Goal: Task Accomplishment & Management: Use online tool/utility

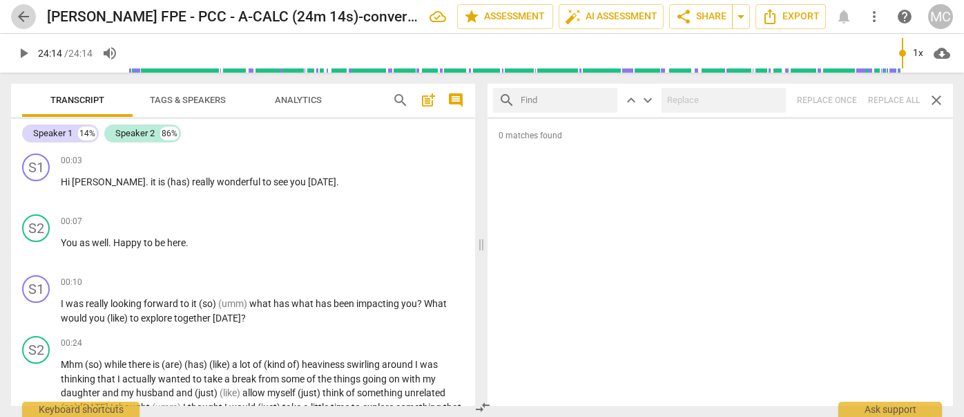
click at [20, 16] on span "arrow_back" at bounding box center [23, 16] width 17 height 17
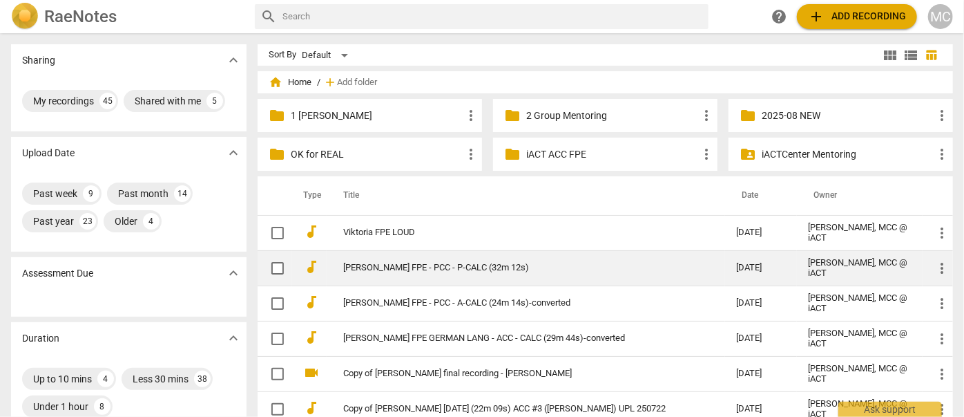
click at [402, 269] on link "[PERSON_NAME] FPE - PCC - P-CALC (32m 12s)" at bounding box center [514, 267] width 343 height 10
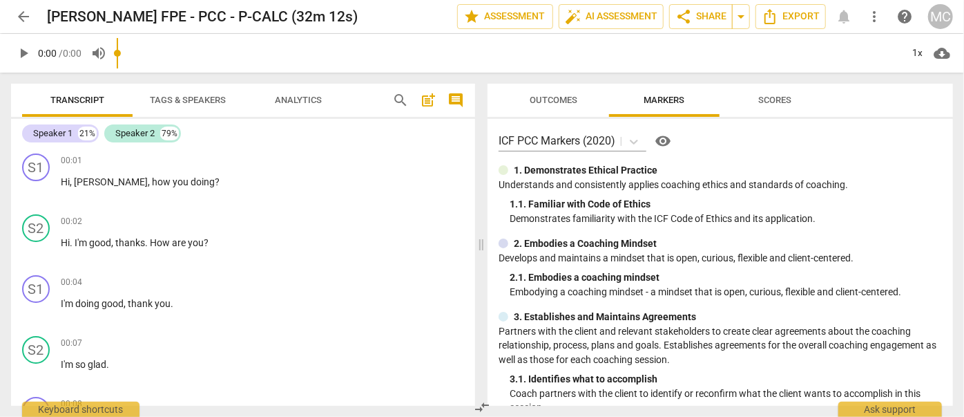
click at [403, 106] on span "search" at bounding box center [400, 100] width 17 height 17
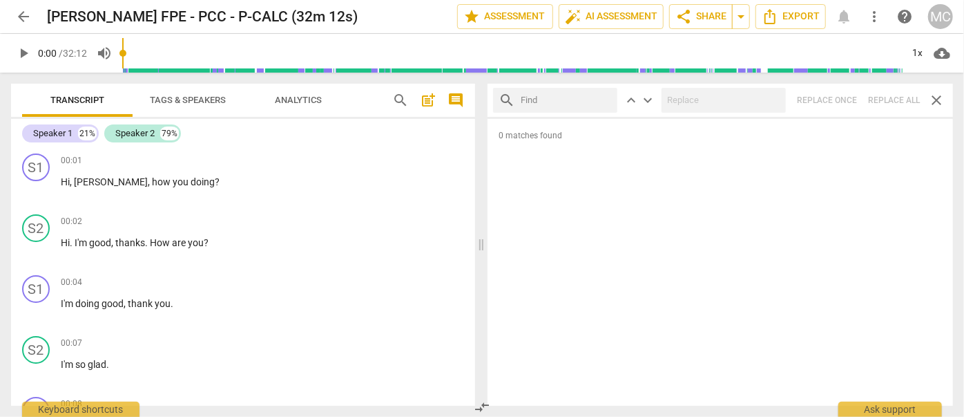
click at [537, 100] on input "text" at bounding box center [566, 100] width 91 height 22
type input "m"
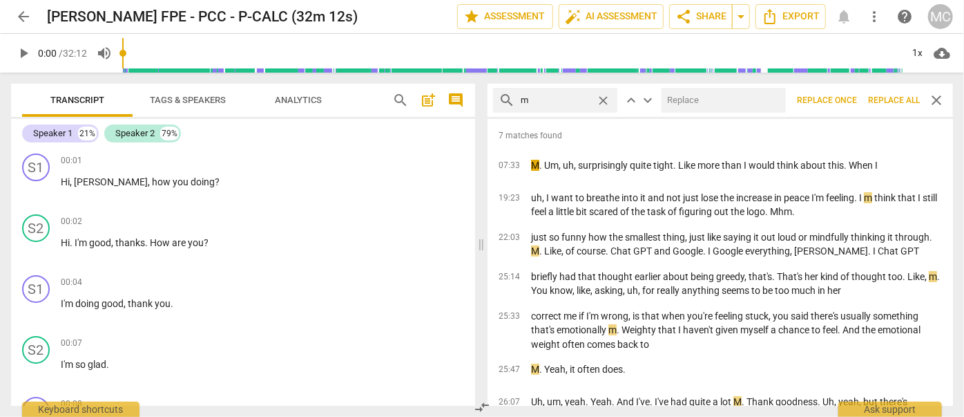
click at [893, 104] on span "Replace all" at bounding box center [894, 101] width 52 height 12
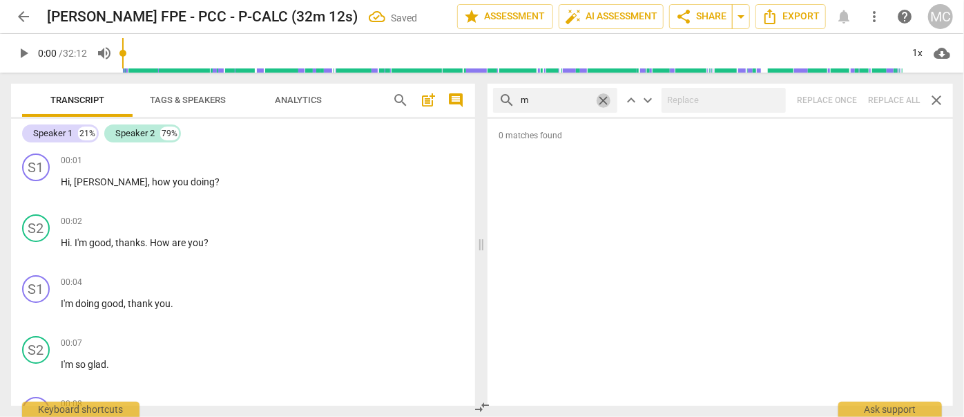
click at [602, 95] on span "close" at bounding box center [603, 100] width 15 height 15
click at [546, 95] on input "text" at bounding box center [566, 100] width 91 height 22
type input ","
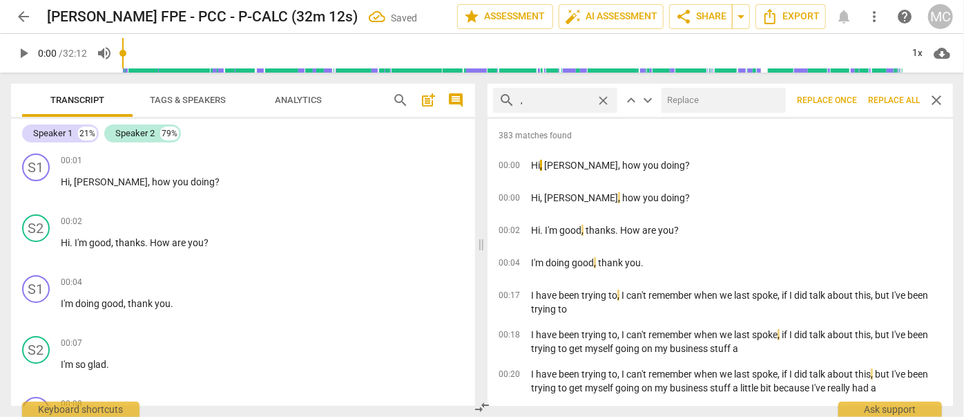
click at [886, 101] on span "Replace all" at bounding box center [894, 101] width 52 height 12
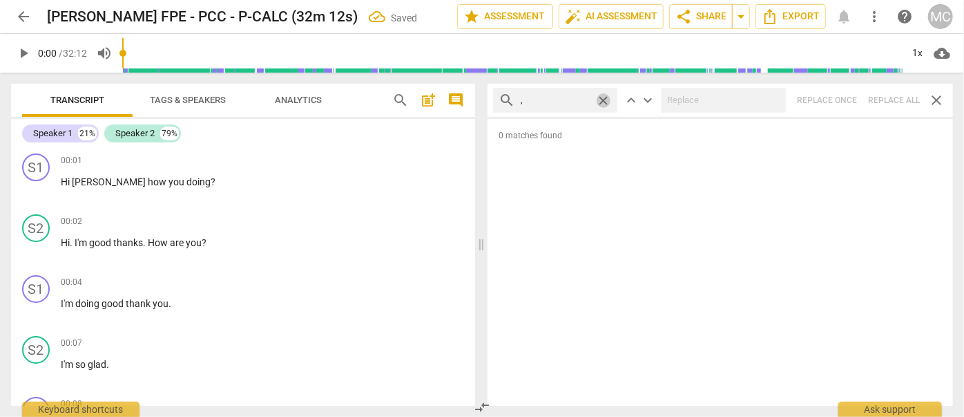
drag, startPoint x: 604, startPoint y: 98, endPoint x: 580, endPoint y: 99, distance: 23.5
click at [604, 99] on span "close" at bounding box center [603, 100] width 15 height 15
click at [561, 99] on input "text" at bounding box center [566, 100] width 91 height 22
type input ". like"
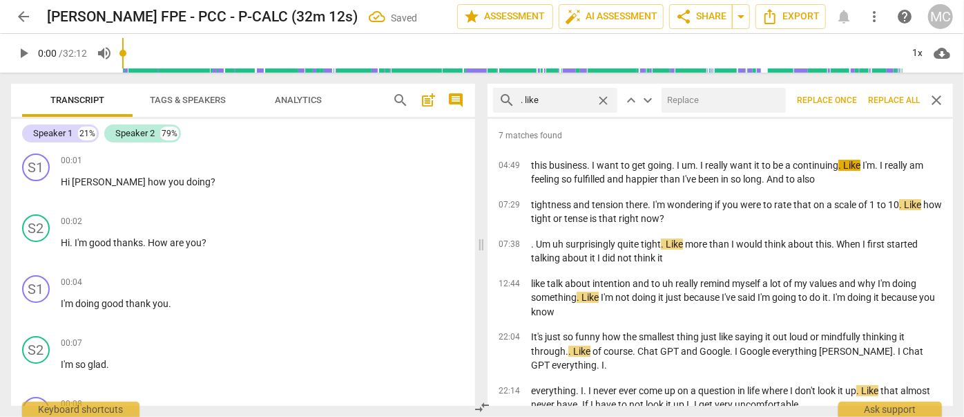
click at [694, 99] on input "text" at bounding box center [721, 100] width 119 height 22
type input "(like)"
click at [886, 99] on span "Replace all" at bounding box center [894, 101] width 52 height 12
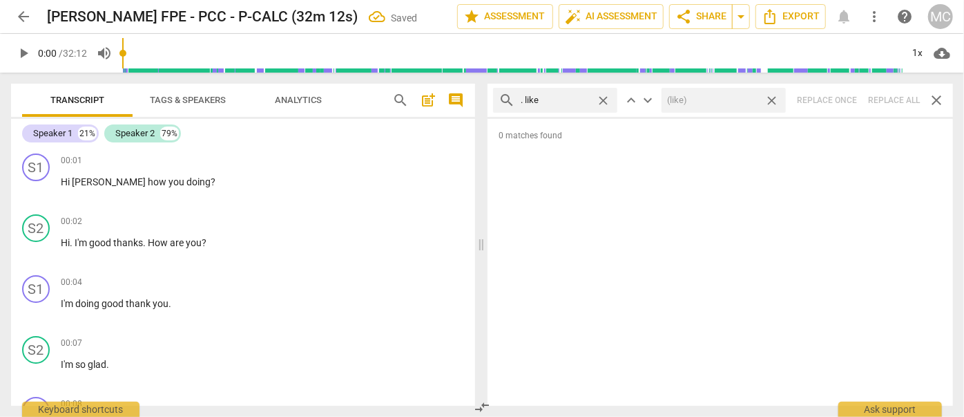
click at [774, 100] on span "close" at bounding box center [772, 100] width 15 height 15
click at [606, 100] on span "close" at bounding box center [603, 100] width 15 height 15
click at [551, 102] on input "text" at bounding box center [566, 100] width 91 height 22
type input ". um"
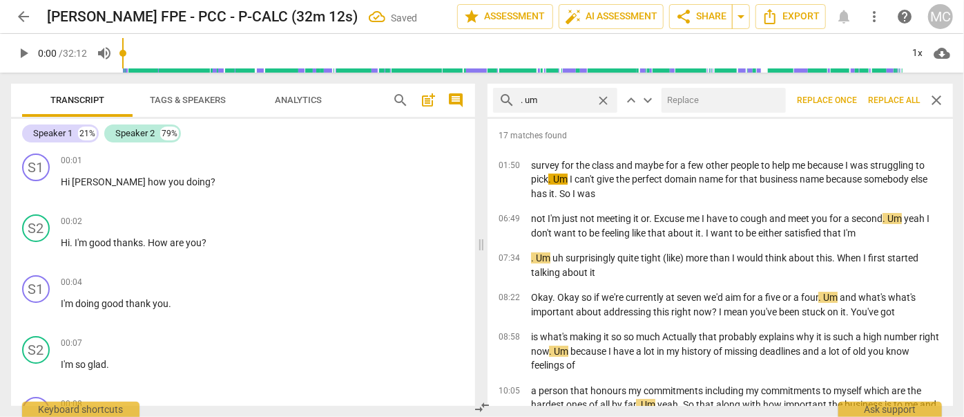
click at [678, 101] on input "text" at bounding box center [721, 100] width 119 height 22
type input "(umm)"
click at [886, 98] on span "Replace all" at bounding box center [894, 101] width 52 height 12
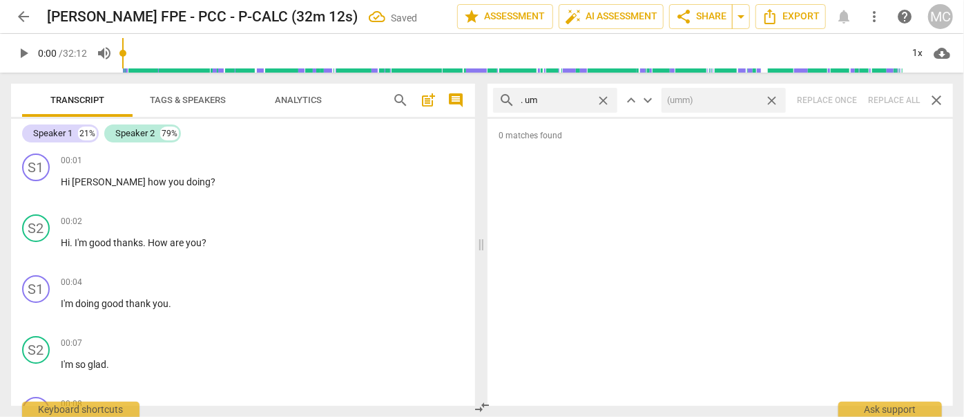
click at [773, 99] on span "close" at bounding box center [772, 100] width 15 height 15
click at [602, 95] on span "close" at bounding box center [603, 100] width 15 height 15
click at [568, 97] on input "text" at bounding box center [566, 100] width 91 height 22
type input ". uh"
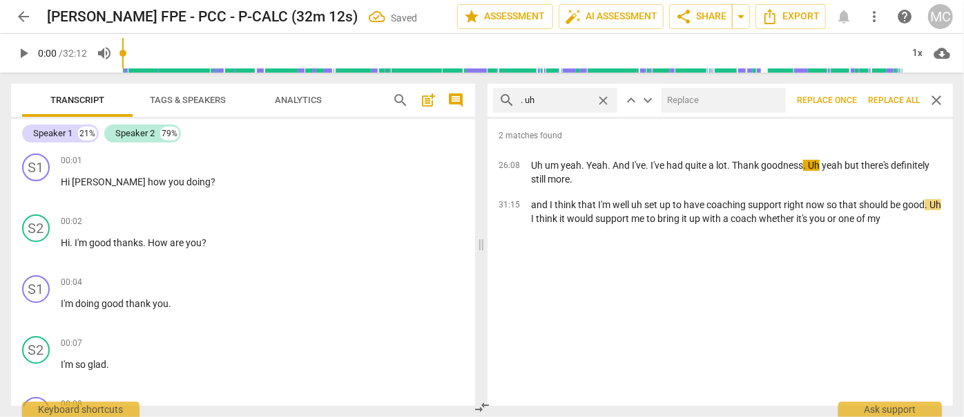
click at [685, 95] on input "text" at bounding box center [721, 100] width 119 height 22
type input "(uh)"
click at [894, 99] on span "Replace all" at bounding box center [894, 101] width 52 height 12
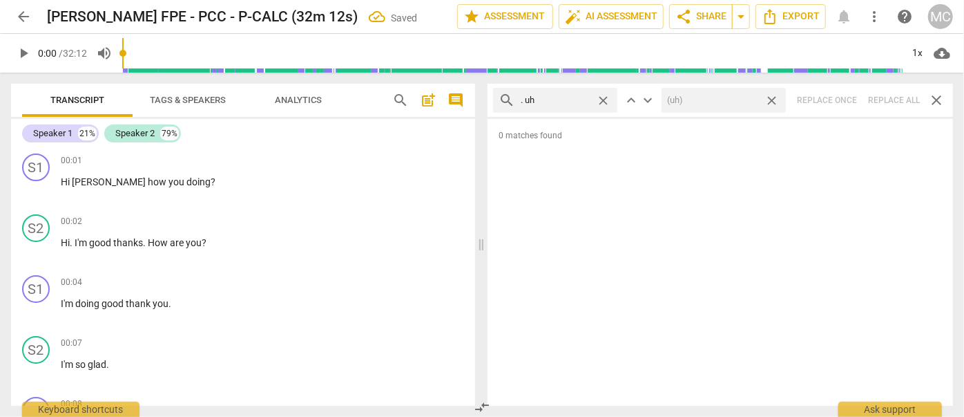
click at [774, 97] on span "close" at bounding box center [772, 100] width 15 height 15
click at [604, 97] on span "close" at bounding box center [603, 100] width 15 height 15
click at [561, 97] on input "text" at bounding box center [566, 100] width 91 height 22
type input "um"
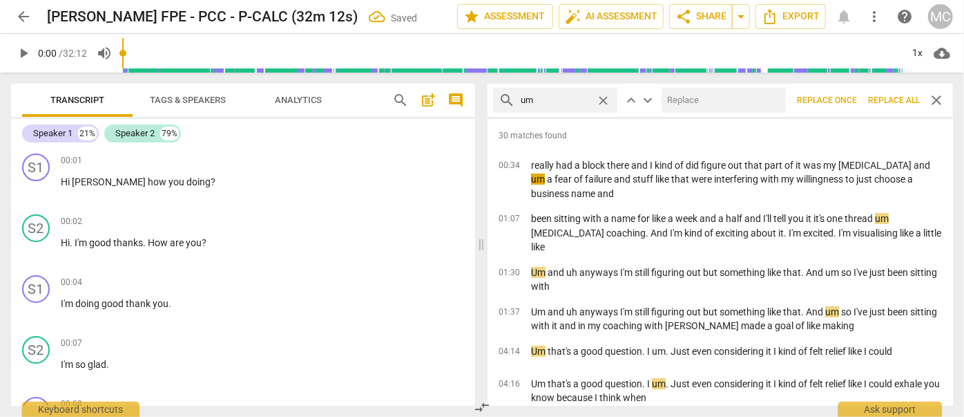
click at [680, 102] on input "text" at bounding box center [721, 100] width 119 height 22
type input "(umm)"
click at [888, 104] on span "Replace all" at bounding box center [894, 101] width 52 height 12
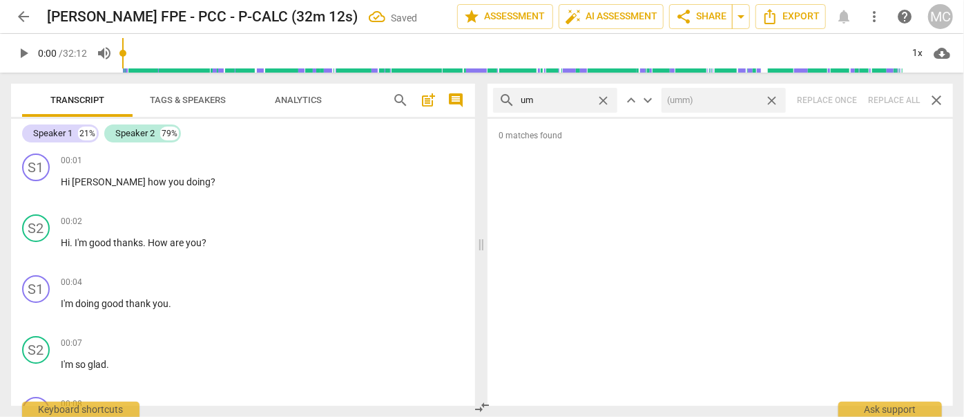
click at [772, 99] on span "close" at bounding box center [772, 100] width 15 height 15
click at [607, 99] on span "close" at bounding box center [603, 100] width 15 height 15
click at [580, 98] on input "text" at bounding box center [566, 100] width 91 height 22
type input "uh"
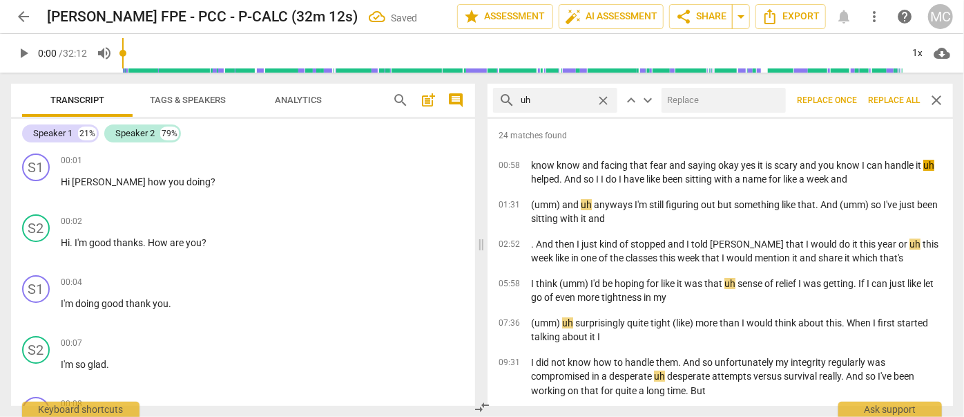
click at [700, 97] on input "text" at bounding box center [721, 100] width 119 height 22
type input "(uh)"
click at [892, 99] on span "Replace all" at bounding box center [894, 101] width 52 height 12
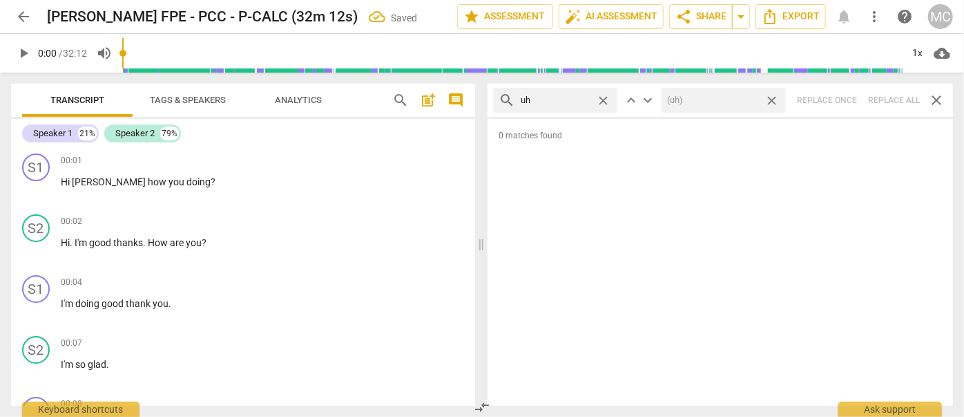
click at [775, 98] on span "close" at bounding box center [772, 100] width 15 height 15
click at [606, 99] on span "close" at bounding box center [603, 100] width 15 height 15
click at [570, 104] on input "text" at bounding box center [566, 100] width 91 height 22
type input "kind of"
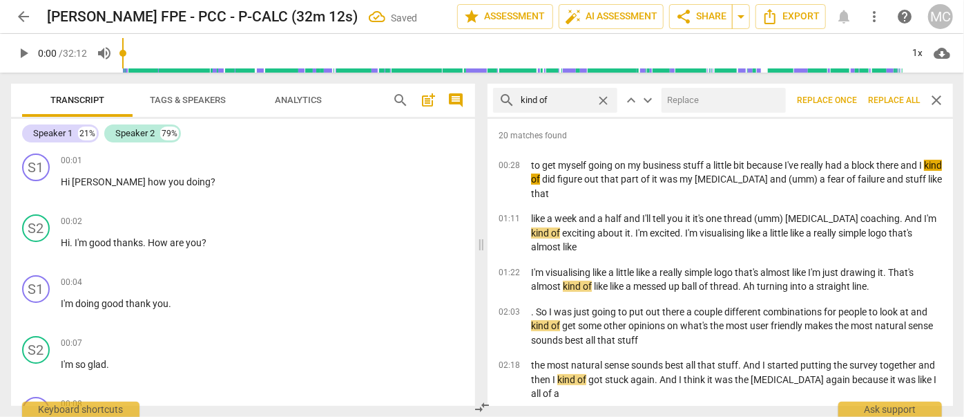
click at [683, 104] on input "text" at bounding box center [721, 100] width 119 height 22
type input "(kind of)"
click at [890, 100] on span "Replace all" at bounding box center [894, 101] width 52 height 12
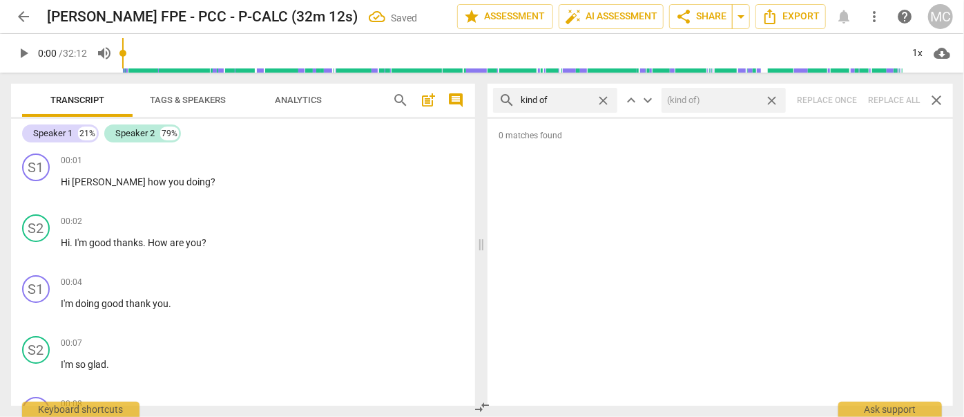
click at [771, 96] on span "close" at bounding box center [772, 100] width 15 height 15
click at [606, 97] on span "close" at bounding box center [603, 100] width 15 height 15
click at [564, 101] on input "text" at bounding box center [566, 100] width 91 height 22
type input "sort of"
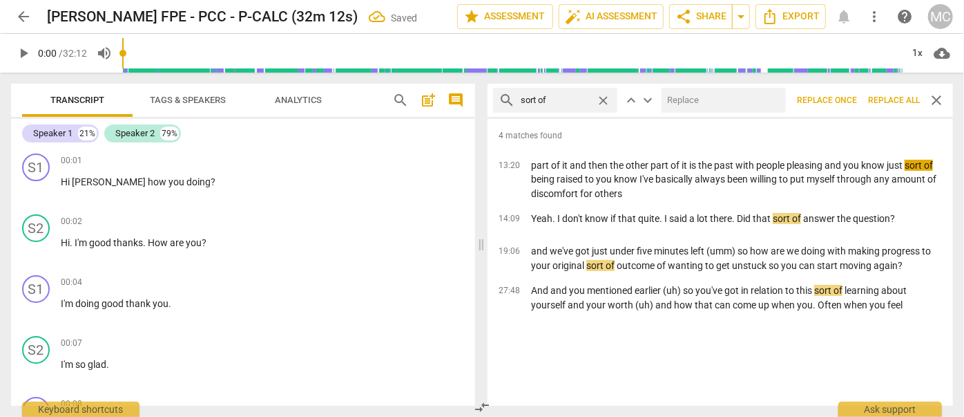
click at [702, 95] on input "text" at bounding box center [721, 100] width 119 height 22
type input "(sort of)"
click at [891, 102] on span "Replace all" at bounding box center [894, 101] width 52 height 12
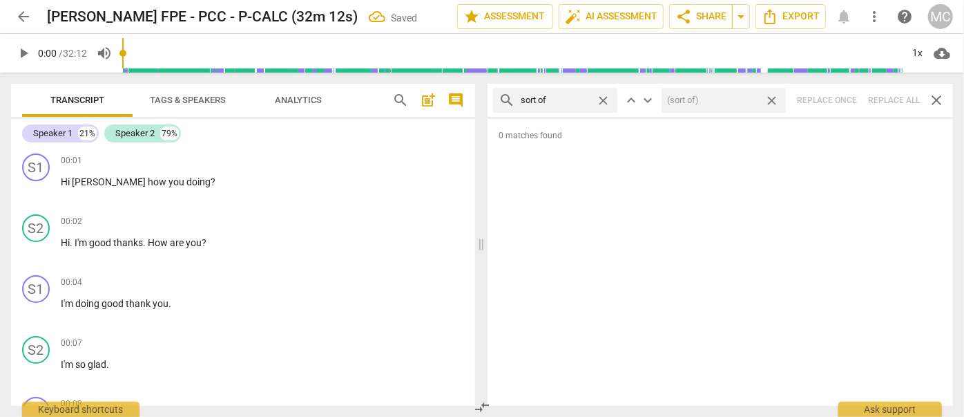
click at [773, 97] on span "close" at bounding box center [772, 100] width 15 height 15
click at [604, 98] on span "close" at bounding box center [603, 100] width 15 height 15
click at [571, 97] on input "text" at bounding box center [566, 100] width 91 height 22
type input "and then"
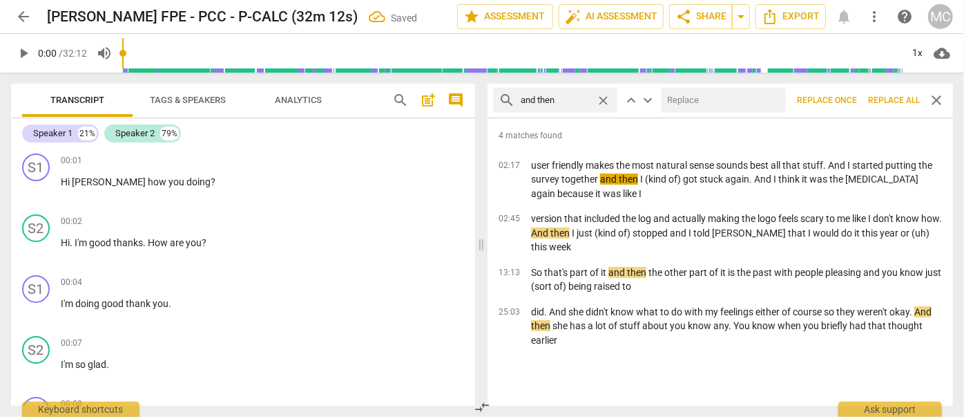
click at [678, 95] on input "text" at bounding box center [721, 100] width 119 height 22
type input "(then)"
click at [892, 98] on span "Replace all" at bounding box center [894, 101] width 52 height 12
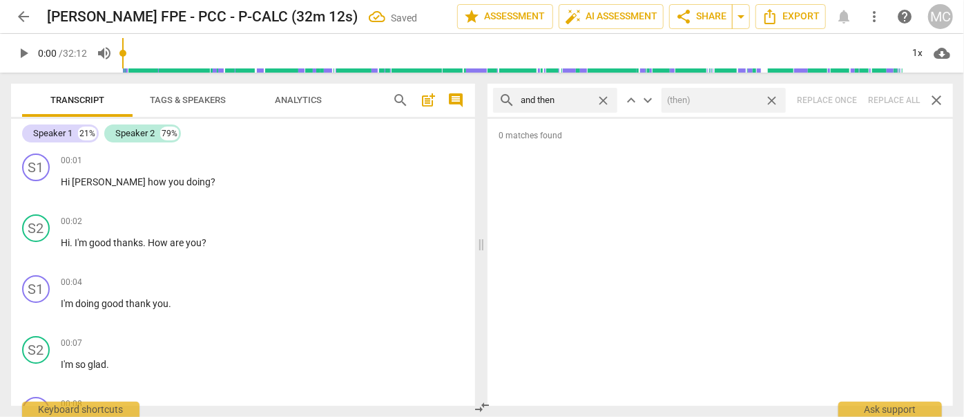
click at [772, 99] on span "close" at bounding box center [772, 100] width 15 height 15
click at [602, 98] on span "close" at bounding box center [603, 100] width 15 height 15
click at [577, 97] on input "text" at bounding box center [566, 100] width 91 height 22
type input "like"
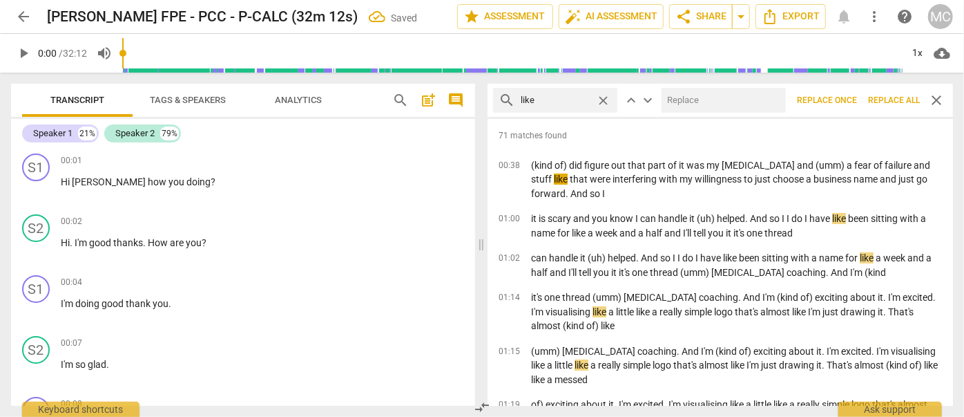
click at [716, 99] on input "text" at bounding box center [721, 100] width 119 height 22
type input "(like)"
click at [899, 101] on span "Replace all" at bounding box center [894, 101] width 52 height 12
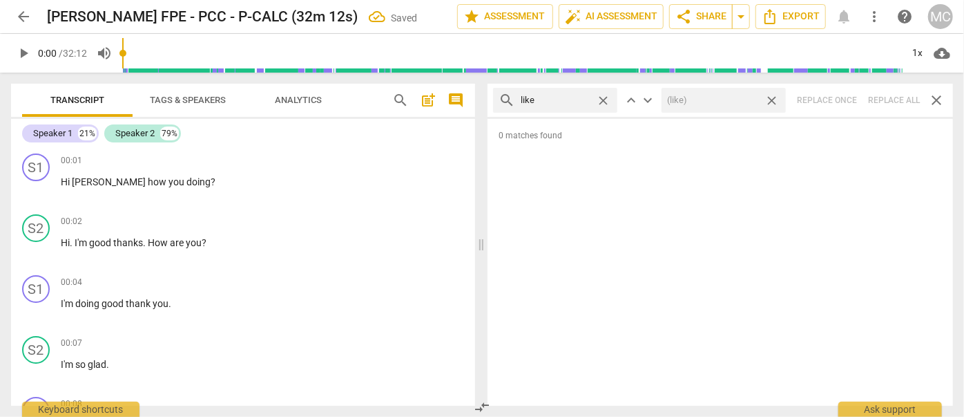
click at [774, 97] on span "close" at bounding box center [772, 100] width 15 height 15
click at [606, 100] on span "close" at bounding box center [603, 100] width 15 height 15
click at [564, 99] on input "text" at bounding box center [566, 100] width 91 height 22
type input "just"
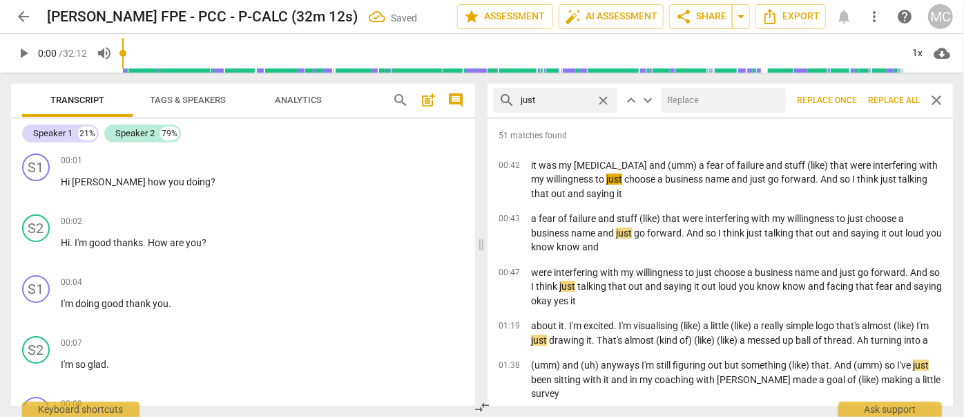
click at [687, 97] on input "text" at bounding box center [721, 100] width 119 height 22
type input "(just)"
click at [888, 97] on span "Replace all" at bounding box center [894, 101] width 52 height 12
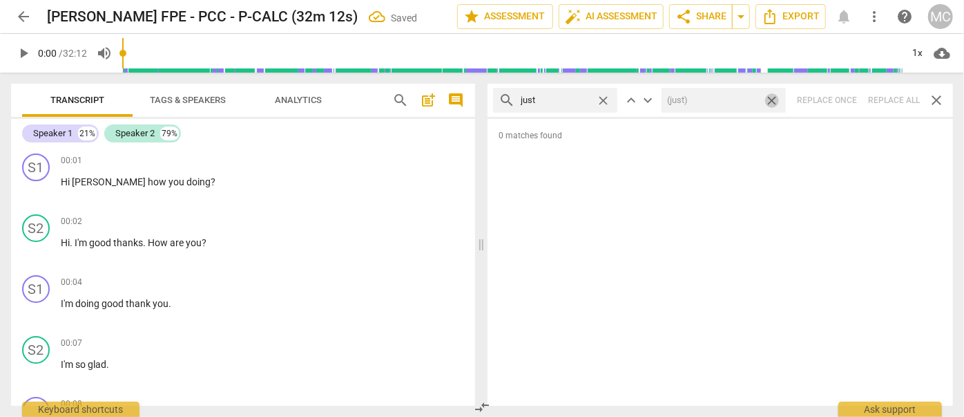
click at [771, 98] on span "close" at bounding box center [772, 100] width 15 height 15
click at [602, 97] on span "close" at bounding box center [603, 100] width 15 height 15
click at [562, 97] on input "text" at bounding box center [566, 100] width 91 height 22
type input "you know"
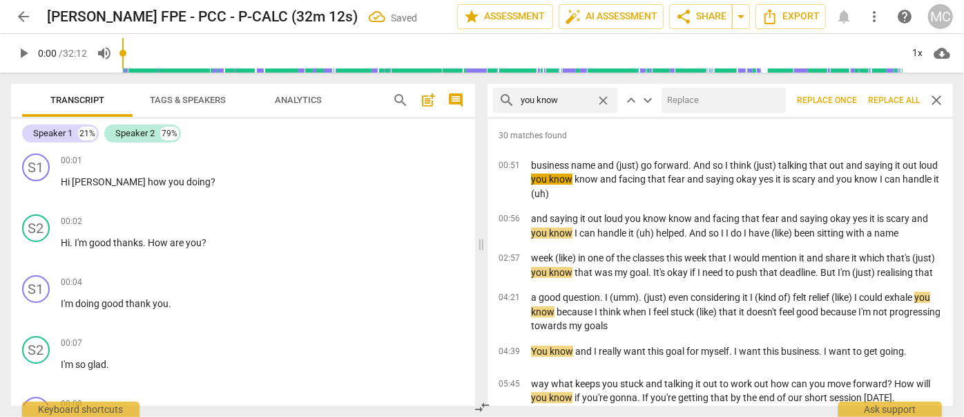
click at [703, 102] on input "text" at bounding box center [721, 100] width 119 height 22
type input "(you know)"
click at [897, 95] on span "Replace all" at bounding box center [894, 101] width 52 height 12
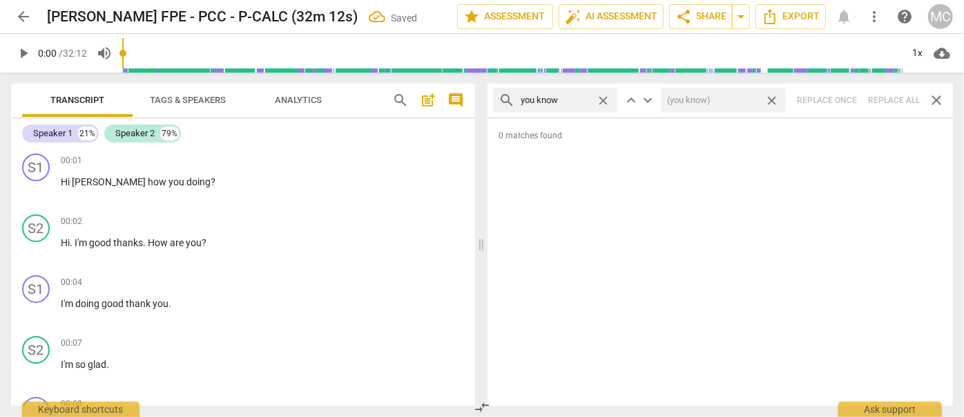
drag, startPoint x: 774, startPoint y: 99, endPoint x: 761, endPoint y: 99, distance: 12.4
click at [774, 99] on span "close" at bounding box center [772, 100] width 15 height 15
click at [606, 100] on span "close" at bounding box center [603, 100] width 15 height 15
click at [568, 102] on input "text" at bounding box center [566, 100] width 91 height 22
type input "I guess"
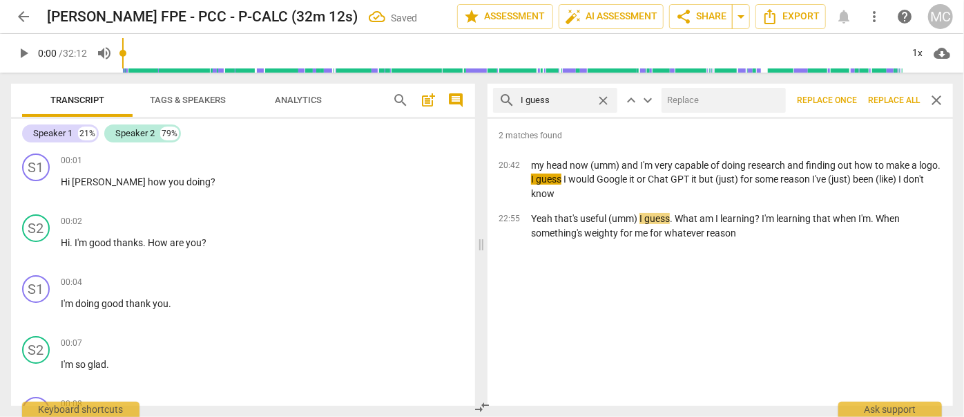
click at [721, 98] on input "text" at bounding box center [721, 100] width 119 height 22
type input "(I guess)"
click at [882, 99] on span "Replace all" at bounding box center [894, 101] width 52 height 12
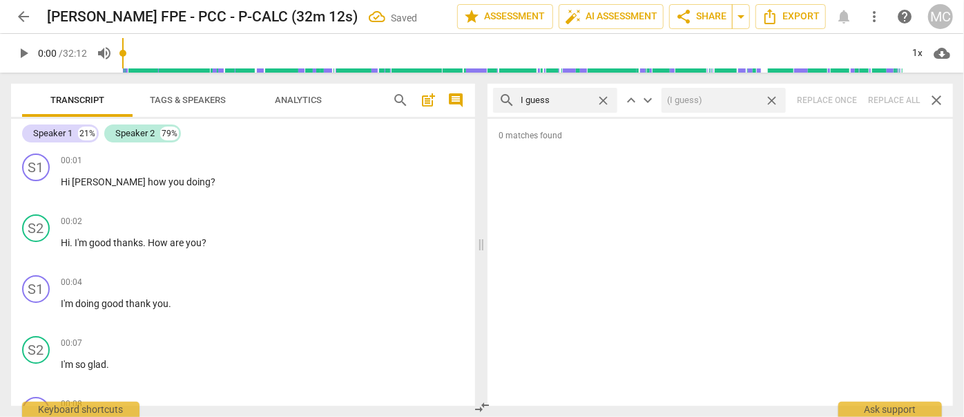
drag, startPoint x: 772, startPoint y: 101, endPoint x: 639, endPoint y: 106, distance: 132.7
click at [771, 101] on span "close" at bounding box center [772, 100] width 15 height 15
click at [602, 97] on span "close" at bounding box center [603, 100] width 15 height 15
click at [558, 97] on input "text" at bounding box center [566, 100] width 91 height 22
type input "I mean"
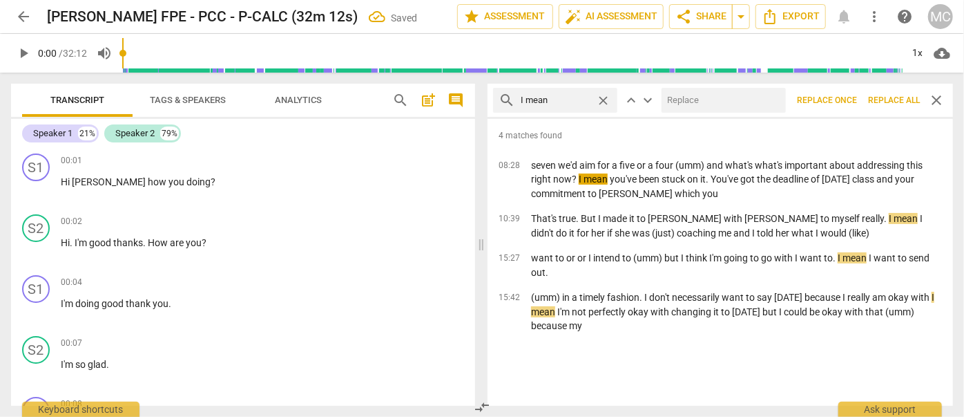
click at [707, 95] on input "text" at bounding box center [721, 100] width 119 height 22
type input "(I mean)"
click at [883, 100] on span "Replace all" at bounding box center [894, 101] width 52 height 12
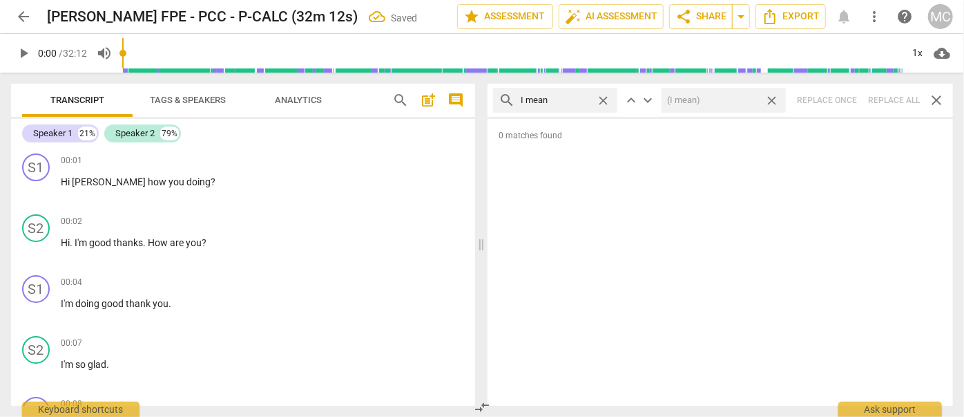
click at [772, 97] on span "close" at bounding box center [772, 100] width 15 height 15
click at [605, 99] on span "close" at bounding box center [603, 100] width 15 height 15
click at [566, 99] on input "text" at bounding box center [566, 100] width 91 height 22
type input "you know"
click at [601, 100] on span "close" at bounding box center [603, 100] width 15 height 15
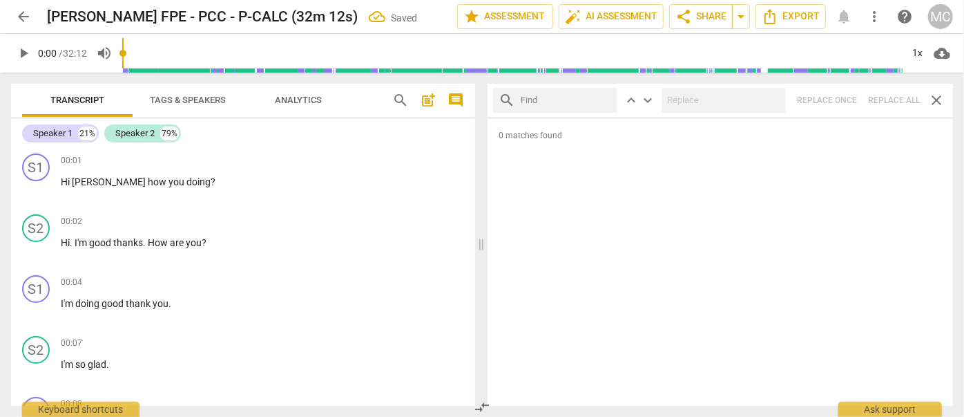
click at [559, 104] on input "text" at bounding box center [566, 100] width 91 height 22
type input "okay"
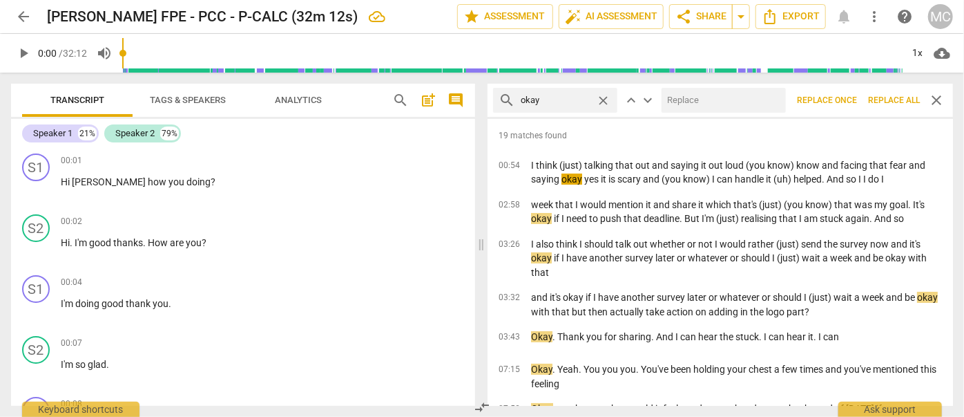
click at [689, 96] on input "text" at bounding box center [721, 100] width 119 height 22
type input "OK"
click at [895, 101] on span "Replace all" at bounding box center [894, 101] width 52 height 12
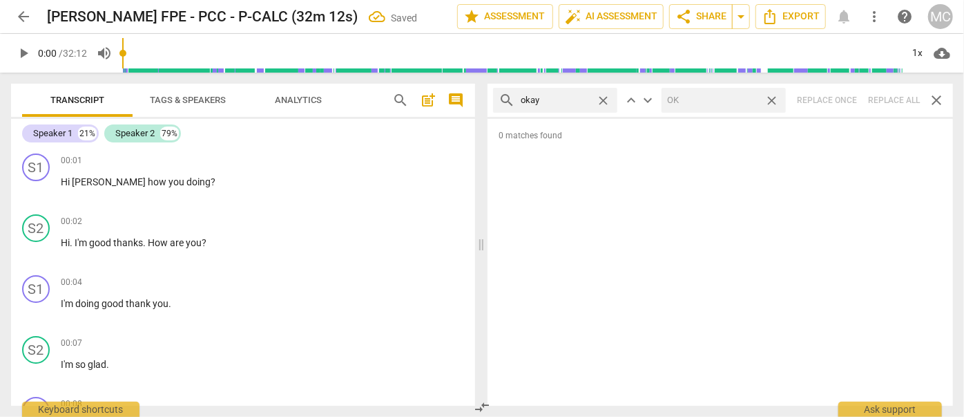
drag, startPoint x: 771, startPoint y: 99, endPoint x: 656, endPoint y: 93, distance: 115.5
click at [772, 99] on span "close" at bounding box center [772, 100] width 15 height 15
click at [604, 97] on span "close" at bounding box center [603, 100] width 15 height 15
click at [562, 99] on input "text" at bounding box center [566, 100] width 91 height 22
type input "maybe"
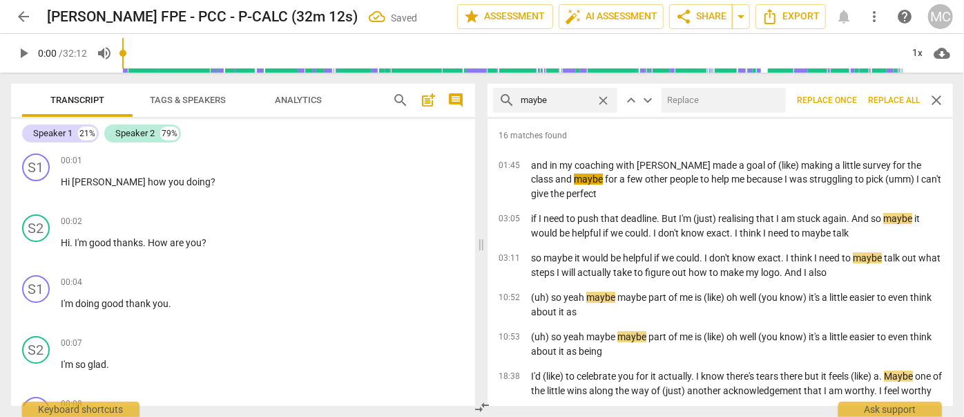
click at [681, 104] on input "text" at bounding box center [721, 100] width 119 height 22
type input "(maybe)"
click at [883, 95] on span "Replace all" at bounding box center [894, 101] width 52 height 12
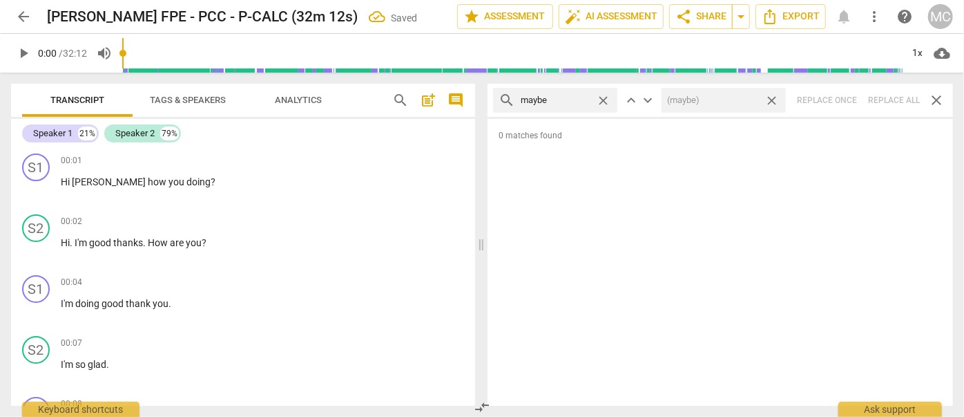
drag, startPoint x: 774, startPoint y: 99, endPoint x: 644, endPoint y: 108, distance: 129.5
click at [774, 99] on span "close" at bounding box center [772, 100] width 15 height 15
click at [609, 99] on span "close" at bounding box center [603, 100] width 15 height 15
click at [573, 99] on input "text" at bounding box center [566, 100] width 91 height 22
type input "perhaps"
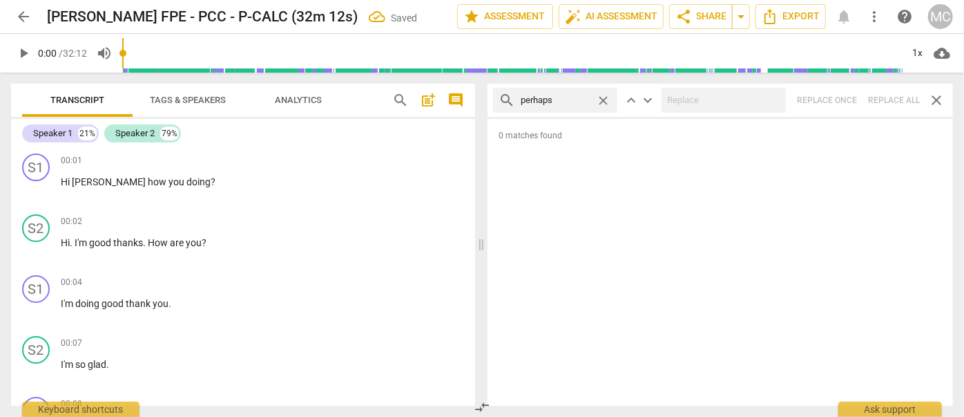
click at [895, 102] on div "search perhaps close keyboard_arrow_up keyboard_arrow_down Replace once Replace…" at bounding box center [721, 100] width 466 height 33
drag, startPoint x: 601, startPoint y: 97, endPoint x: 589, endPoint y: 98, distance: 12.5
click at [601, 97] on span "close" at bounding box center [603, 100] width 15 height 15
click at [587, 98] on input "text" at bounding box center [556, 100] width 70 height 22
type input "a"
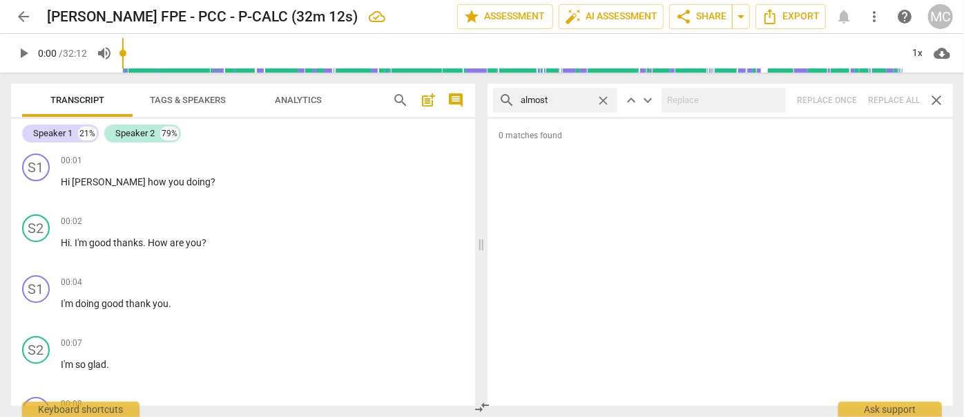
type input "almost"
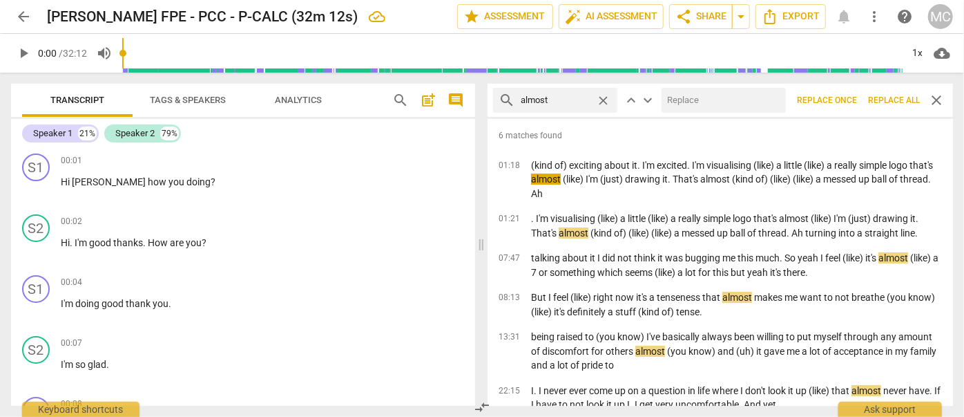
click at [696, 95] on input "text" at bounding box center [721, 100] width 119 height 22
type input "(almost)"
click at [912, 101] on span "Replace all" at bounding box center [894, 101] width 52 height 12
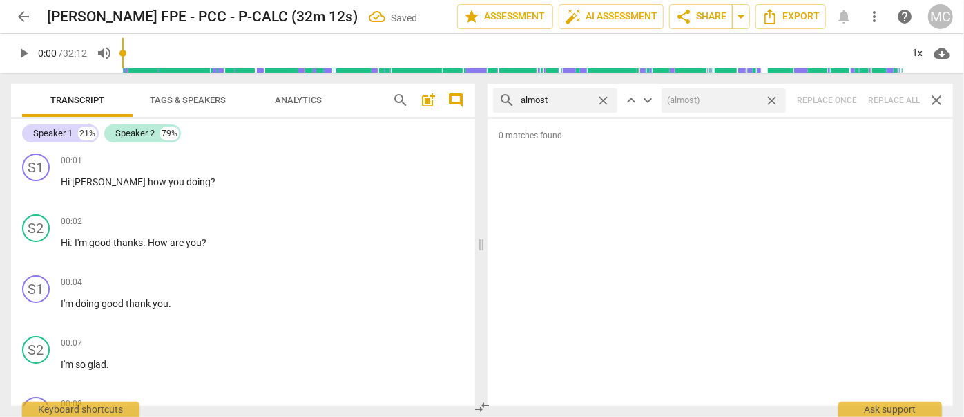
click at [890, 98] on div "search almost close keyboard_arrow_up keyboard_arrow_down (almost) close Replac…" at bounding box center [721, 100] width 466 height 33
click at [772, 96] on span "close" at bounding box center [772, 100] width 15 height 15
click at [602, 99] on span "close" at bounding box center [603, 100] width 15 height 15
click at [553, 102] on input "text" at bounding box center [566, 100] width 91 height 22
type input "I think"
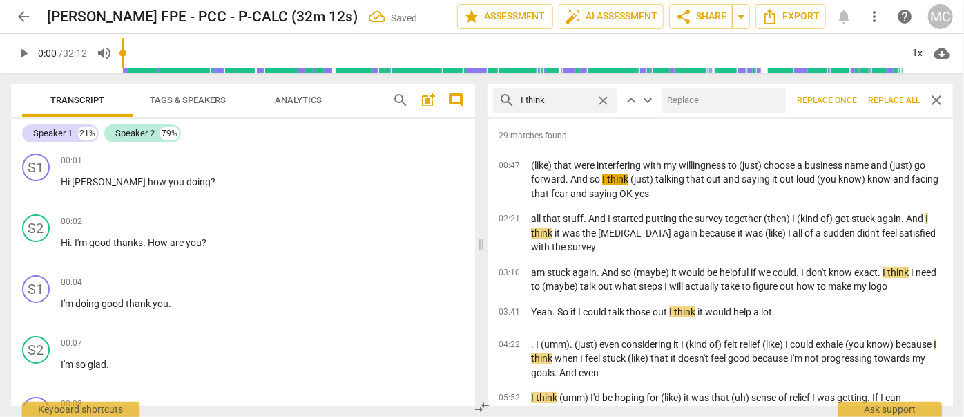
click at [705, 108] on input "text" at bounding box center [721, 100] width 119 height 22
type input "(I think)"
click at [897, 96] on span "Replace all" at bounding box center [894, 101] width 52 height 12
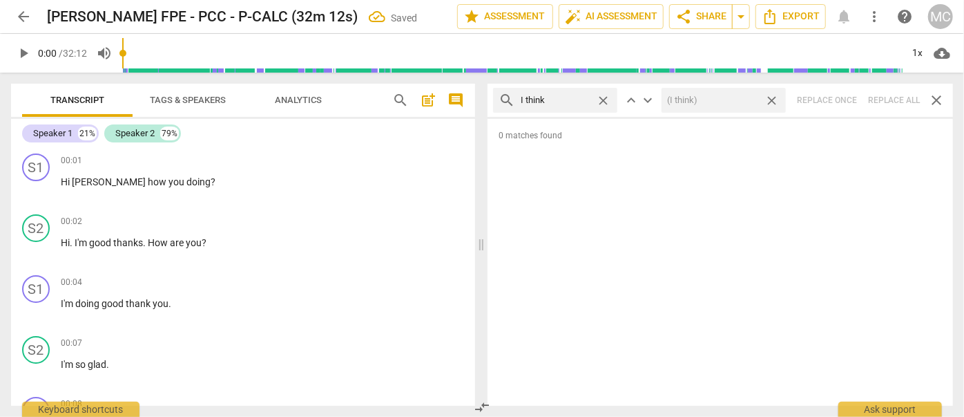
click at [774, 98] on span "close" at bounding box center [772, 100] width 15 height 15
click at [603, 97] on span "close" at bounding box center [603, 100] width 15 height 15
click at [575, 98] on input "text" at bounding box center [566, 100] width 91 height 22
type input "basically"
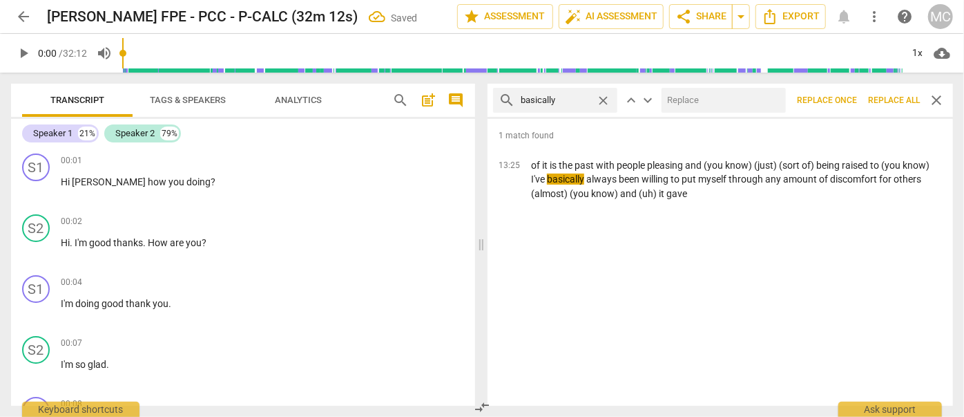
click at [714, 106] on input "text" at bounding box center [721, 100] width 119 height 22
type input "(basically)"
click at [889, 98] on span "Replace all" at bounding box center [894, 101] width 52 height 12
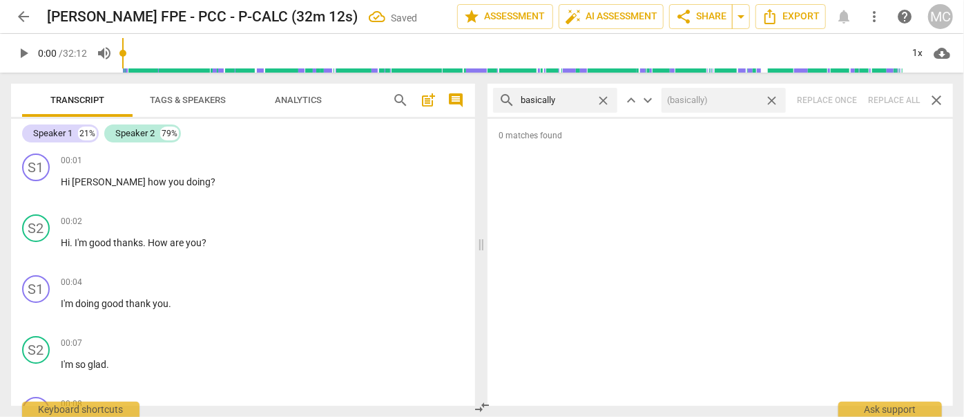
click at [774, 99] on span "close" at bounding box center [772, 100] width 15 height 15
click at [602, 99] on span "close" at bounding box center [603, 100] width 15 height 15
click at [553, 100] on input "text" at bounding box center [566, 100] width 91 height 22
type input "gonna"
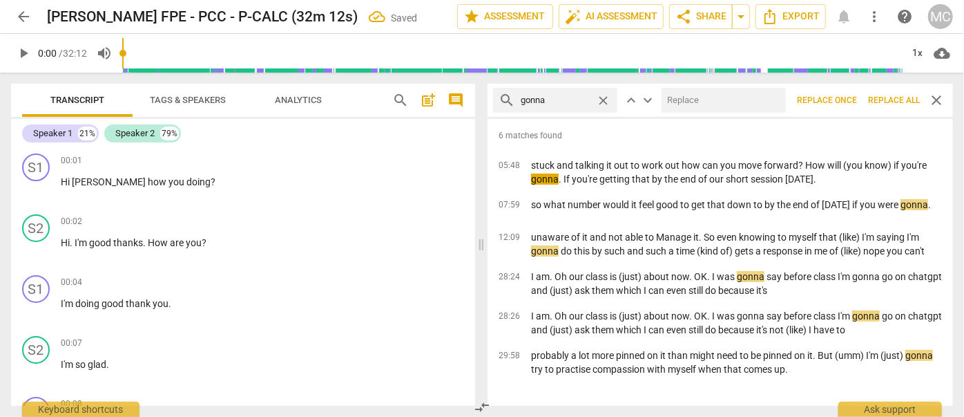
click at [686, 96] on input "text" at bounding box center [721, 100] width 119 height 22
type input "going to"
click at [875, 97] on span "Replace all" at bounding box center [894, 101] width 52 height 12
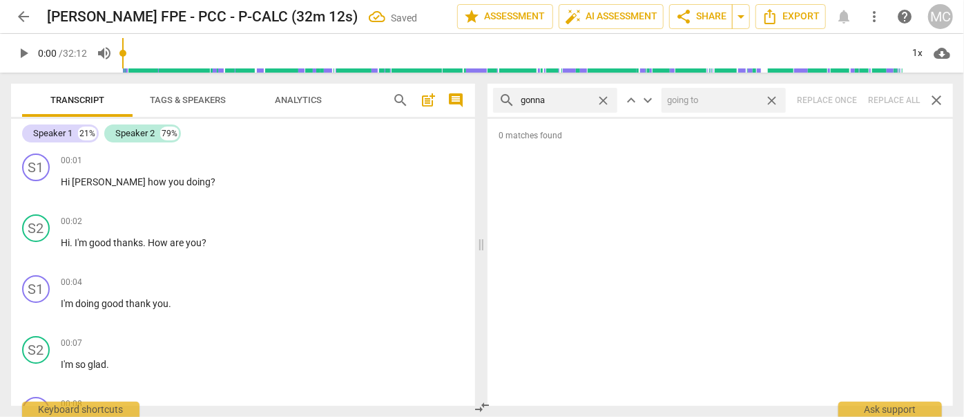
click at [772, 97] on span "close" at bounding box center [772, 100] width 15 height 15
click at [605, 98] on span "close" at bounding box center [603, 100] width 15 height 15
click at [578, 98] on input "text" at bounding box center [566, 100] width 91 height 22
type input "wanna"
click at [886, 97] on div "search wanna close keyboard_arrow_up keyboard_arrow_down Replace once Replace a…" at bounding box center [721, 100] width 466 height 33
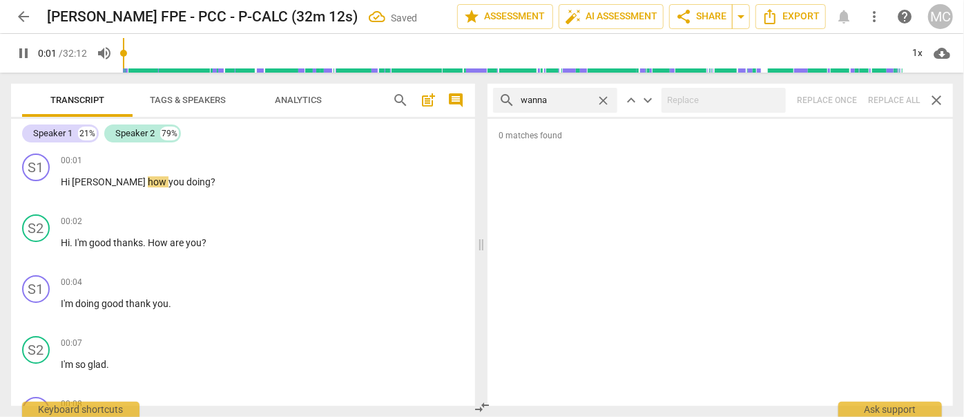
type input "2"
click at [602, 96] on span "close" at bounding box center [603, 100] width 15 height 15
click at [560, 98] on input "text" at bounding box center [566, 100] width 91 height 22
type input "3"
type input "g"
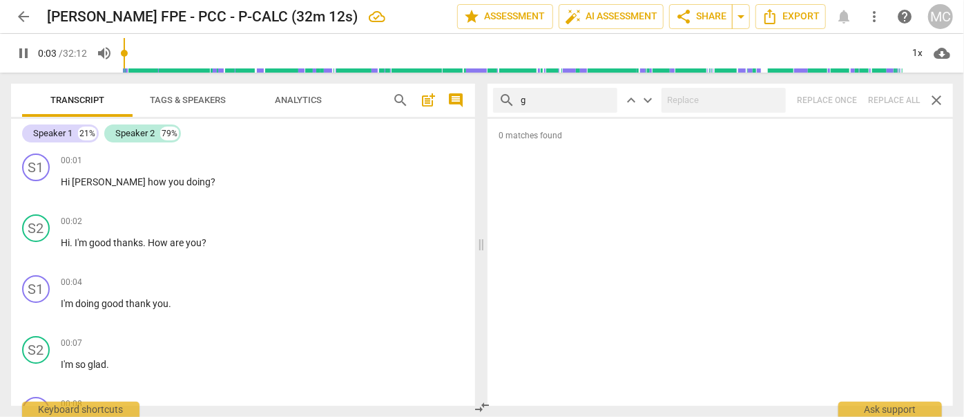
type input "3"
type input "[PERSON_NAME]"
type input "4"
type input "gotcha"
type input "5"
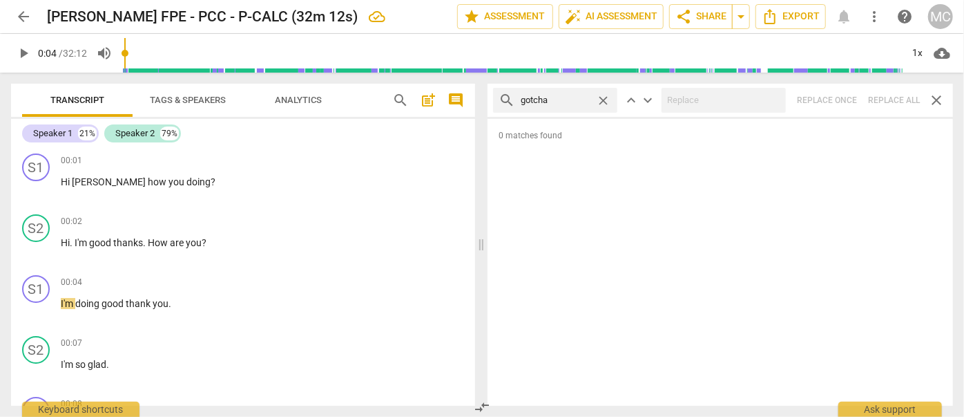
click at [883, 99] on div "search gotcha close keyboard_arrow_up keyboard_arrow_down Replace once Replace …" at bounding box center [721, 100] width 466 height 33
click at [604, 97] on span "close" at bounding box center [603, 100] width 15 height 15
click at [561, 101] on input "text" at bounding box center [566, 100] width 91 height 22
type input "gotta"
click at [895, 96] on div "search gotta close keyboard_arrow_up keyboard_arrow_down Replace once Replace a…" at bounding box center [721, 100] width 466 height 33
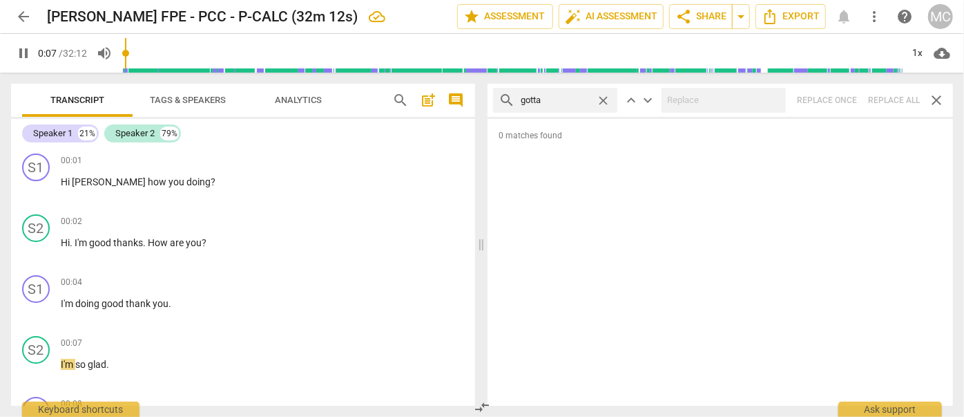
type input "7"
drag, startPoint x: 604, startPoint y: 97, endPoint x: 581, endPoint y: 99, distance: 22.9
click at [604, 97] on span "close" at bounding box center [603, 100] width 15 height 15
click at [578, 99] on input "text" at bounding box center [566, 100] width 91 height 22
type input "8"
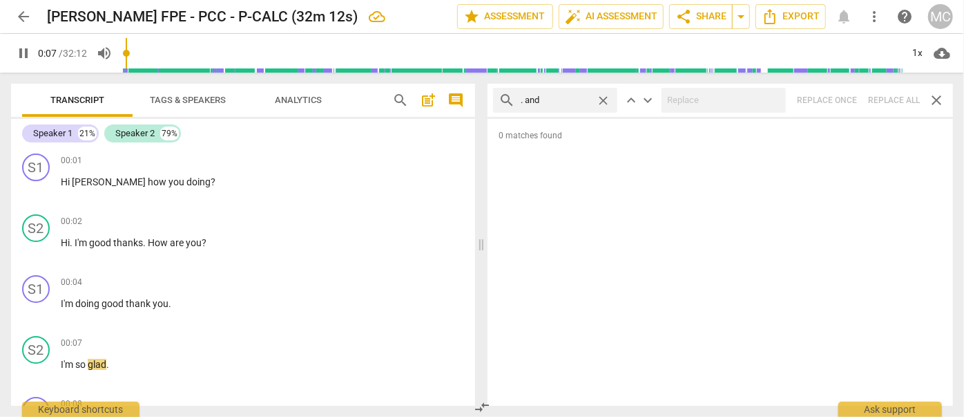
type input ". and"
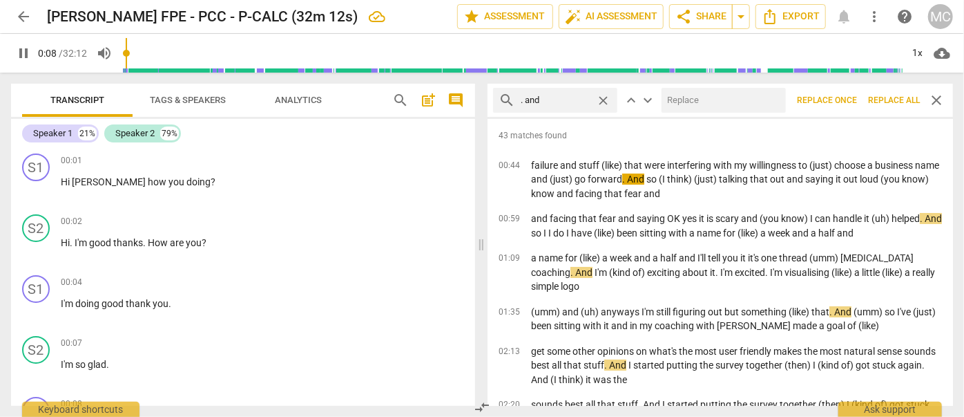
click at [744, 104] on input "text" at bounding box center [721, 100] width 119 height 22
type input "10"
type input "("
type input "10"
type input "(and"
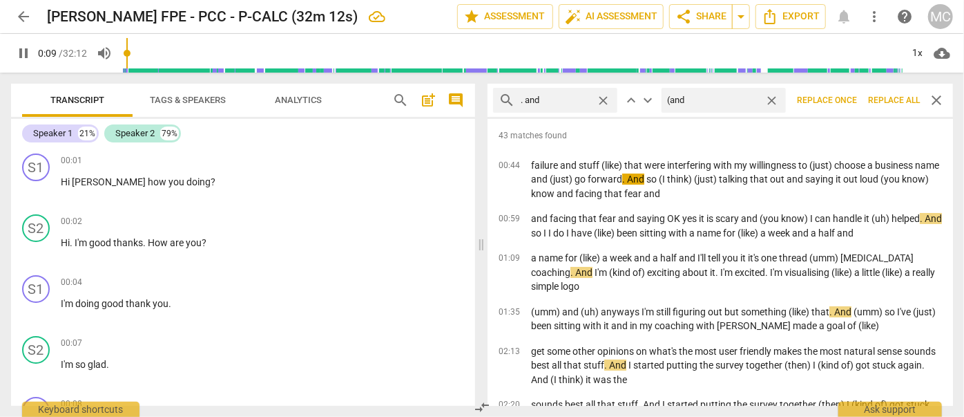
type input "10"
type input "(and)"
type input "11"
type input "(and)"
click at [888, 99] on span "Replace all" at bounding box center [894, 101] width 52 height 12
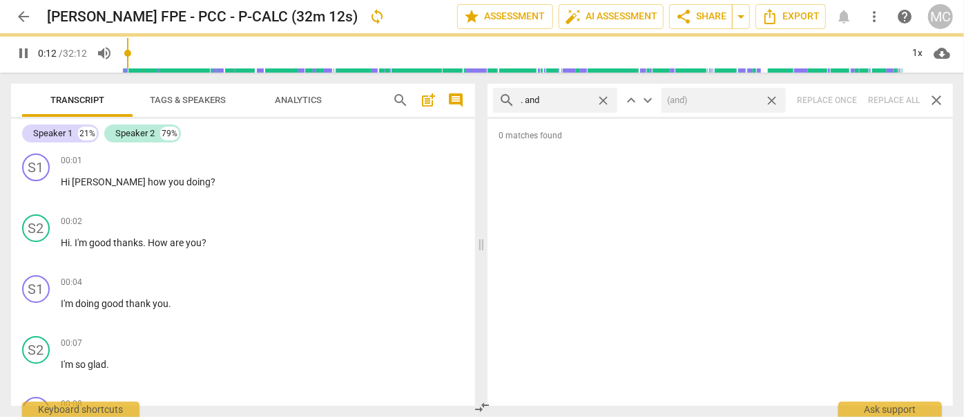
type input "13"
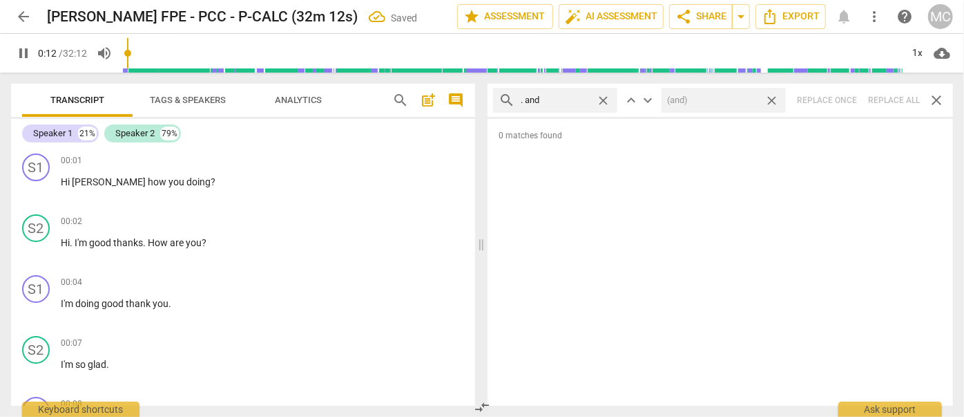
drag, startPoint x: 774, startPoint y: 100, endPoint x: 754, endPoint y: 101, distance: 20.7
click at [774, 100] on span "close" at bounding box center [772, 100] width 15 height 15
type input "13"
click at [606, 98] on span "close" at bounding box center [603, 100] width 15 height 15
click at [568, 99] on input "text" at bounding box center [566, 100] width 91 height 22
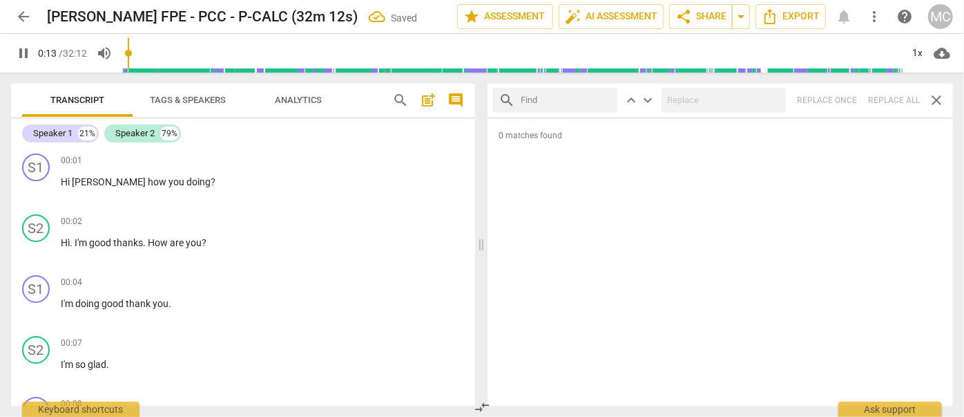
type input "14"
type input ". b"
type input "15"
type input ". but"
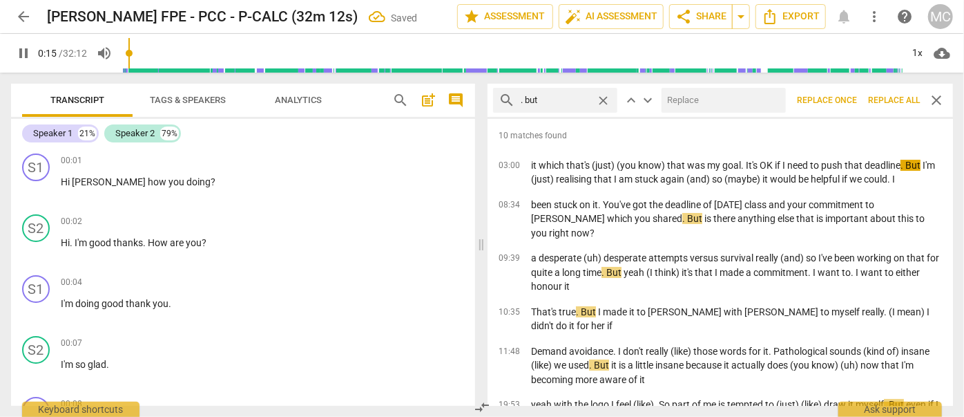
click at [696, 99] on input "text" at bounding box center [721, 100] width 119 height 22
type input "15"
type input ","
type input "16"
type input ", but"
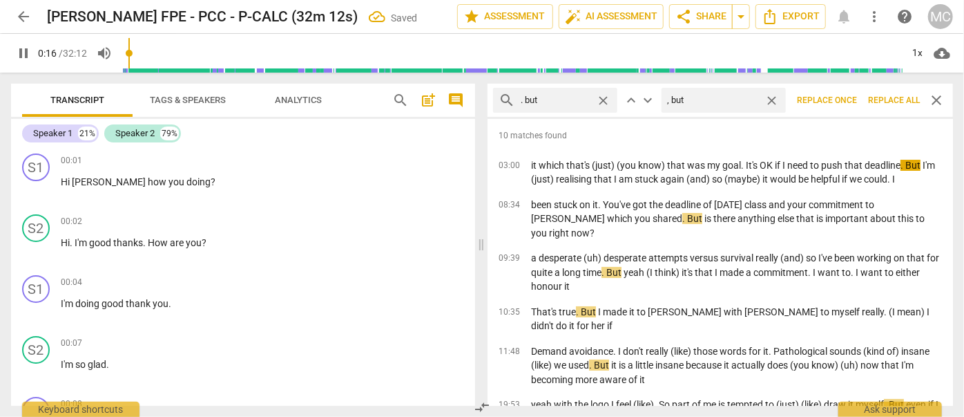
type input "16"
type input ", but"
click at [892, 105] on span "Replace all" at bounding box center [894, 101] width 52 height 12
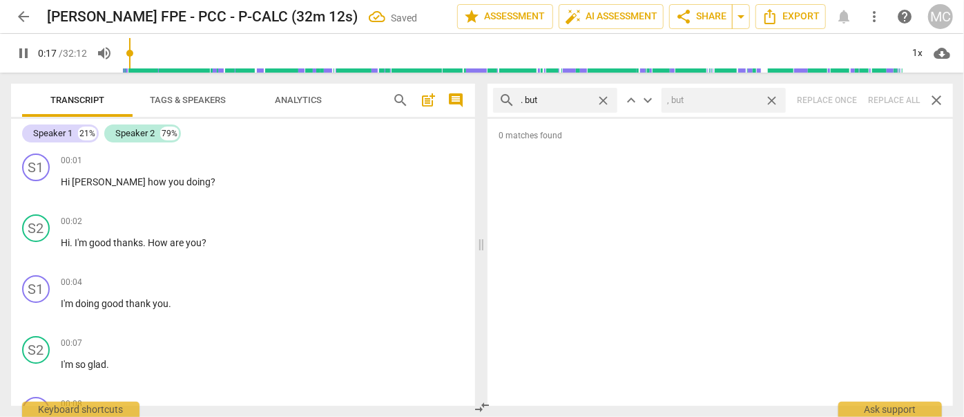
type input "17"
click at [775, 97] on span "close" at bounding box center [772, 100] width 15 height 15
type input "19"
click at [604, 97] on span "close" at bounding box center [603, 100] width 15 height 15
click at [575, 97] on input "text" at bounding box center [566, 100] width 91 height 22
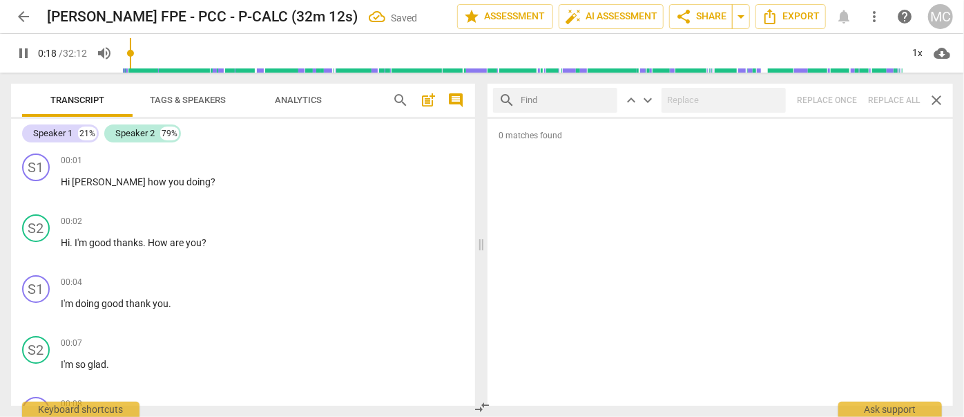
type input "19"
type input "."
type input "19"
type input ". so"
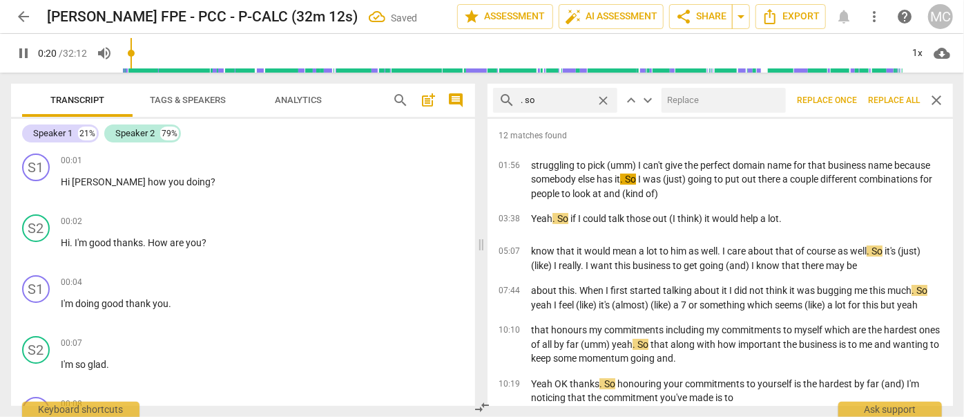
click at [714, 97] on input "text" at bounding box center [721, 100] width 119 height 22
type input "22"
type input "(so"
type input "22"
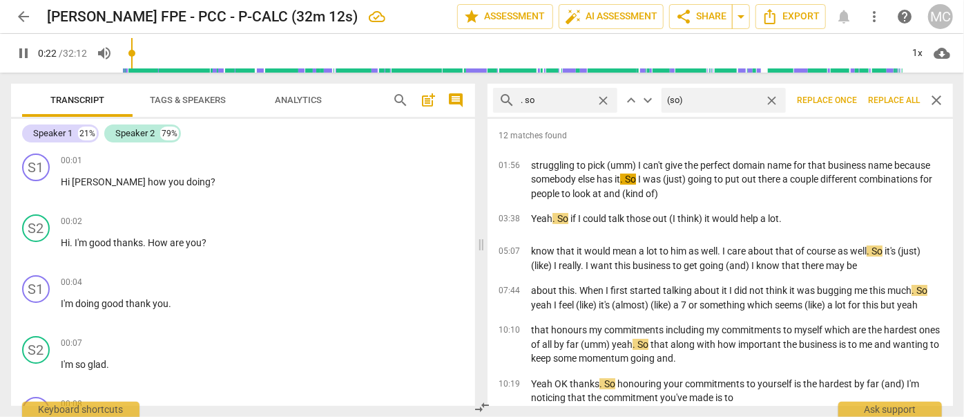
type input "(so)"
type input "23"
type input "(so)"
type input "23"
type input "(so)"
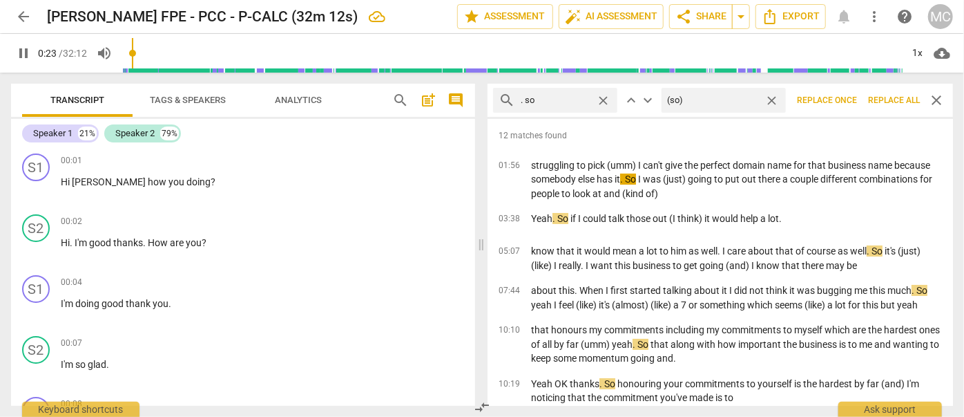
click at [897, 102] on span "Replace all" at bounding box center [894, 101] width 52 height 12
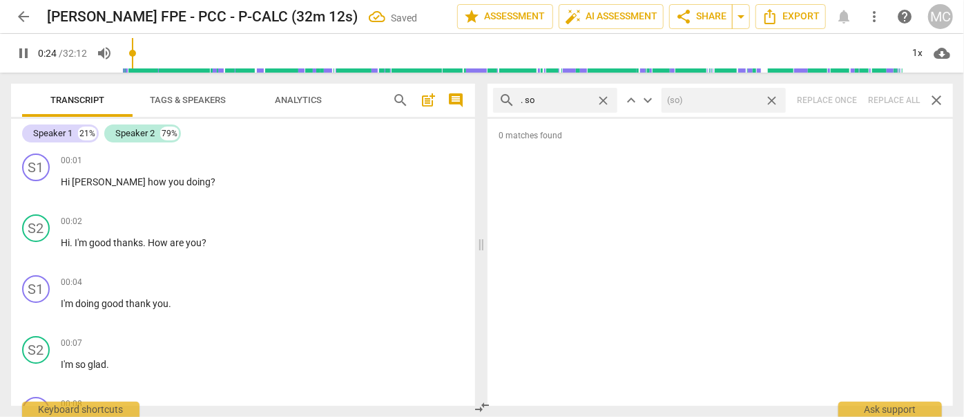
type input "24"
drag, startPoint x: 772, startPoint y: 97, endPoint x: 687, endPoint y: 102, distance: 85.8
click at [772, 97] on span "close" at bounding box center [772, 100] width 15 height 15
type input "25"
click at [605, 99] on span "close" at bounding box center [603, 100] width 15 height 15
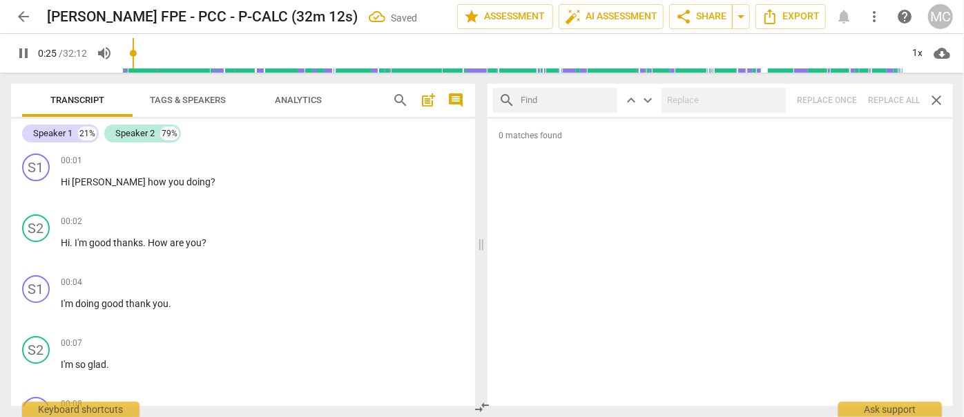
click at [552, 99] on input "text" at bounding box center [566, 100] width 91 height 22
type input "26"
type input "."
type input "26"
type input ". or"
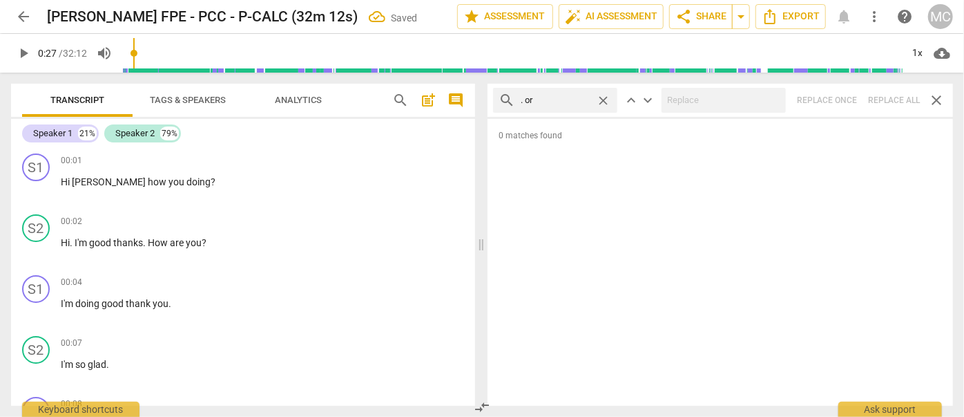
type input "27"
click at [890, 99] on div "search . or close keyboard_arrow_up keyboard_arrow_down Replace once Replace al…" at bounding box center [721, 100] width 466 height 33
click at [608, 99] on span "close" at bounding box center [603, 100] width 15 height 15
click at [578, 100] on input "text" at bounding box center [566, 100] width 91 height 22
type input ". because"
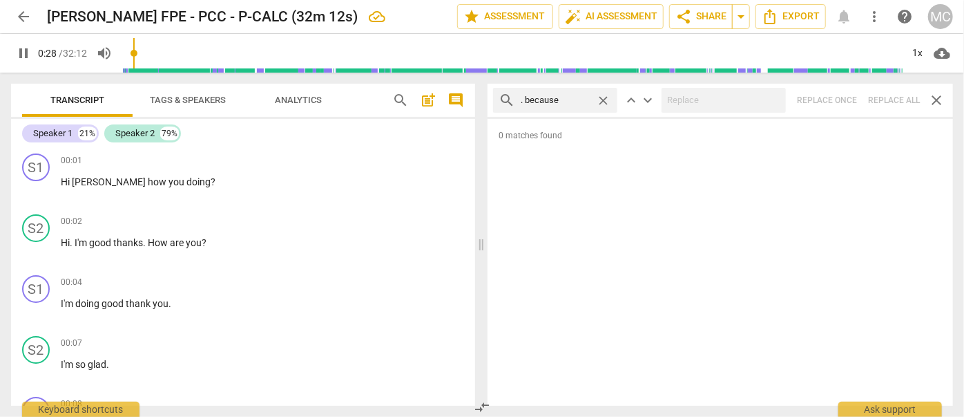
click at [899, 96] on div "search . because close keyboard_arrow_up keyboard_arrow_down Replace once Repla…" at bounding box center [721, 100] width 466 height 33
type input "30"
click at [604, 97] on span "close" at bounding box center [603, 100] width 15 height 15
click at [571, 97] on input "text" at bounding box center [566, 100] width 91 height 22
type input "30"
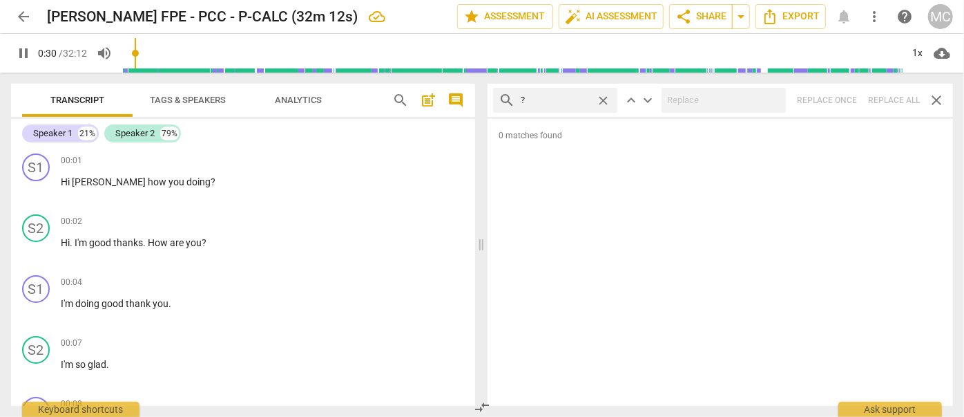
type input "? A"
type input "31"
type input "? And"
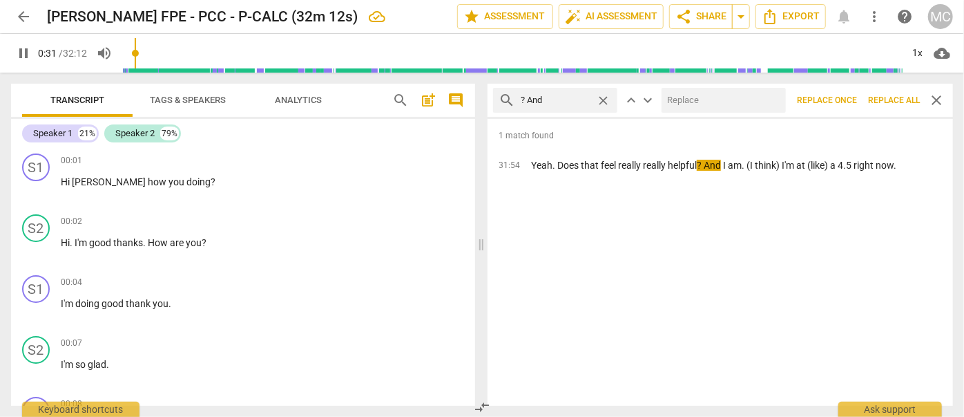
click at [680, 103] on input "text" at bounding box center [721, 100] width 119 height 22
type input "32"
type input "?"
type input "32"
type input "? (an"
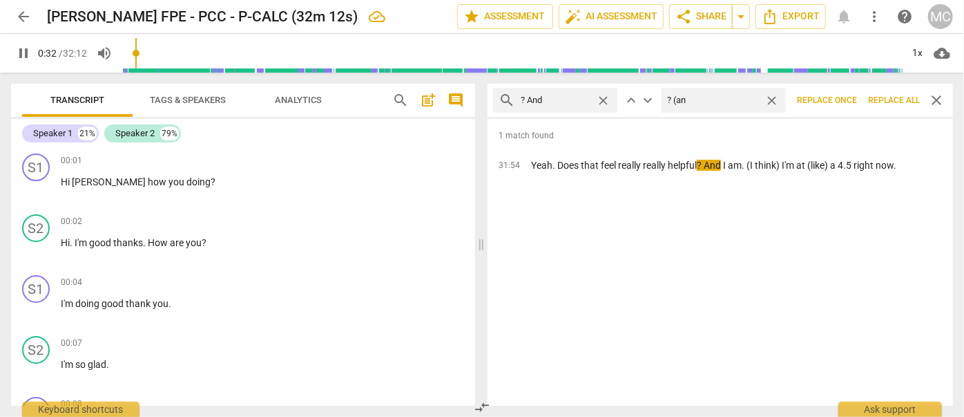
type input "33"
type input "? (and)"
type input "34"
type input "? ("
type input "35"
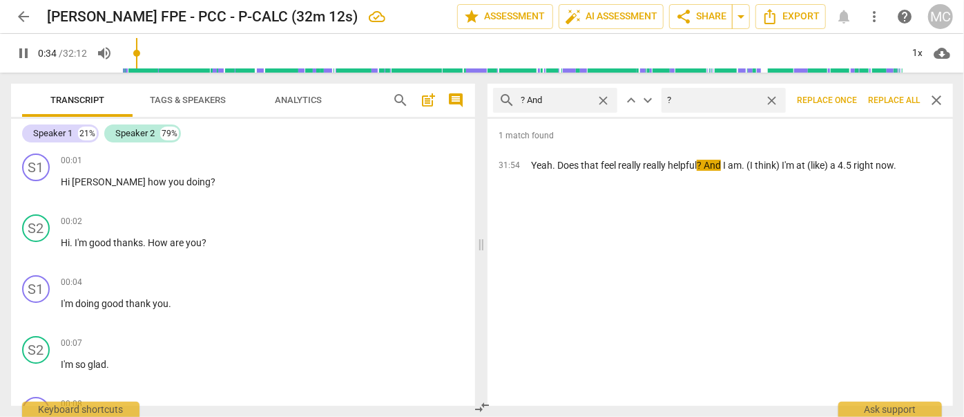
type input "?"
type input "35"
type input ".,"
type input "35"
type input "."
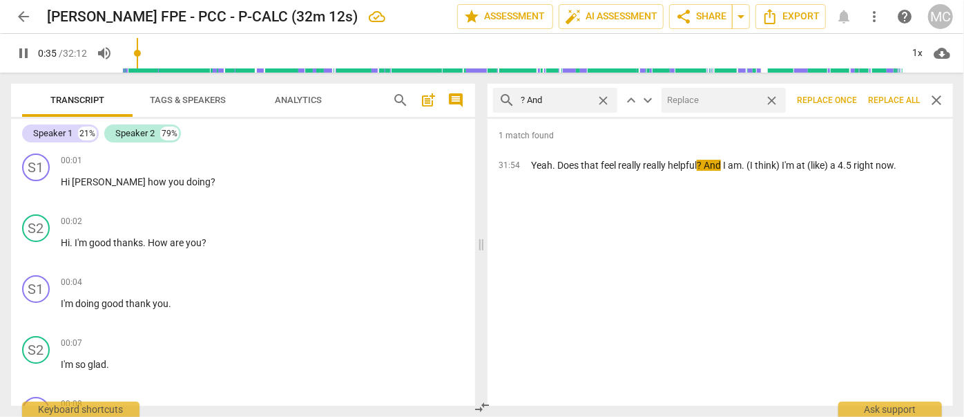
type input ","
type input "35"
type input ", and"
type input "36"
type input ", and"
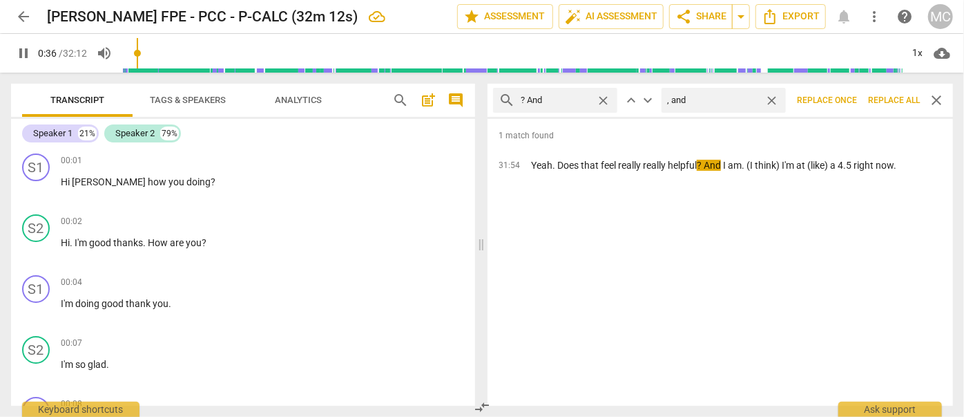
click at [888, 93] on button "Replace all" at bounding box center [894, 100] width 63 height 25
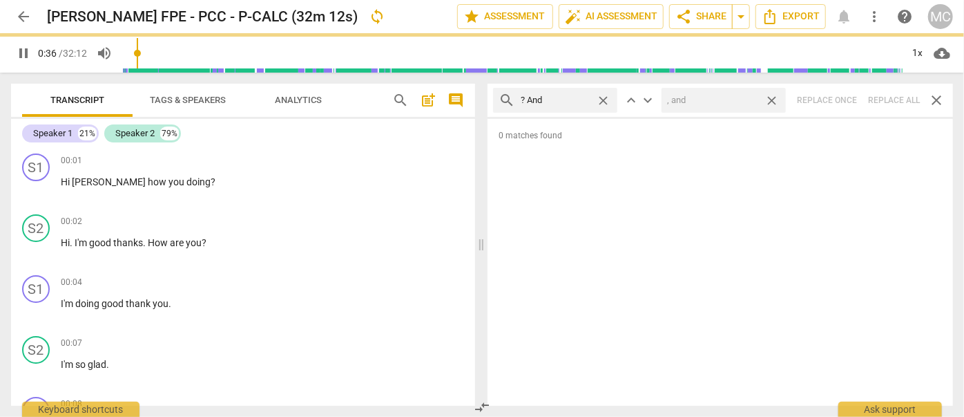
type input "37"
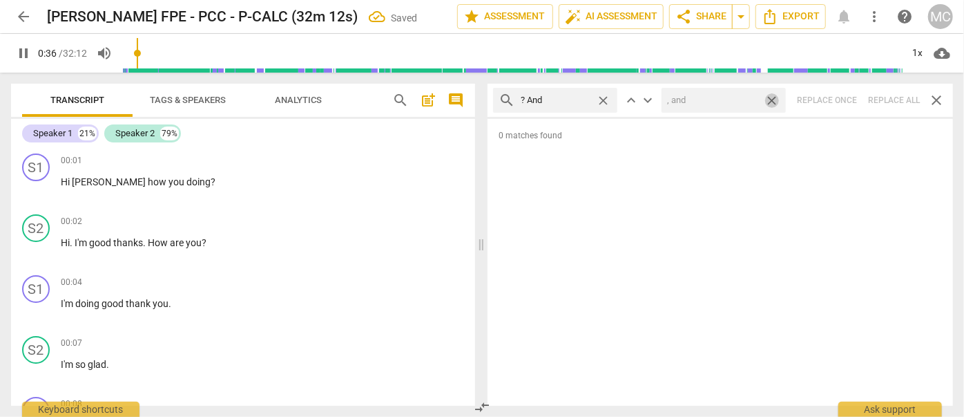
drag, startPoint x: 773, startPoint y: 99, endPoint x: 593, endPoint y: 97, distance: 180.3
click at [773, 99] on span "close" at bounding box center [772, 100] width 15 height 15
drag, startPoint x: 602, startPoint y: 95, endPoint x: 591, endPoint y: 97, distance: 11.1
click at [602, 95] on span "close" at bounding box center [603, 100] width 15 height 15
type input "38"
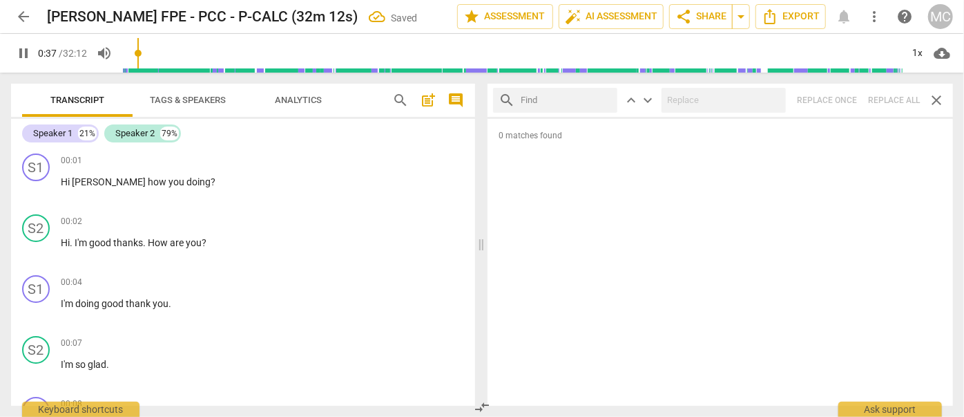
click at [565, 100] on input "text" at bounding box center [566, 100] width 91 height 22
type input "38"
type input "? B"
type input "39"
type input "? But"
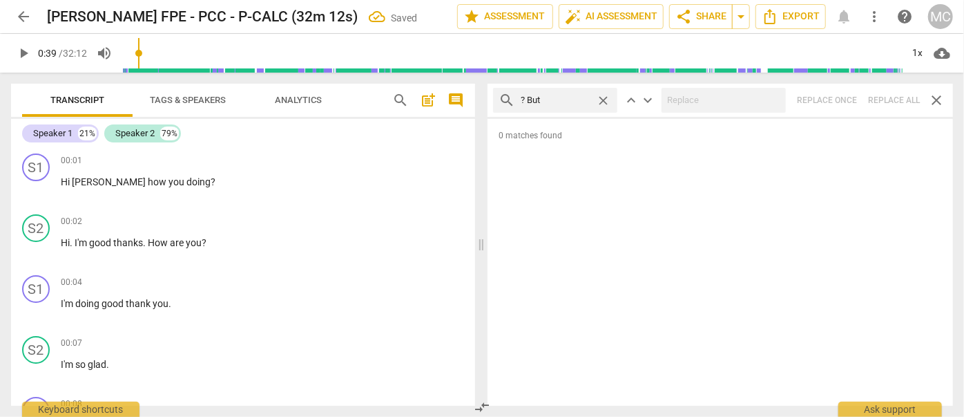
type input "40"
click at [899, 95] on div "search ? But close keyboard_arrow_up keyboard_arrow_down Replace once Replace a…" at bounding box center [721, 100] width 466 height 33
drag, startPoint x: 606, startPoint y: 97, endPoint x: 569, endPoint y: 99, distance: 37.4
click at [606, 97] on span "close" at bounding box center [603, 100] width 15 height 15
click at [557, 99] on input "text" at bounding box center [566, 100] width 91 height 22
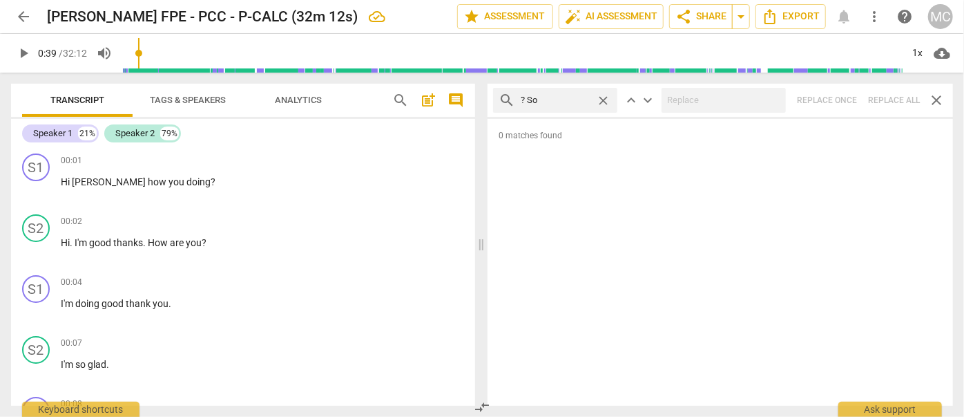
type input "? So"
click at [895, 99] on div "search ? So close keyboard_arrow_up keyboard_arrow_down Replace once Replace al…" at bounding box center [721, 100] width 466 height 33
type input "43"
click at [603, 97] on span "close" at bounding box center [603, 100] width 15 height 15
click at [564, 99] on input "text" at bounding box center [566, 100] width 91 height 22
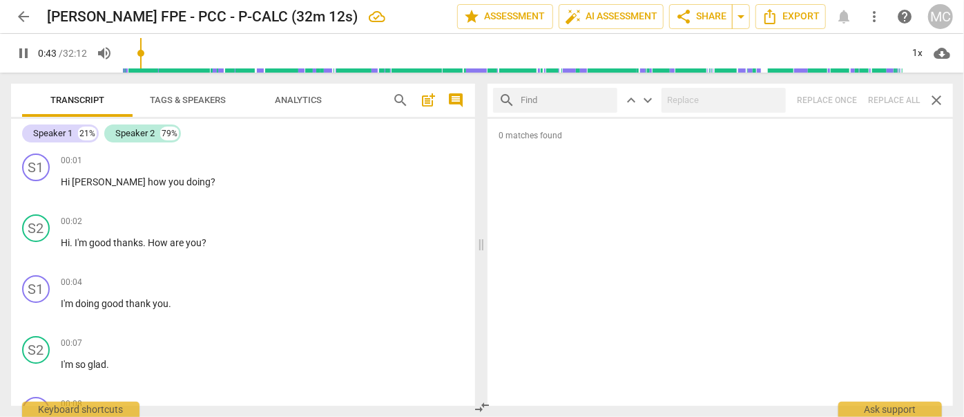
type input "44"
type input "?"
type input "44"
type input "? Or"
type input "45"
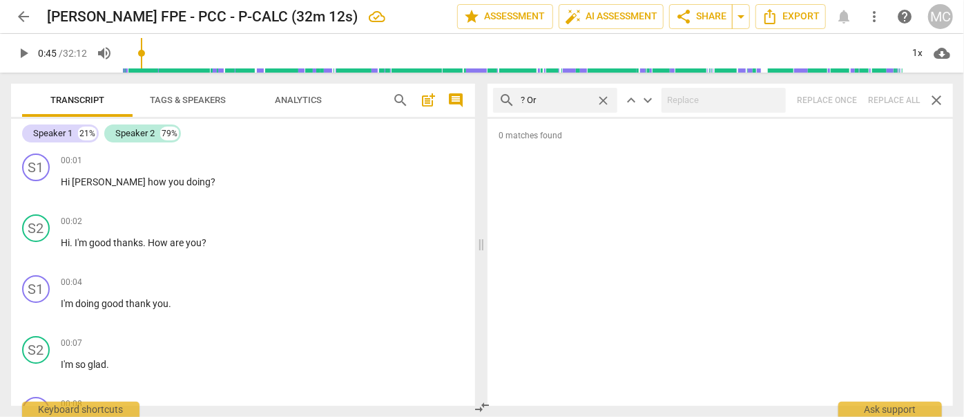
click at [882, 95] on div "search ? Or close keyboard_arrow_up keyboard_arrow_down Replace once Replace al…" at bounding box center [721, 100] width 466 height 33
click at [604, 96] on span "close" at bounding box center [603, 100] width 15 height 15
click at [548, 101] on input "text" at bounding box center [566, 100] width 91 height 22
type input "? Because"
click at [886, 96] on div "search ? Because close keyboard_arrow_up keyboard_arrow_down Replace once Repla…" at bounding box center [721, 100] width 466 height 33
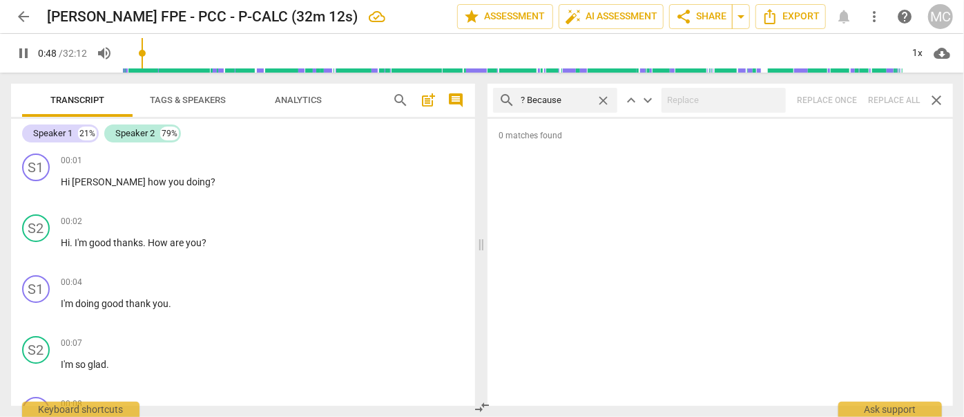
type input "48"
click at [601, 97] on span "close" at bounding box center [603, 100] width 15 height 15
click at [551, 100] on input "text" at bounding box center [566, 100] width 91 height 22
type input "49"
type input "I"
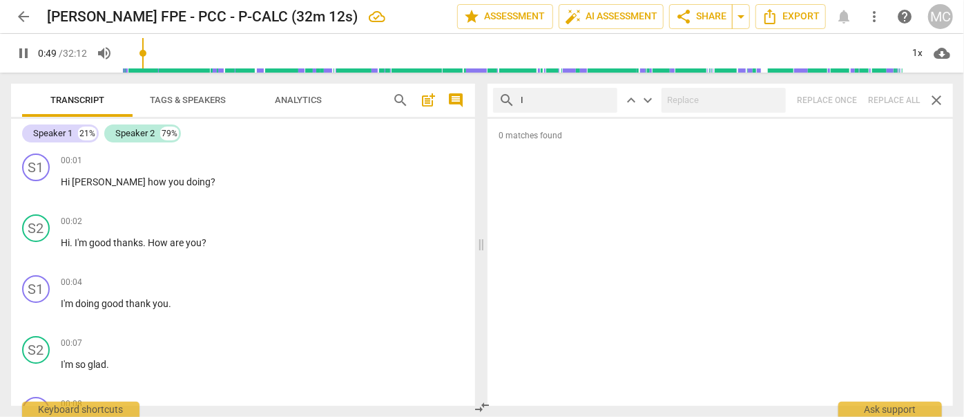
type input "49"
type input "I'm"
type input "50"
type input "I'm"
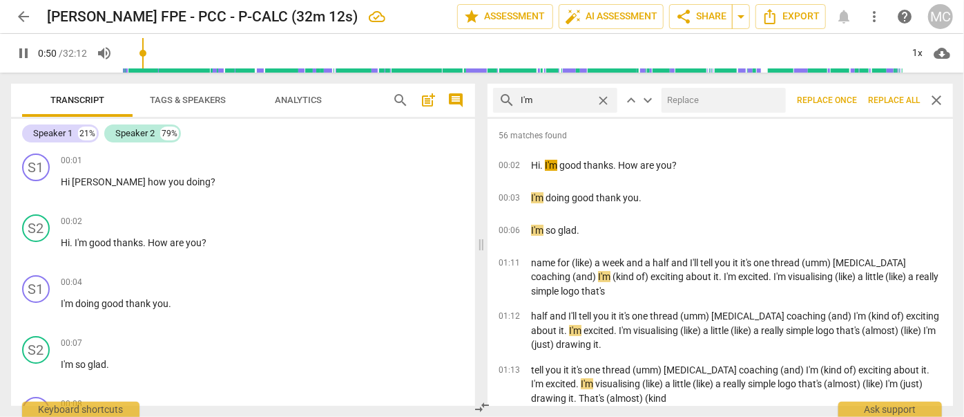
click at [704, 105] on input "text" at bounding box center [721, 100] width 119 height 22
type input "51"
type input "I"
type input "51"
type input "I am"
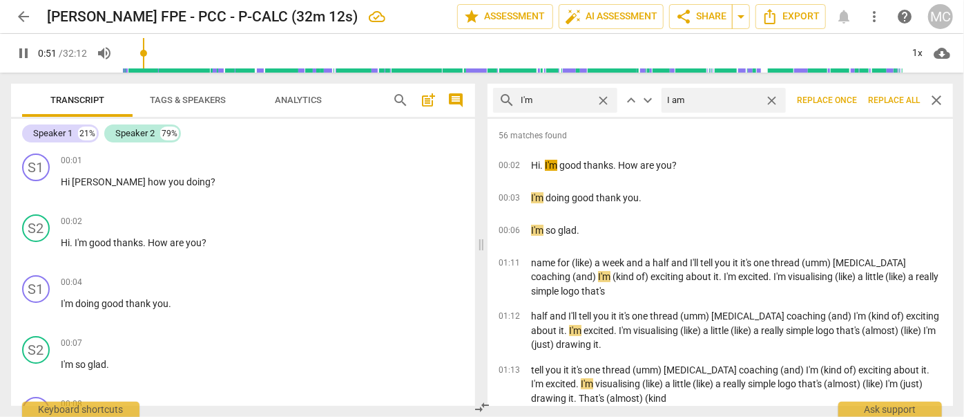
type input "51"
type input "I am"
click at [884, 95] on span "Replace all" at bounding box center [894, 101] width 52 height 12
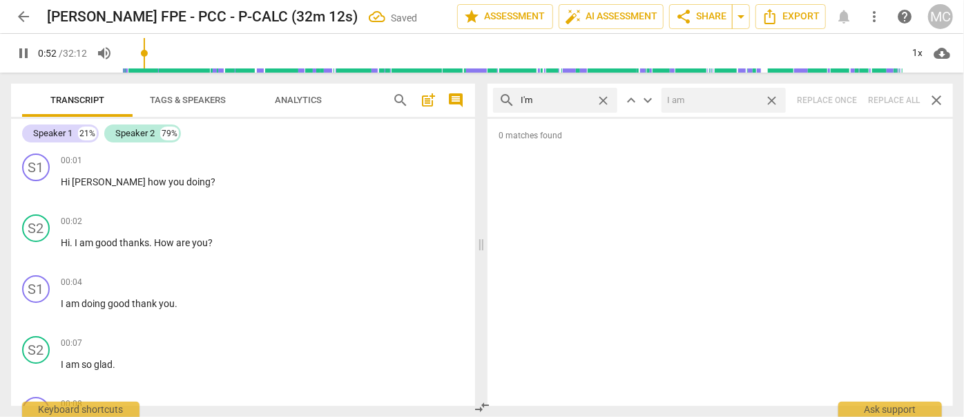
click at [775, 99] on span "close" at bounding box center [772, 100] width 15 height 15
type input "53"
click at [604, 97] on span "close" at bounding box center [603, 100] width 15 height 15
click at [530, 100] on input "text" at bounding box center [566, 100] width 91 height 22
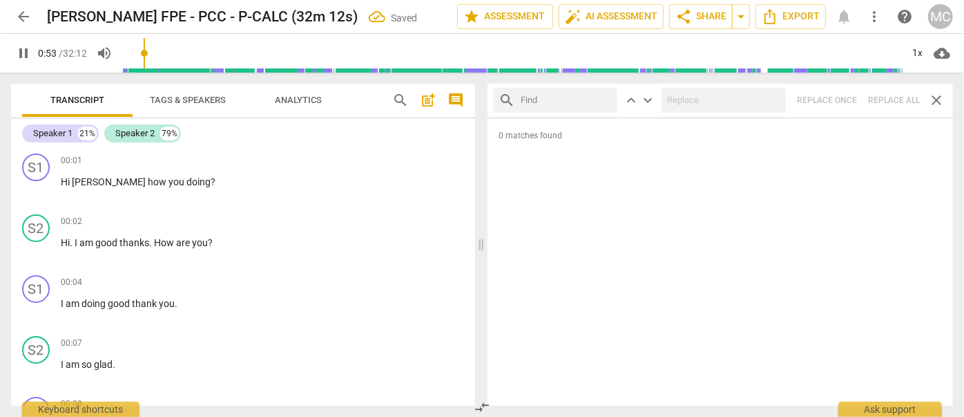
type input "54"
type input "I"
type input "54"
type input "I'll"
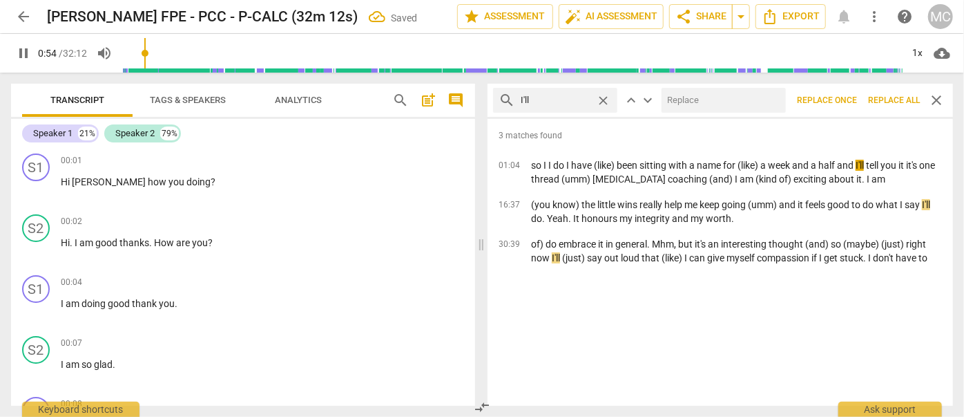
click at [692, 95] on input "text" at bounding box center [721, 100] width 119 height 22
type input "55"
type input "I"
type input "55"
type input "I will"
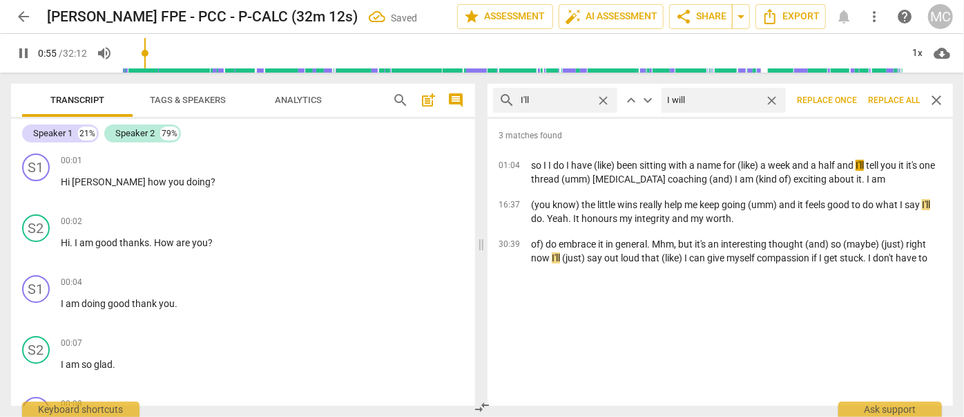
type input "56"
type input "I will"
click at [884, 99] on span "Replace all" at bounding box center [894, 101] width 52 height 12
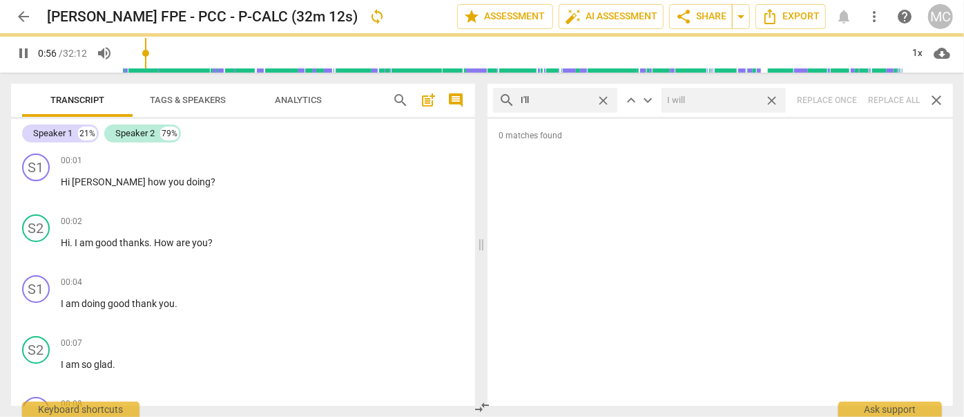
type input "56"
click at [773, 97] on span "close" at bounding box center [772, 100] width 15 height 15
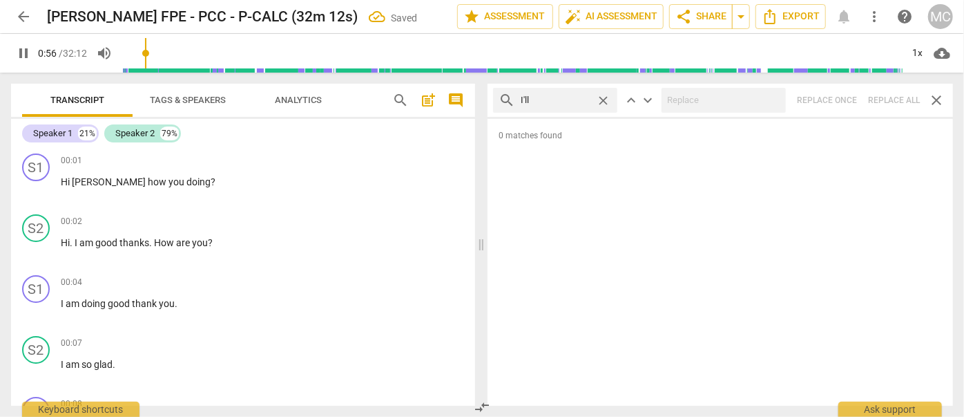
click at [604, 98] on span "close" at bounding box center [603, 100] width 15 height 15
click at [578, 99] on input "text" at bounding box center [566, 100] width 91 height 22
click at [891, 100] on div "search you'll close keyboard_arrow_up keyboard_arrow_down Replace once Replace …" at bounding box center [721, 100] width 466 height 33
click at [602, 97] on span "close" at bounding box center [603, 100] width 15 height 15
click at [567, 101] on input "text" at bounding box center [566, 100] width 91 height 22
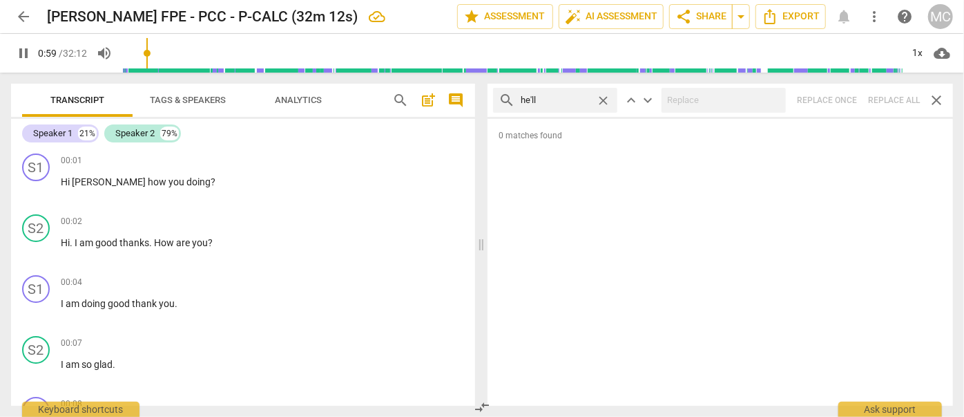
click at [881, 96] on div "search he'll close keyboard_arrow_up keyboard_arrow_down Replace once Replace a…" at bounding box center [721, 100] width 466 height 33
drag, startPoint x: 604, startPoint y: 99, endPoint x: 591, endPoint y: 99, distance: 12.4
click at [604, 99] on span "close" at bounding box center [603, 100] width 15 height 15
click at [590, 99] on input "text" at bounding box center [566, 100] width 91 height 22
click at [898, 97] on div "search she'll close keyboard_arrow_up keyboard_arrow_down Replace once Replace …" at bounding box center [721, 100] width 466 height 33
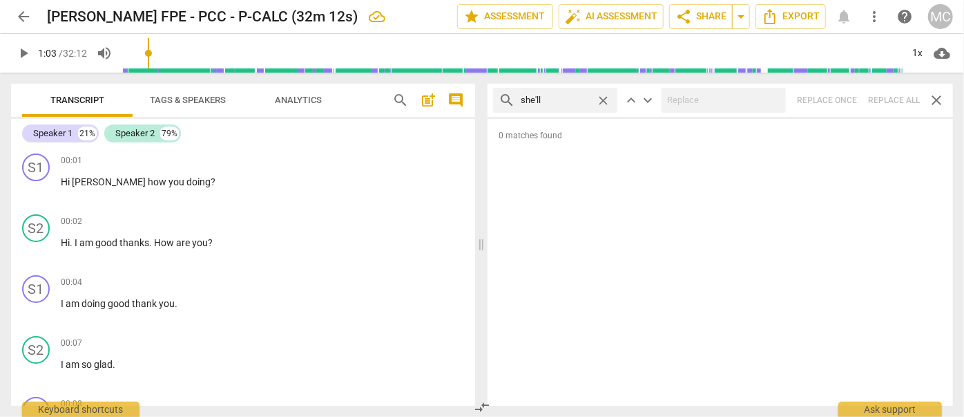
click at [604, 97] on span "close" at bounding box center [603, 100] width 15 height 15
click at [584, 97] on input "text" at bounding box center [566, 100] width 91 height 22
click at [884, 99] on div "search it'll close keyboard_arrow_up keyboard_arrow_down Replace once Replace a…" at bounding box center [721, 100] width 466 height 33
click at [604, 99] on span "close" at bounding box center [603, 100] width 15 height 15
click at [569, 101] on input "text" at bounding box center [566, 100] width 91 height 22
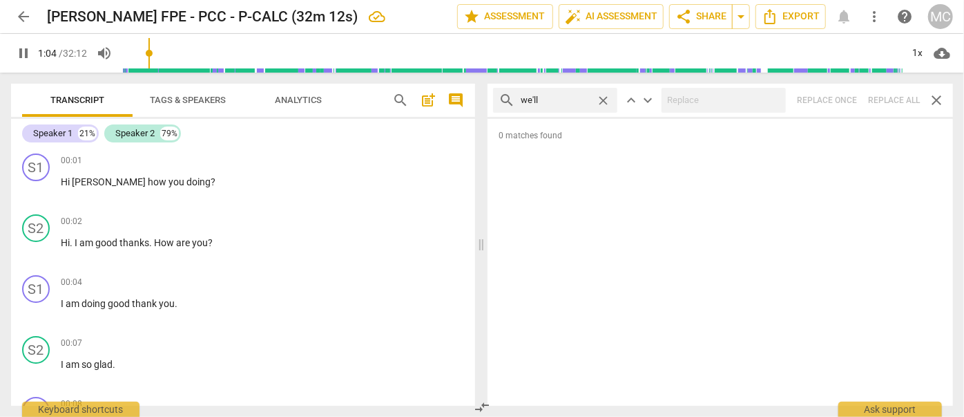
click at [899, 96] on div "search we'll close keyboard_arrow_up keyboard_arrow_down Replace once Replace a…" at bounding box center [721, 100] width 466 height 33
click at [602, 99] on span "close" at bounding box center [603, 100] width 15 height 15
click at [580, 98] on input "text" at bounding box center [566, 100] width 91 height 22
click at [874, 99] on div "search they'll close keyboard_arrow_up keyboard_arrow_down Replace once Replace…" at bounding box center [721, 100] width 466 height 33
click at [604, 99] on span "close" at bounding box center [603, 100] width 15 height 15
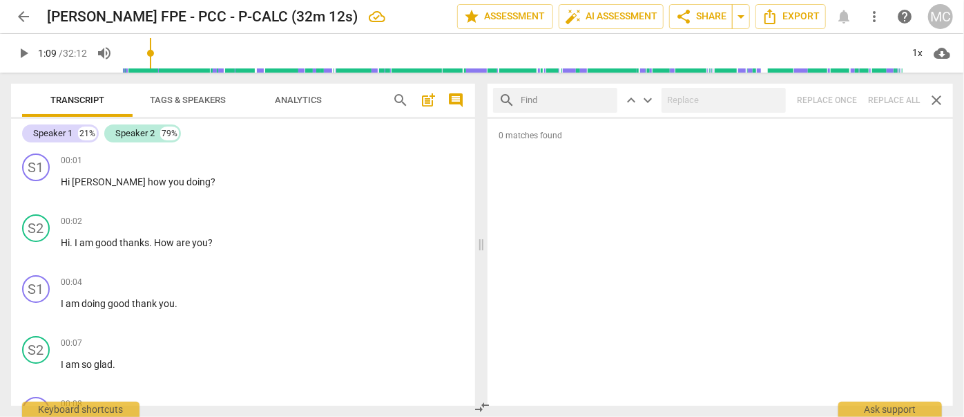
click at [546, 101] on input "text" at bounding box center [566, 100] width 91 height 22
click at [883, 91] on div "search there'll close keyboard_arrow_up keyboard_arrow_down Replace once Replac…" at bounding box center [721, 100] width 466 height 33
click at [606, 95] on span "close" at bounding box center [603, 100] width 15 height 15
click at [573, 97] on input "text" at bounding box center [566, 100] width 91 height 22
click at [891, 93] on div "search that'll close keyboard_arrow_up keyboard_arrow_down Replace once Replace…" at bounding box center [721, 100] width 466 height 33
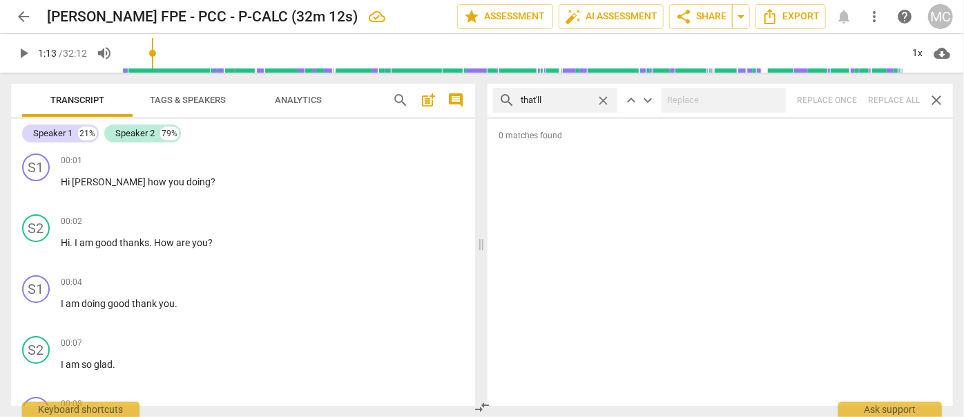
click at [606, 97] on span "close" at bounding box center [603, 100] width 15 height 15
click at [561, 101] on input "text" at bounding box center [566, 100] width 91 height 22
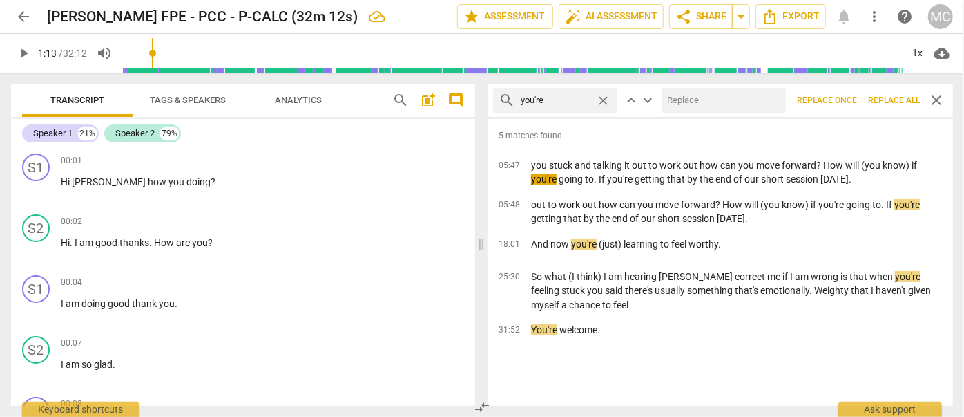
click at [738, 101] on input "text" at bounding box center [721, 100] width 119 height 22
click at [888, 96] on span "Replace all" at bounding box center [894, 101] width 52 height 12
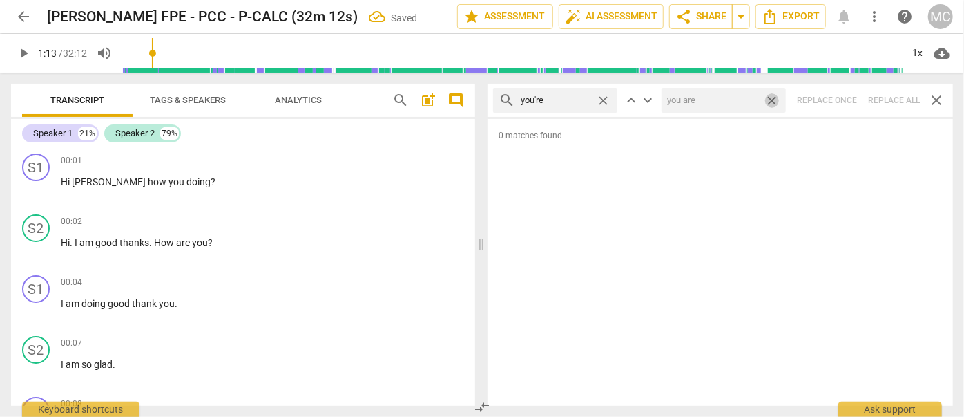
drag, startPoint x: 772, startPoint y: 98, endPoint x: 535, endPoint y: 107, distance: 237.1
click at [772, 98] on span "close" at bounding box center [772, 100] width 15 height 15
click at [604, 99] on span "close" at bounding box center [603, 100] width 15 height 15
drag, startPoint x: 556, startPoint y: 99, endPoint x: 547, endPoint y: 113, distance: 16.5
click at [556, 100] on input "text" at bounding box center [566, 100] width 91 height 22
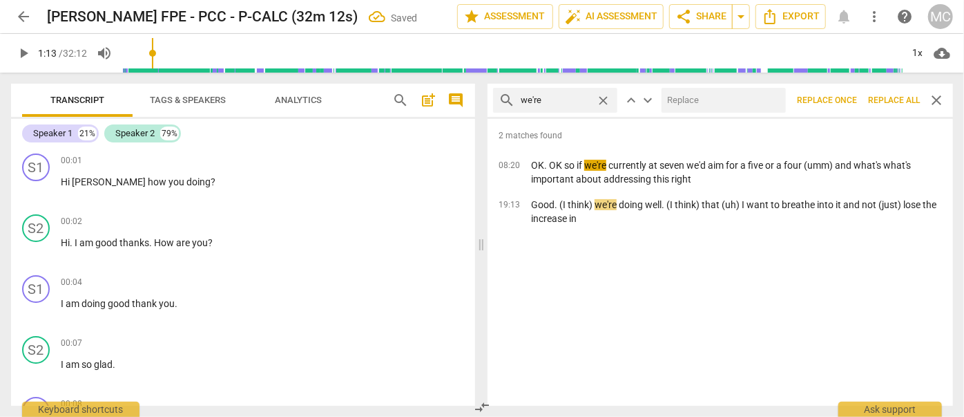
click at [747, 102] on input "text" at bounding box center [721, 100] width 119 height 22
click at [891, 95] on span "Replace all" at bounding box center [894, 101] width 52 height 12
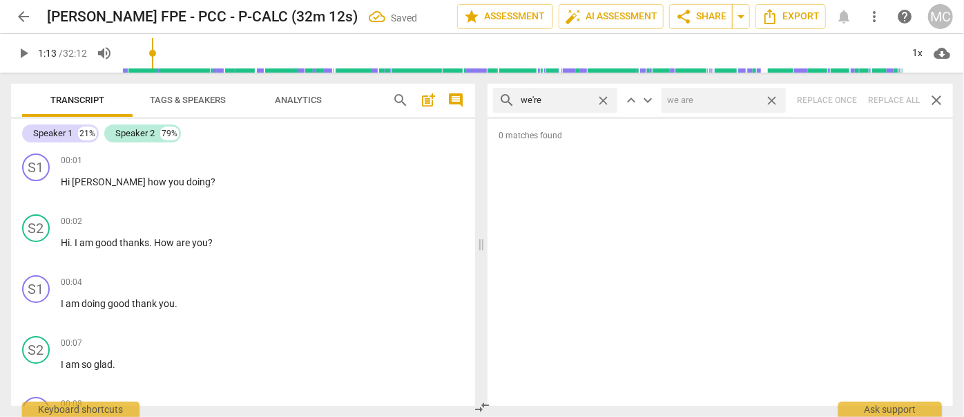
click at [774, 95] on span "close" at bounding box center [772, 100] width 15 height 15
click at [602, 97] on span "close" at bounding box center [603, 100] width 15 height 15
drag, startPoint x: 568, startPoint y: 104, endPoint x: 579, endPoint y: 114, distance: 14.2
click at [568, 104] on input "text" at bounding box center [566, 100] width 91 height 22
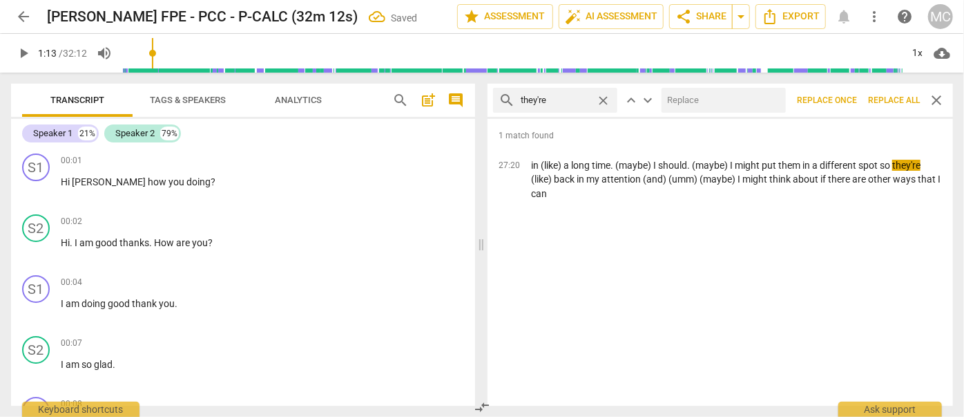
click at [701, 102] on input "text" at bounding box center [721, 100] width 119 height 22
click at [886, 95] on span "Replace all" at bounding box center [894, 101] width 52 height 12
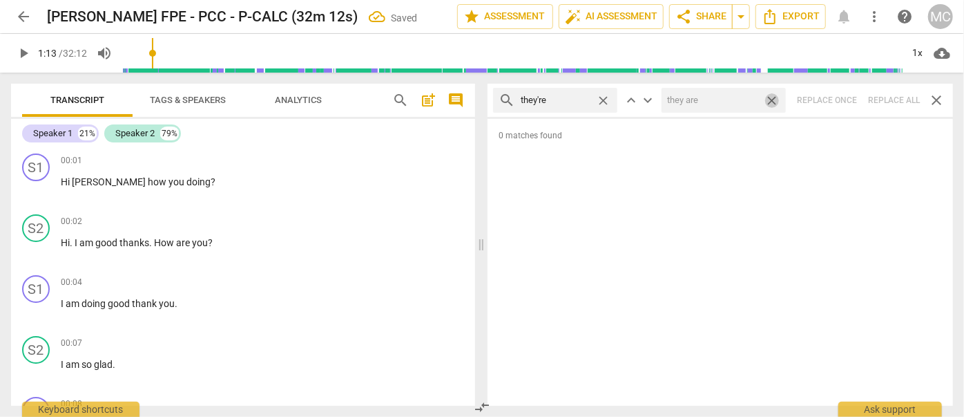
click at [772, 99] on span "close" at bounding box center [772, 100] width 15 height 15
click at [602, 99] on span "close" at bounding box center [603, 100] width 15 height 15
click at [576, 102] on input "text" at bounding box center [566, 100] width 91 height 22
click at [888, 97] on div "search aren't close keyboard_arrow_up keyboard_arrow_down Replace once Replace …" at bounding box center [721, 100] width 466 height 33
click at [606, 97] on span "close" at bounding box center [603, 100] width 15 height 15
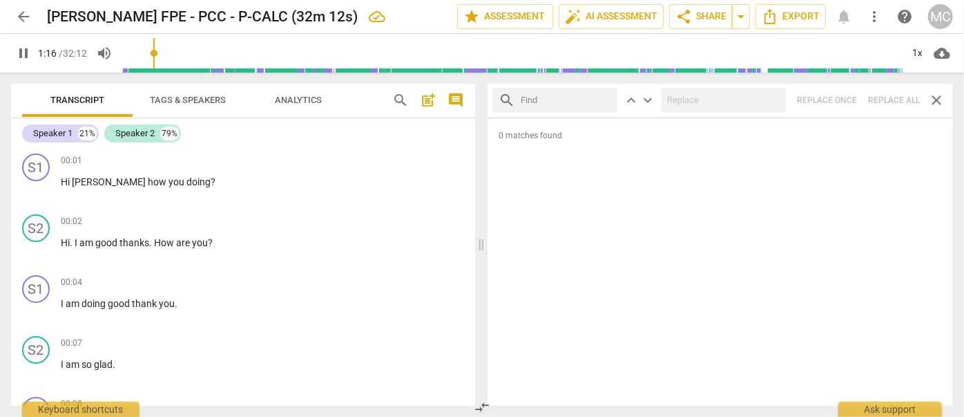
click at [585, 96] on input "text" at bounding box center [566, 100] width 91 height 22
click at [891, 95] on div "search isn't close keyboard_arrow_up keyboard_arrow_down Replace once Replace a…" at bounding box center [721, 100] width 466 height 33
drag, startPoint x: 604, startPoint y: 95, endPoint x: 571, endPoint y: 104, distance: 33.7
click at [604, 95] on span "close" at bounding box center [603, 100] width 15 height 15
click at [553, 106] on input "text" at bounding box center [566, 100] width 91 height 22
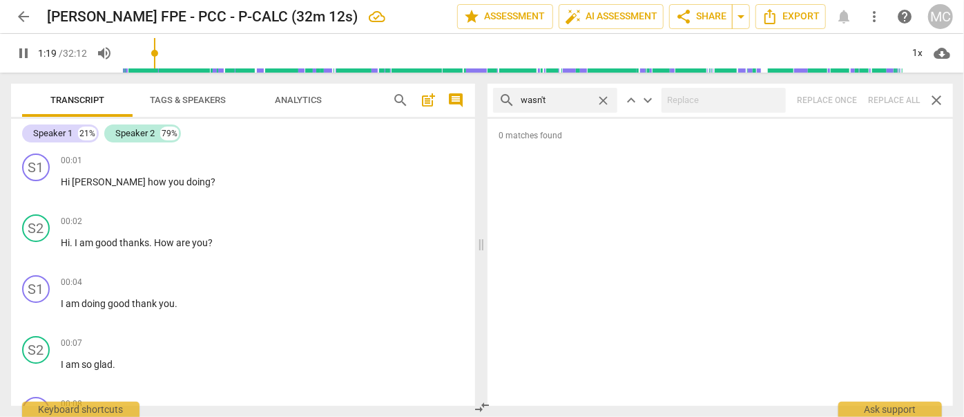
click at [890, 95] on div "search wasn't close keyboard_arrow_up keyboard_arrow_down Replace once Replace …" at bounding box center [721, 100] width 466 height 33
click at [607, 97] on span "close" at bounding box center [603, 100] width 15 height 15
click at [594, 99] on input "text" at bounding box center [566, 100] width 91 height 22
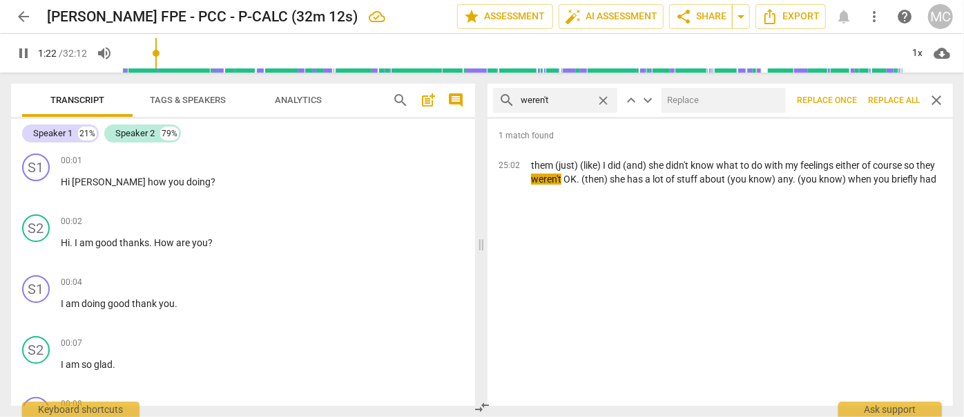
click at [692, 99] on input "text" at bounding box center [721, 100] width 119 height 22
click at [893, 97] on span "Replace all" at bounding box center [894, 101] width 52 height 12
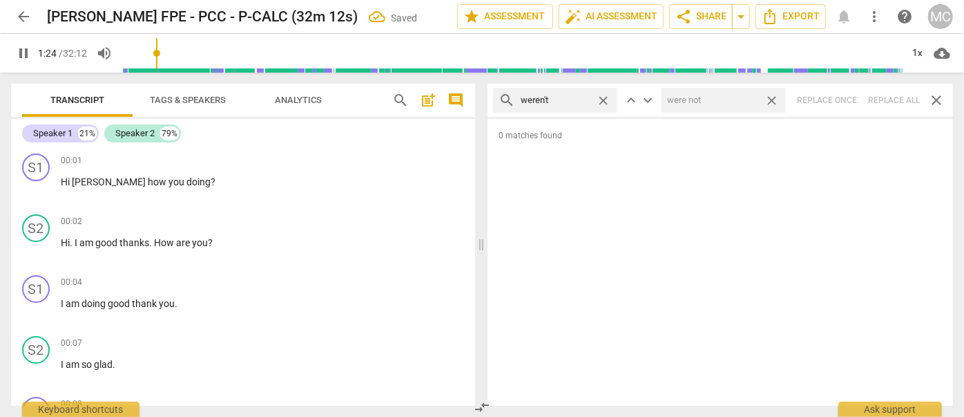
click at [773, 100] on span "close" at bounding box center [772, 100] width 15 height 15
click at [604, 100] on span "close" at bounding box center [603, 100] width 15 height 15
click at [566, 95] on input "text" at bounding box center [566, 100] width 91 height 22
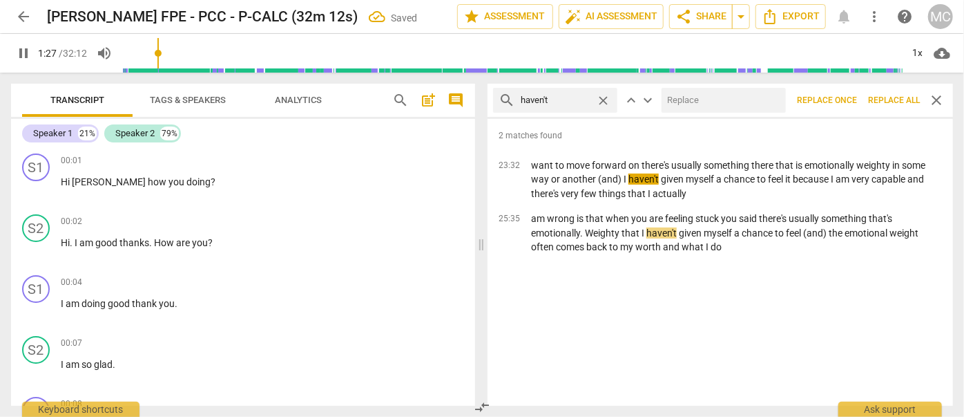
click at [714, 90] on input "text" at bounding box center [721, 100] width 119 height 22
click at [890, 99] on span "Replace all" at bounding box center [894, 101] width 52 height 12
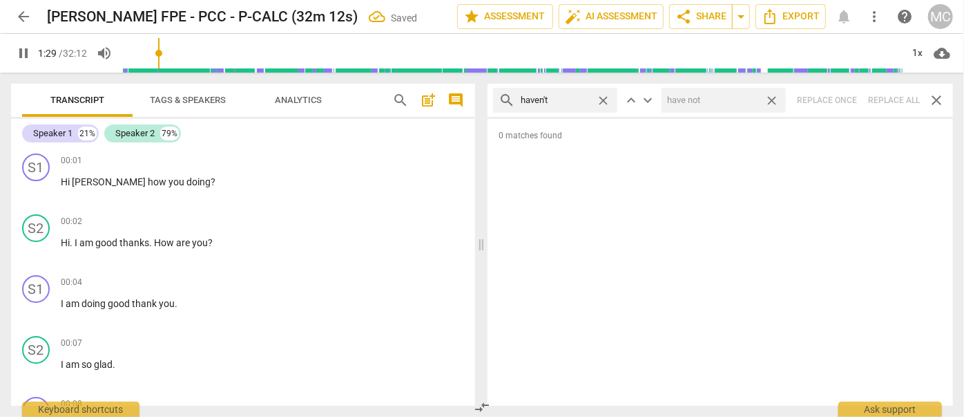
drag, startPoint x: 772, startPoint y: 99, endPoint x: 648, endPoint y: 102, distance: 124.4
click at [772, 99] on span "close" at bounding box center [772, 100] width 15 height 15
click at [605, 97] on span "close" at bounding box center [603, 100] width 15 height 15
click at [585, 97] on input "text" at bounding box center [556, 100] width 70 height 22
click at [885, 97] on div "search hasn't close keyboard_arrow_up keyboard_arrow_down Replace once Replace …" at bounding box center [721, 100] width 466 height 33
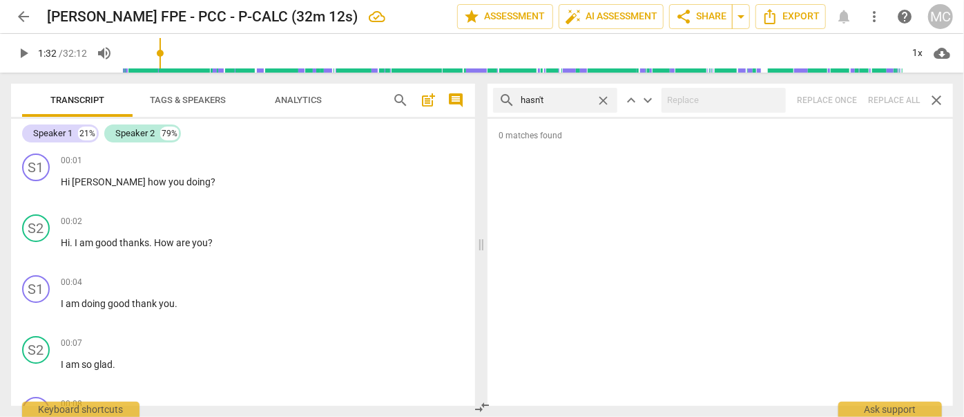
click at [604, 97] on span "close" at bounding box center [603, 100] width 15 height 15
click at [564, 96] on input "text" at bounding box center [566, 100] width 91 height 22
click at [887, 101] on div "search hadn't close keyboard_arrow_up keyboard_arrow_down Replace once Replace …" at bounding box center [721, 100] width 466 height 33
click at [604, 97] on span "close" at bounding box center [603, 100] width 15 height 15
click at [565, 100] on input "text" at bounding box center [566, 100] width 91 height 22
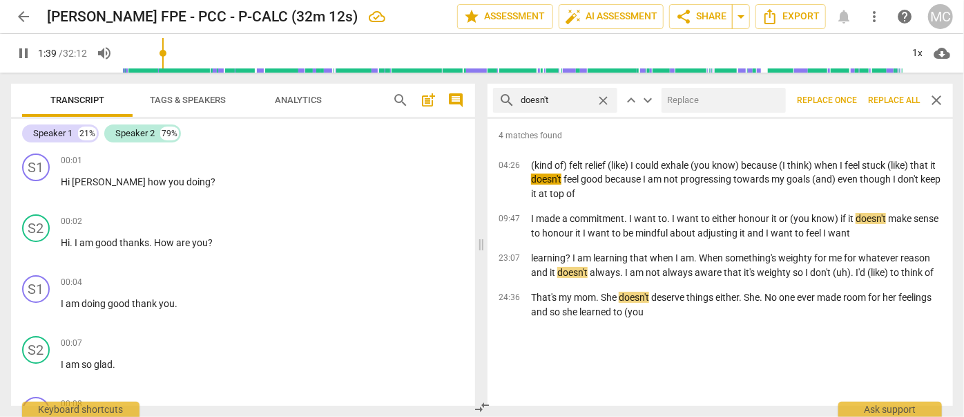
click at [726, 86] on div "search doesn't close keyboard_arrow_up keyboard_arrow_down Replace once Replace…" at bounding box center [721, 100] width 466 height 33
click at [720, 98] on input "text" at bounding box center [721, 100] width 119 height 22
click at [885, 97] on span "Replace all" at bounding box center [894, 101] width 52 height 12
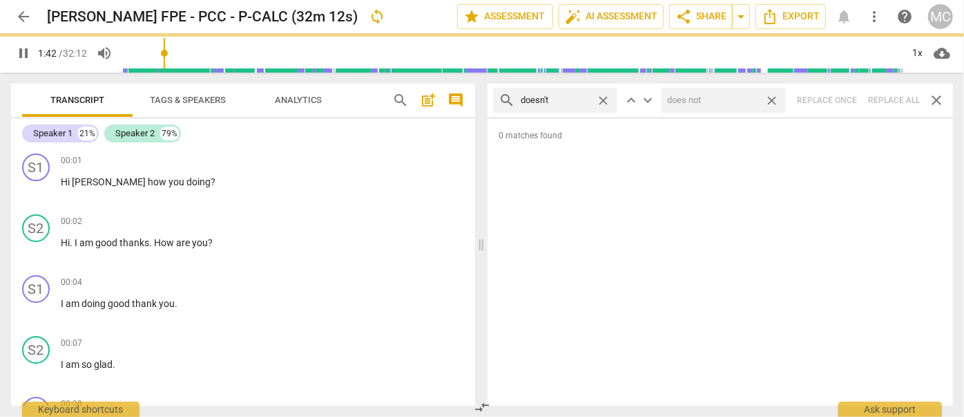
click at [775, 97] on span "close" at bounding box center [772, 100] width 15 height 15
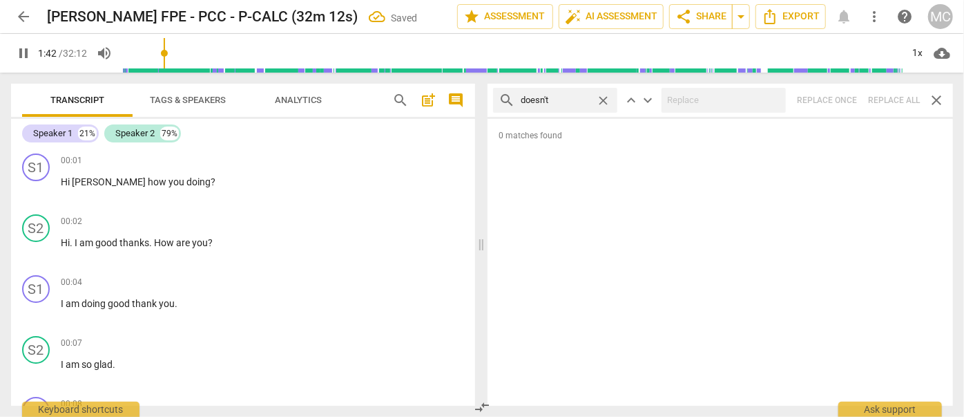
click at [603, 99] on span "close" at bounding box center [603, 100] width 15 height 15
click at [562, 100] on input "text" at bounding box center [566, 100] width 91 height 22
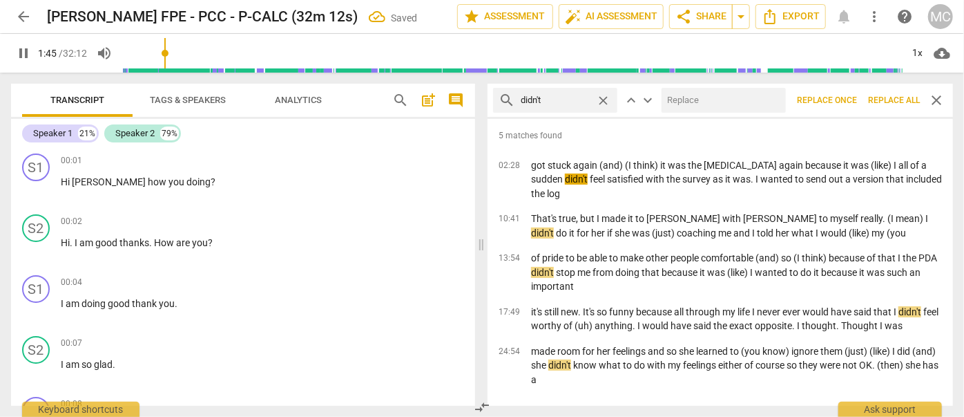
click at [731, 88] on div at bounding box center [724, 100] width 124 height 25
click at [723, 99] on input "text" at bounding box center [721, 100] width 119 height 22
click at [898, 93] on button "Replace all" at bounding box center [894, 100] width 63 height 25
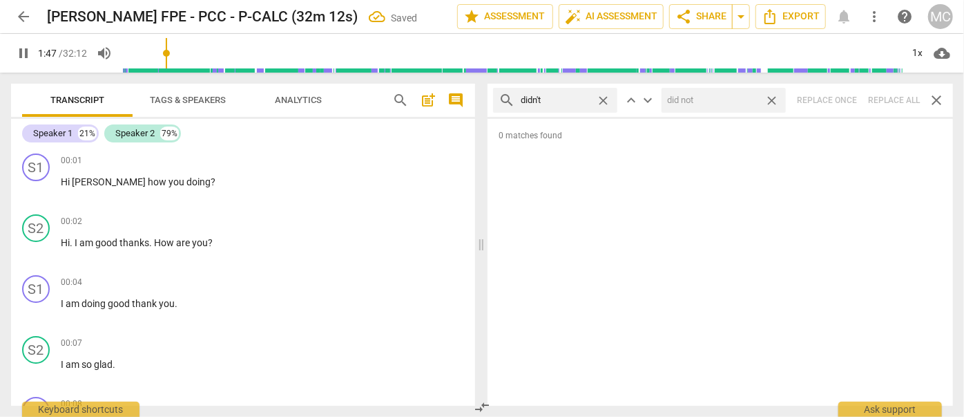
drag, startPoint x: 777, startPoint y: 99, endPoint x: 667, endPoint y: 110, distance: 110.3
click at [777, 99] on span "close" at bounding box center [772, 100] width 15 height 15
click at [608, 95] on span "close" at bounding box center [603, 100] width 15 height 15
click at [567, 99] on input "text" at bounding box center [566, 100] width 91 height 22
click at [886, 95] on div "search wouldn't close keyboard_arrow_up keyboard_arrow_down Replace once Replac…" at bounding box center [721, 100] width 466 height 33
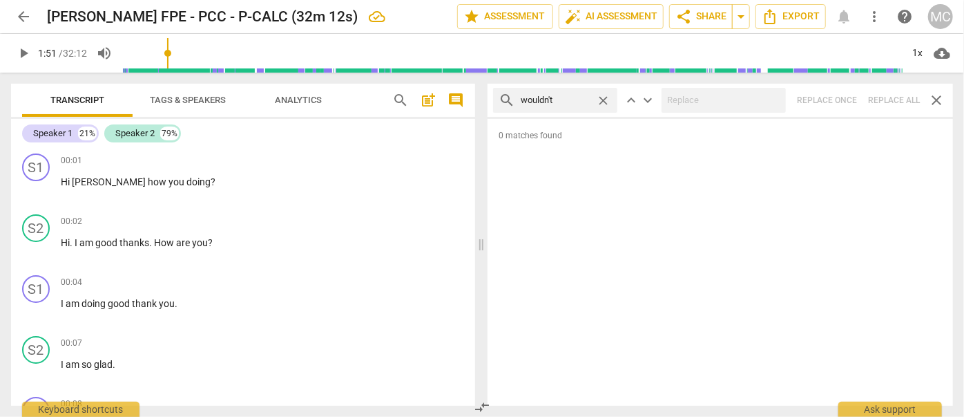
click at [608, 97] on span "close" at bounding box center [603, 100] width 15 height 15
click at [580, 101] on input "text" at bounding box center [566, 100] width 91 height 22
click at [890, 95] on div "search shouldn't close keyboard_arrow_up keyboard_arrow_down Replace once Repla…" at bounding box center [721, 100] width 466 height 33
click at [602, 98] on span "close" at bounding box center [603, 100] width 15 height 15
click at [575, 99] on input "text" at bounding box center [566, 100] width 91 height 22
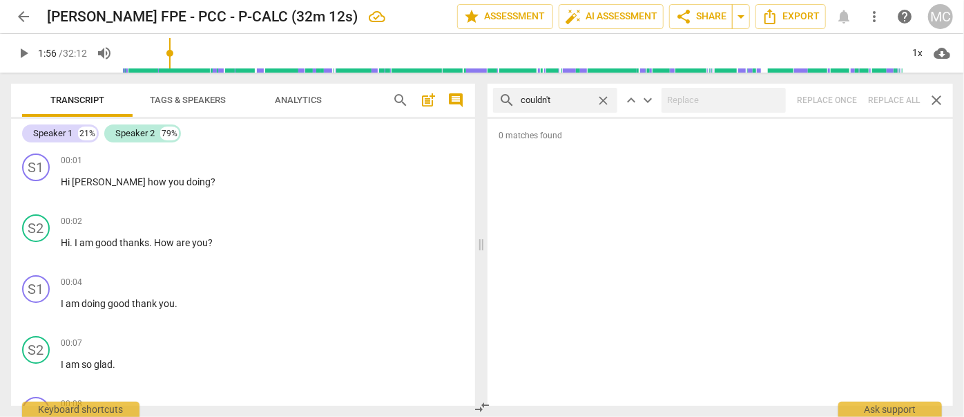
click at [884, 95] on div "search couldn't close keyboard_arrow_up keyboard_arrow_down Replace once Replac…" at bounding box center [721, 100] width 466 height 33
click at [604, 99] on span "close" at bounding box center [603, 100] width 15 height 15
drag, startPoint x: 562, startPoint y: 97, endPoint x: 551, endPoint y: 100, distance: 11.4
click at [562, 97] on input "text" at bounding box center [566, 100] width 91 height 22
click at [893, 91] on div "search won't close keyboard_arrow_up keyboard_arrow_down Replace once Replace a…" at bounding box center [721, 100] width 466 height 33
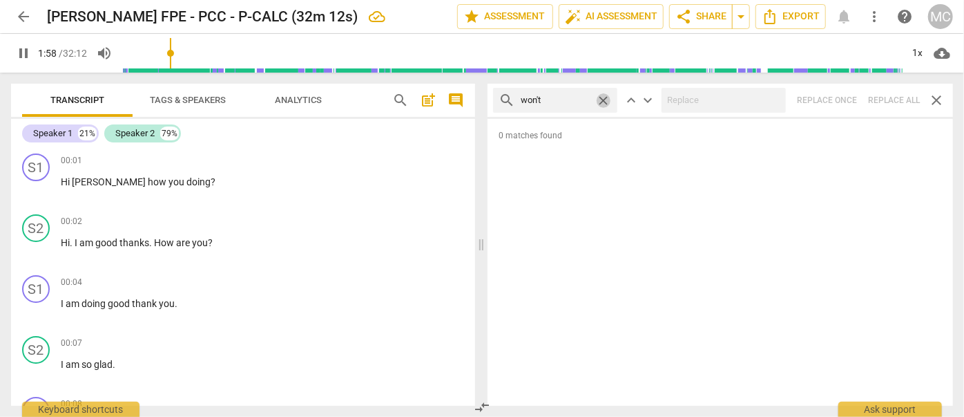
click at [606, 101] on span "close" at bounding box center [603, 100] width 15 height 15
click at [553, 101] on input "text" at bounding box center [566, 100] width 91 height 22
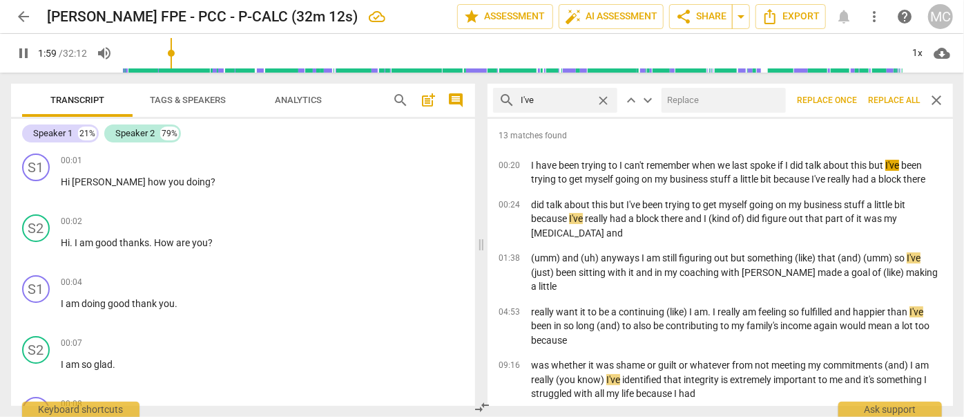
click at [720, 109] on input "text" at bounding box center [721, 100] width 119 height 22
click at [883, 95] on span "Replace all" at bounding box center [894, 101] width 52 height 12
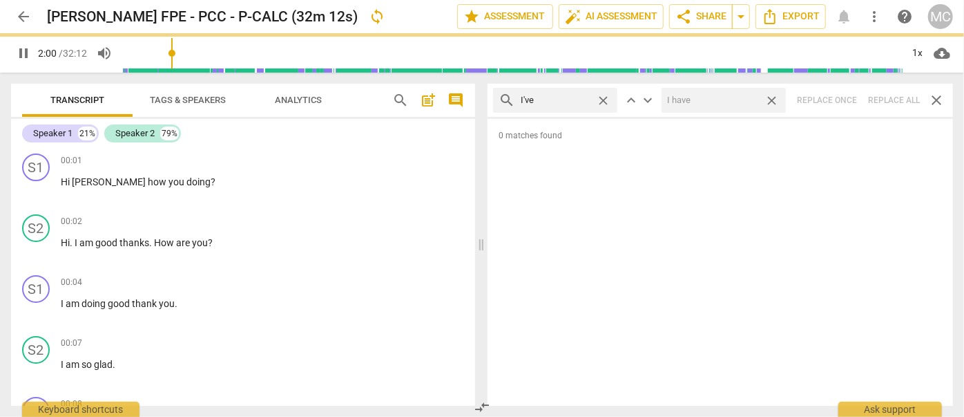
click at [774, 97] on span "close" at bounding box center [772, 100] width 15 height 15
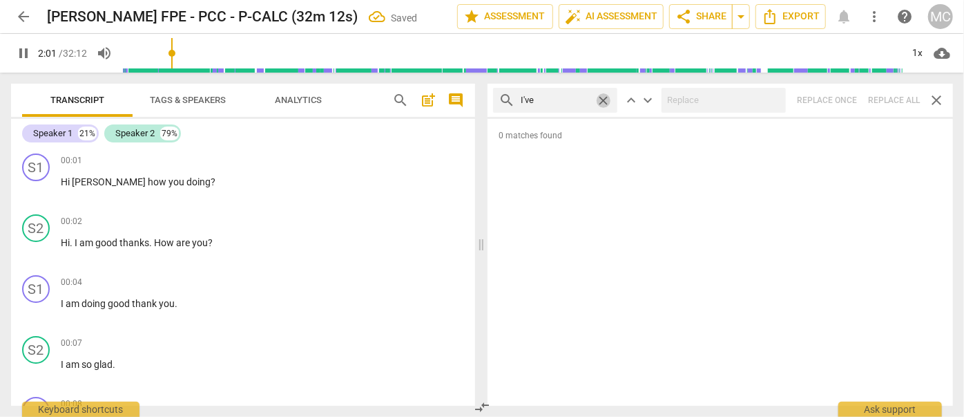
drag, startPoint x: 604, startPoint y: 99, endPoint x: 580, endPoint y: 99, distance: 24.2
click at [604, 99] on span "close" at bounding box center [603, 100] width 15 height 15
click at [577, 99] on input "text" at bounding box center [556, 100] width 70 height 22
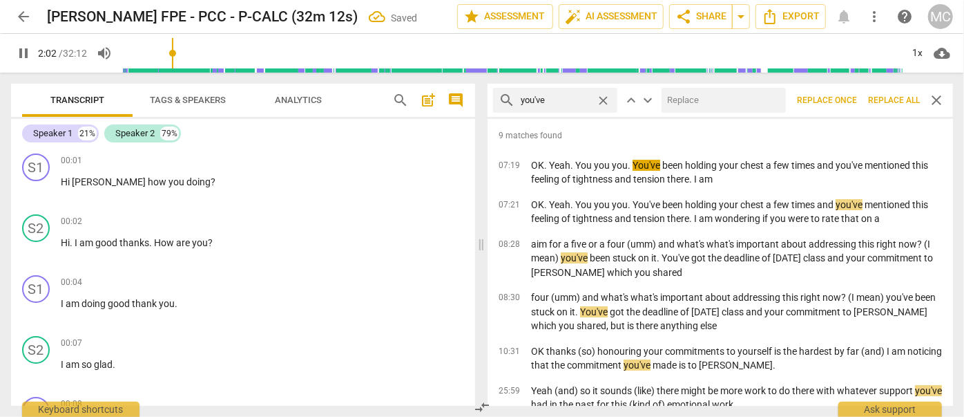
click at [731, 109] on input "text" at bounding box center [721, 100] width 119 height 22
click at [889, 95] on span "Replace all" at bounding box center [894, 101] width 52 height 12
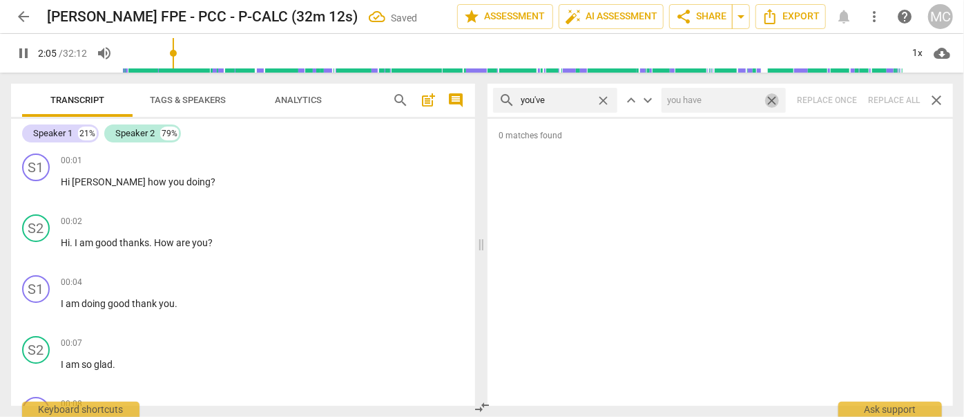
click at [775, 96] on span "close" at bounding box center [772, 100] width 15 height 15
click at [604, 97] on span "close" at bounding box center [603, 100] width 15 height 15
click at [562, 106] on input "text" at bounding box center [566, 100] width 91 height 22
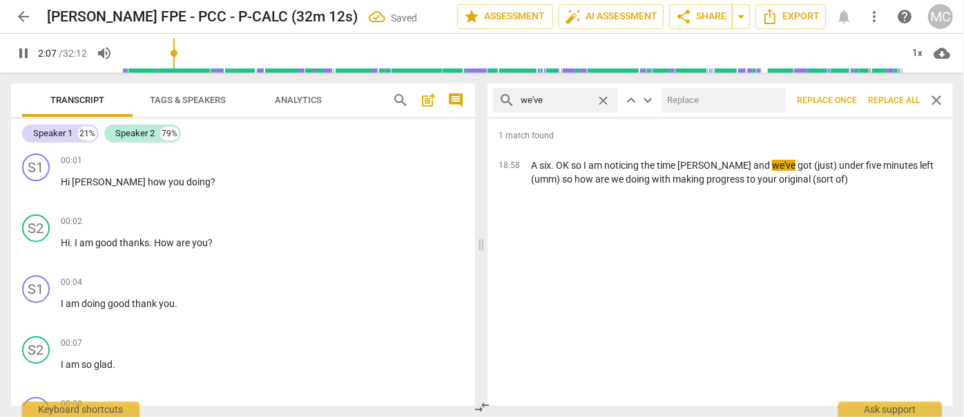
click at [689, 97] on input "text" at bounding box center [721, 100] width 119 height 22
click at [886, 100] on span "Replace all" at bounding box center [894, 101] width 52 height 12
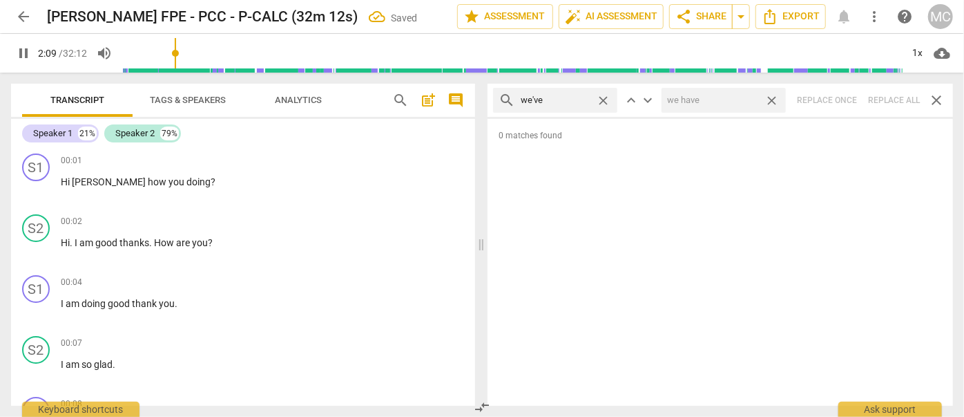
drag, startPoint x: 770, startPoint y: 100, endPoint x: 678, endPoint y: 91, distance: 92.3
click at [770, 99] on span "close" at bounding box center [772, 100] width 15 height 15
drag, startPoint x: 604, startPoint y: 99, endPoint x: 559, endPoint y: 99, distance: 44.9
click at [604, 98] on span "close" at bounding box center [603, 100] width 15 height 15
click at [539, 101] on input "text" at bounding box center [566, 100] width 91 height 22
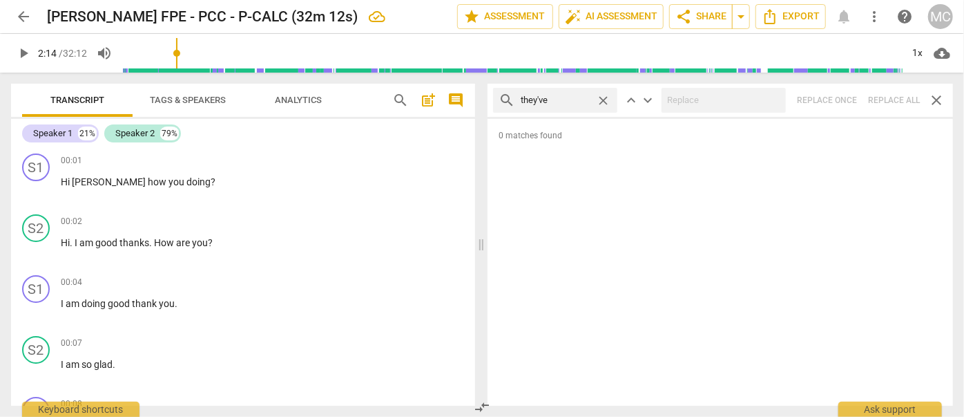
click at [886, 99] on div "search they've close keyboard_arrow_up keyboard_arrow_down Replace once Replace…" at bounding box center [721, 100] width 466 height 33
click at [600, 99] on span "close" at bounding box center [603, 100] width 15 height 15
click at [558, 102] on input "text" at bounding box center [566, 100] width 91 height 22
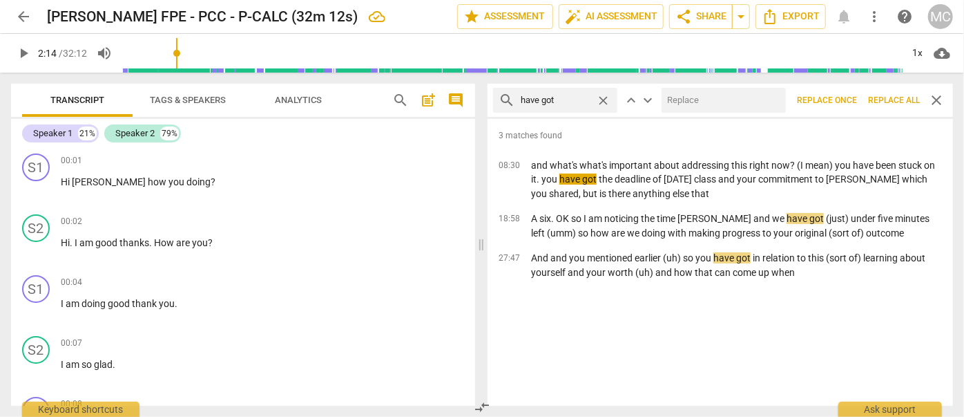
click at [716, 104] on input "text" at bounding box center [721, 100] width 119 height 22
click at [897, 92] on button "Replace all" at bounding box center [894, 100] width 63 height 25
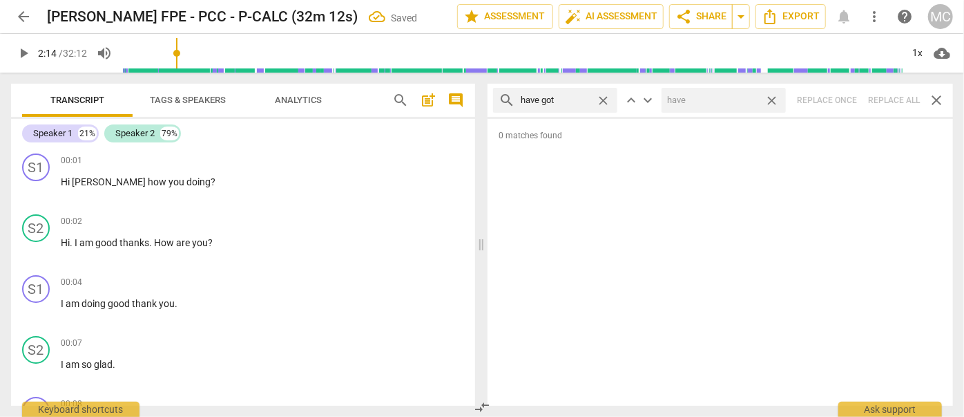
click at [770, 100] on span "close" at bounding box center [772, 100] width 15 height 15
click at [605, 98] on span "close" at bounding box center [603, 100] width 15 height 15
click at [582, 99] on input "text" at bounding box center [566, 100] width 91 height 22
click at [880, 98] on div "search he's close keyboard_arrow_up keyboard_arrow_down Replace once Replace al…" at bounding box center [721, 100] width 466 height 33
click at [606, 96] on span "close" at bounding box center [603, 100] width 15 height 15
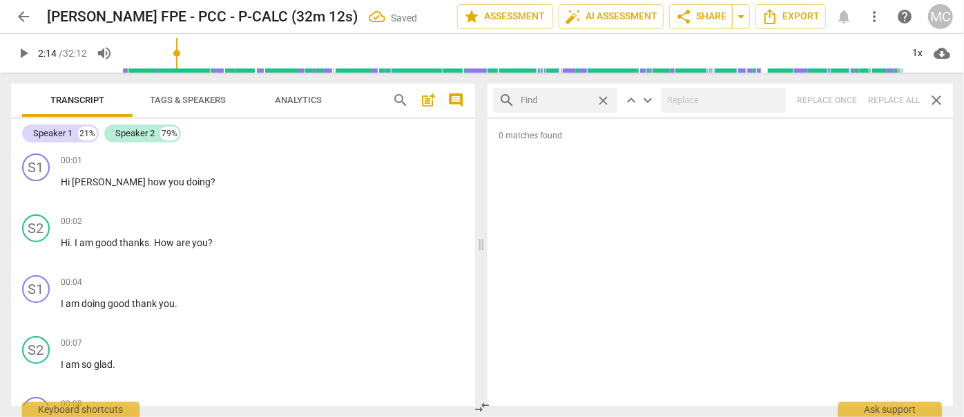
click at [584, 98] on input "text" at bounding box center [556, 100] width 70 height 22
drag, startPoint x: 889, startPoint y: 94, endPoint x: 854, endPoint y: 94, distance: 34.5
click at [889, 94] on div "search she's close keyboard_arrow_up keyboard_arrow_down Replace once Replace a…" at bounding box center [721, 100] width 466 height 33
click at [602, 99] on span "close" at bounding box center [603, 100] width 15 height 15
click at [580, 98] on input "text" at bounding box center [566, 100] width 91 height 22
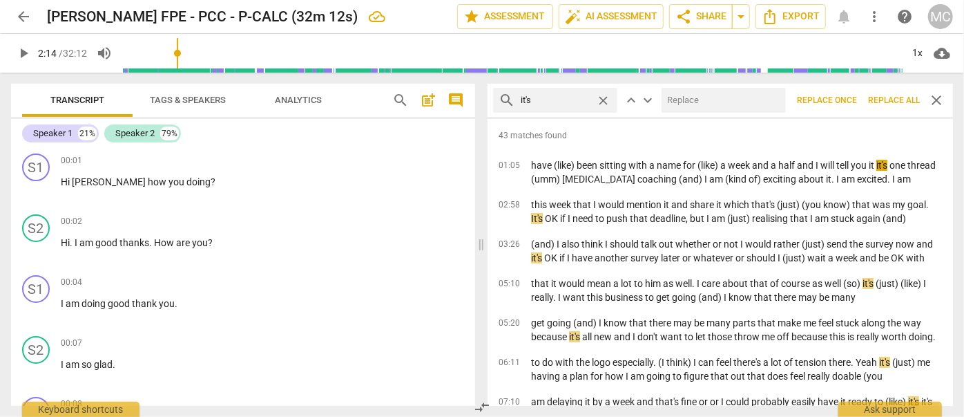
click at [687, 91] on input "text" at bounding box center [721, 100] width 119 height 22
click at [882, 101] on span "Replace all" at bounding box center [894, 101] width 52 height 12
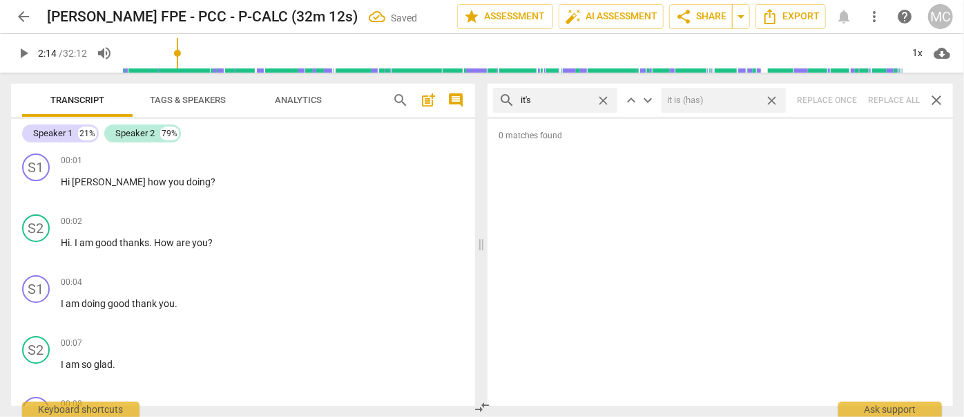
drag, startPoint x: 774, startPoint y: 99, endPoint x: 631, endPoint y: 90, distance: 143.2
click at [774, 99] on span "close" at bounding box center [772, 100] width 15 height 15
click at [603, 95] on span "close" at bounding box center [603, 100] width 15 height 15
click at [569, 99] on input "text" at bounding box center [566, 100] width 91 height 22
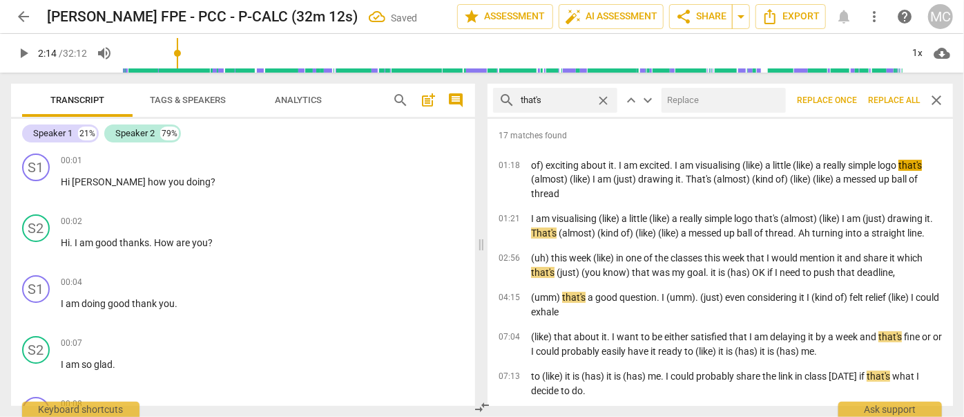
click at [700, 99] on input "text" at bounding box center [721, 100] width 119 height 22
click at [902, 98] on span "Replace all" at bounding box center [894, 101] width 52 height 12
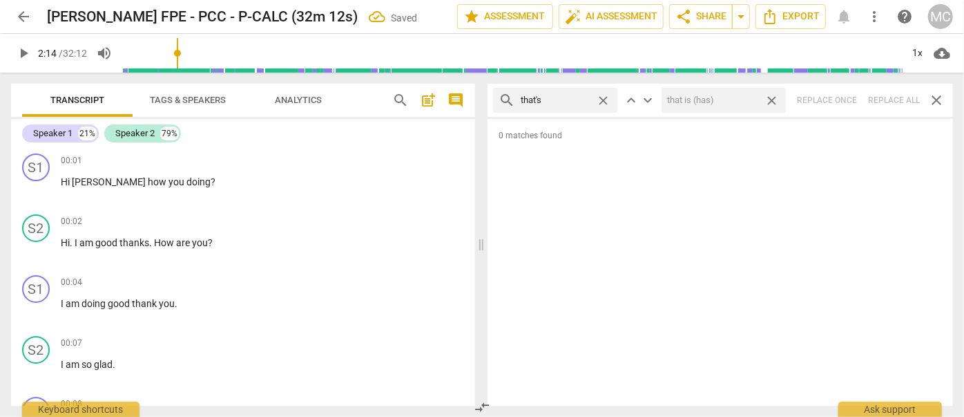
click at [774, 95] on span "close" at bounding box center [772, 100] width 15 height 15
click at [601, 97] on span "close" at bounding box center [603, 100] width 15 height 15
click at [573, 99] on input "text" at bounding box center [566, 100] width 91 height 22
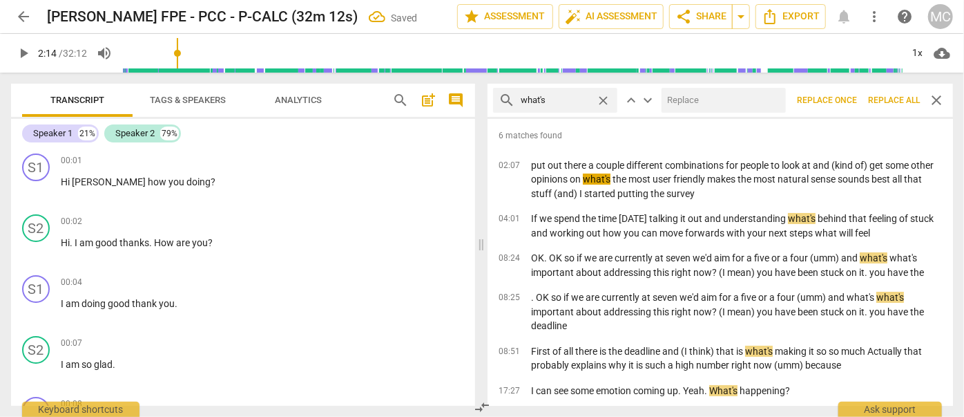
click at [707, 104] on input "text" at bounding box center [721, 100] width 119 height 22
click at [906, 97] on span "Replace all" at bounding box center [894, 101] width 52 height 12
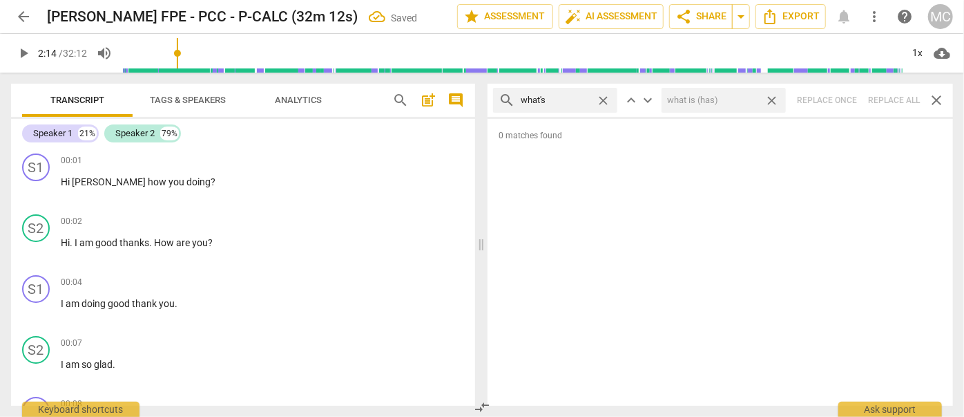
click at [771, 97] on span "close" at bounding box center [772, 100] width 15 height 15
click at [602, 99] on span "close" at bounding box center [603, 100] width 15 height 15
click at [582, 98] on input "text" at bounding box center [566, 100] width 91 height 22
click at [888, 98] on div "search where's close keyboard_arrow_up keyboard_arrow_down Replace once Replace…" at bounding box center [721, 100] width 466 height 33
click at [604, 98] on span "close" at bounding box center [603, 100] width 15 height 15
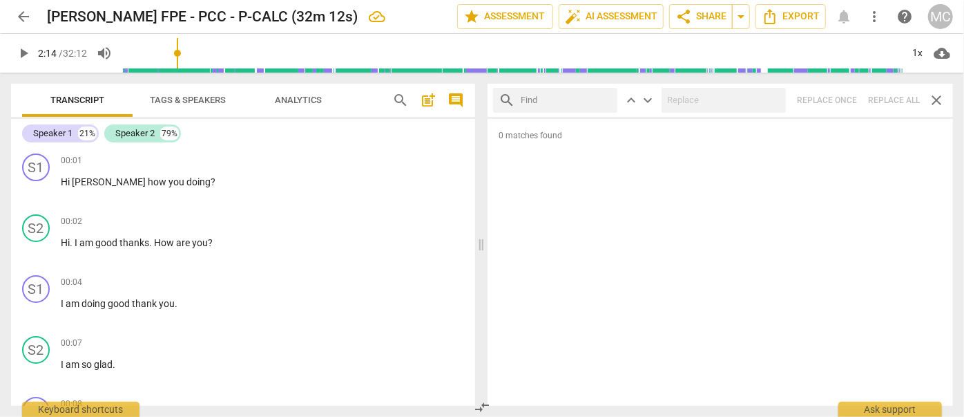
click at [570, 101] on input "text" at bounding box center [566, 100] width 91 height 22
click at [895, 99] on div "search who's close keyboard_arrow_up keyboard_arrow_down Replace once Replace a…" at bounding box center [721, 100] width 466 height 33
click at [605, 96] on span "close" at bounding box center [603, 100] width 15 height 15
click at [573, 98] on input "text" at bounding box center [566, 100] width 91 height 22
click at [886, 104] on div "search when's close keyboard_arrow_up keyboard_arrow_down Replace once Replace …" at bounding box center [721, 100] width 466 height 33
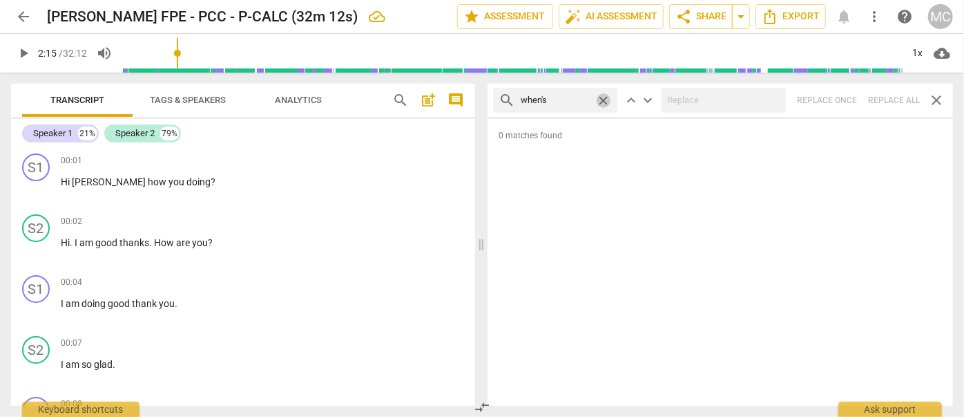
click at [604, 96] on span "close" at bounding box center [603, 100] width 15 height 15
click at [570, 97] on input "text" at bounding box center [566, 100] width 91 height 22
click at [888, 95] on div "search how's close keyboard_arrow_up keyboard_arrow_down Replace once Replace a…" at bounding box center [721, 100] width 466 height 33
click at [606, 99] on span "close" at bounding box center [603, 100] width 15 height 15
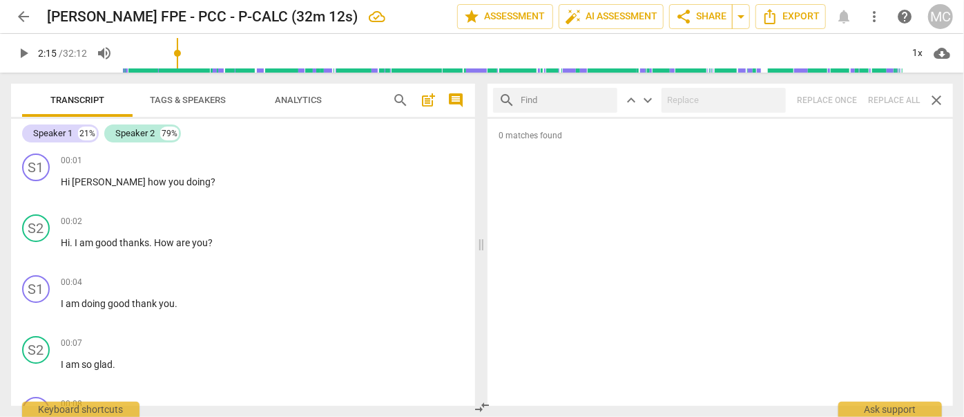
click at [580, 99] on input "text" at bounding box center [566, 100] width 91 height 22
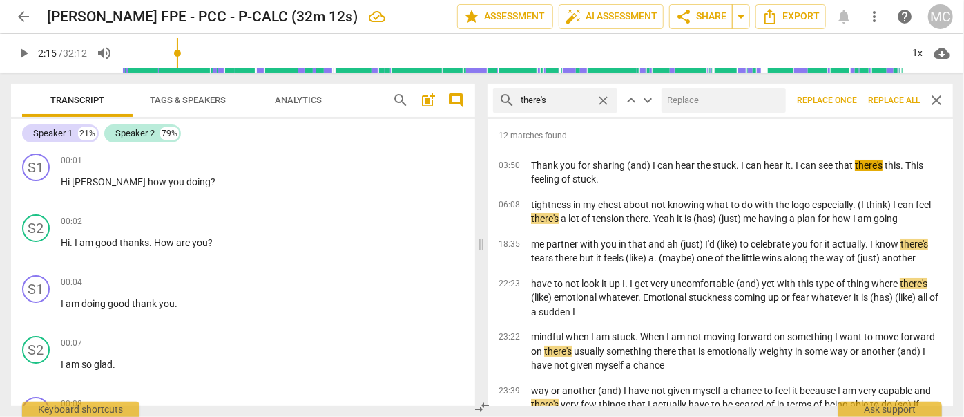
click at [724, 99] on input "text" at bounding box center [721, 100] width 119 height 22
drag, startPoint x: 886, startPoint y: 95, endPoint x: 866, endPoint y: 102, distance: 22.1
click at [886, 95] on span "Replace all" at bounding box center [894, 101] width 52 height 12
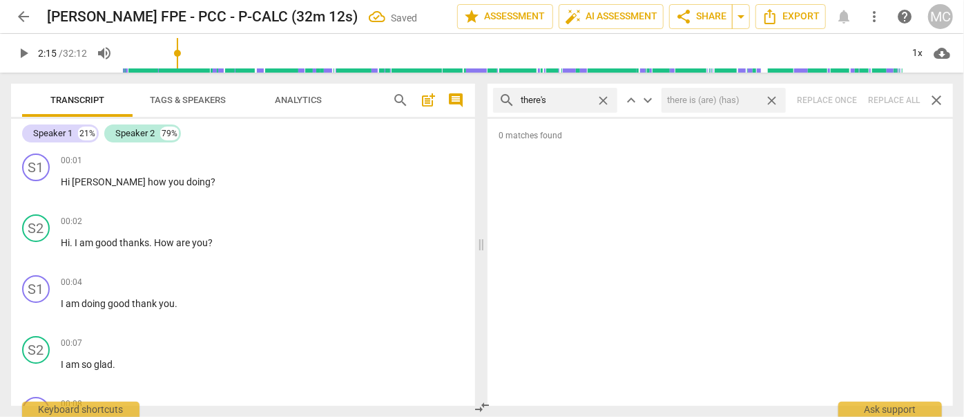
click at [776, 100] on span "close" at bounding box center [772, 100] width 15 height 15
drag, startPoint x: 607, startPoint y: 99, endPoint x: 598, endPoint y: 102, distance: 9.2
click at [606, 99] on span "close" at bounding box center [603, 100] width 15 height 15
click at [573, 101] on input "text" at bounding box center [566, 100] width 91 height 22
click at [888, 100] on div "search here's close keyboard_arrow_up keyboard_arrow_down Replace once Replace …" at bounding box center [721, 100] width 466 height 33
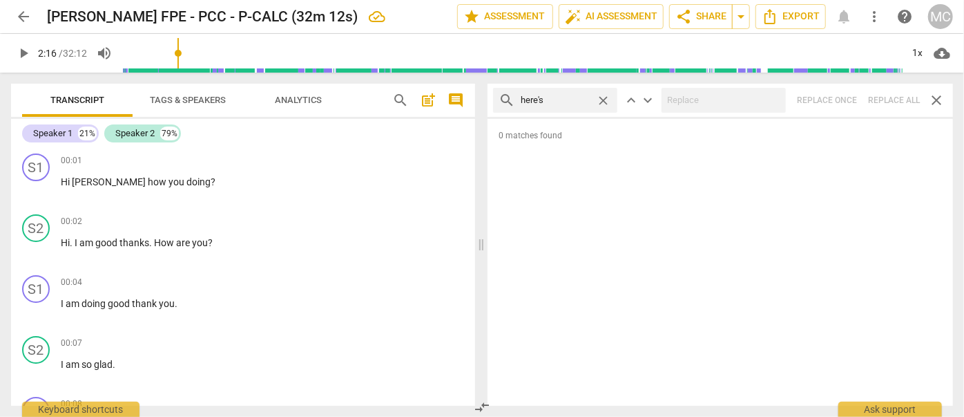
click at [600, 97] on span "close" at bounding box center [603, 100] width 15 height 15
click at [555, 99] on input "text" at bounding box center [566, 100] width 91 height 22
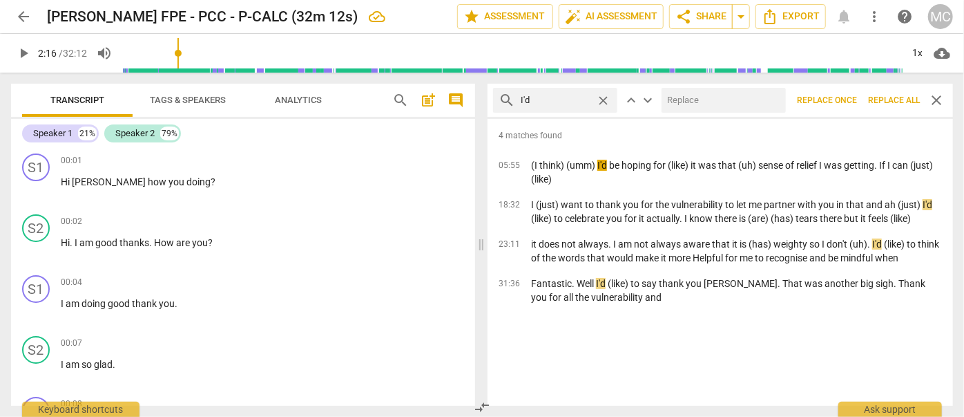
click at [694, 105] on input "text" at bounding box center [721, 100] width 119 height 22
click at [887, 98] on span "Replace all" at bounding box center [894, 101] width 52 height 12
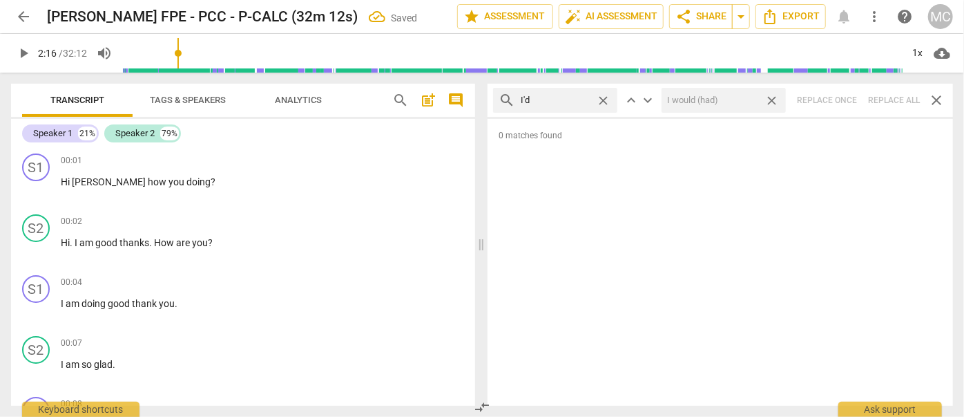
click at [775, 97] on span "close" at bounding box center [772, 100] width 15 height 15
click at [604, 99] on span "close" at bounding box center [603, 100] width 15 height 15
drag, startPoint x: 570, startPoint y: 101, endPoint x: 602, endPoint y: 102, distance: 31.8
click at [570, 101] on input "text" at bounding box center [566, 100] width 91 height 22
click at [888, 96] on div "search you'd close keyboard_arrow_up keyboard_arrow_down Replace once Replace a…" at bounding box center [721, 100] width 466 height 33
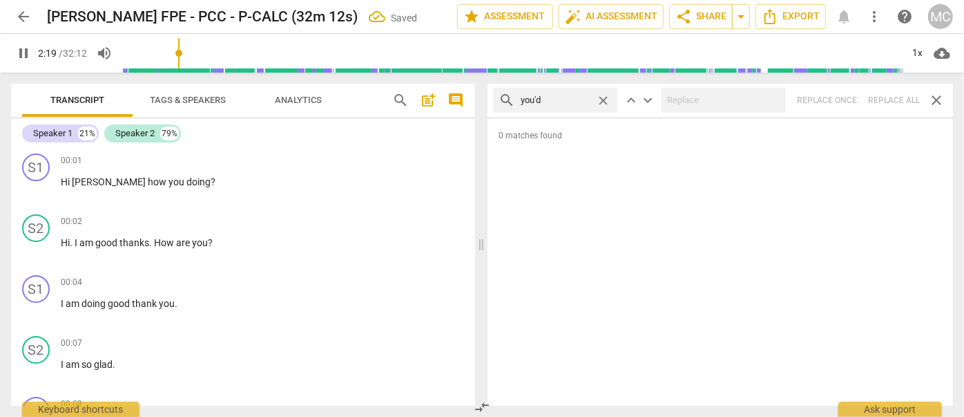
click at [604, 100] on span "close" at bounding box center [603, 100] width 15 height 15
click at [554, 99] on input "text" at bounding box center [566, 100] width 91 height 22
click at [888, 99] on div "search he'd close keyboard_arrow_up keyboard_arrow_down Replace once Replace al…" at bounding box center [721, 100] width 466 height 33
click at [602, 95] on span "close" at bounding box center [603, 100] width 15 height 15
click at [562, 99] on input "text" at bounding box center [566, 100] width 91 height 22
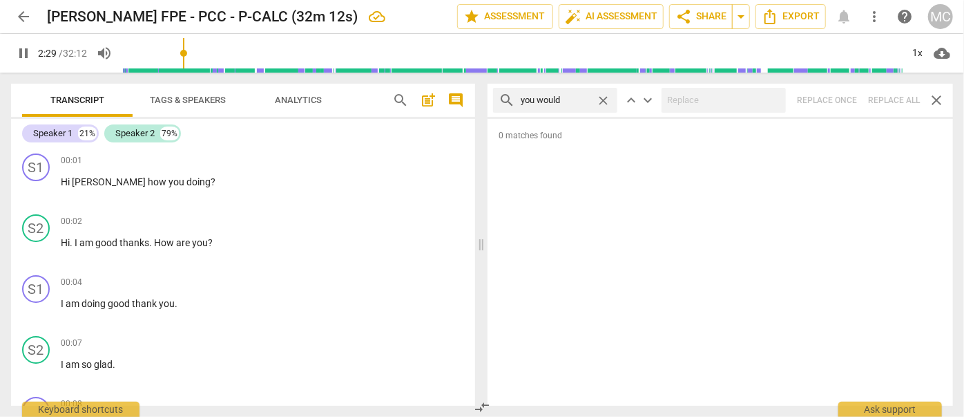
click at [890, 97] on div "search you would close keyboard_arrow_up keyboard_arrow_down Replace once Repla…" at bounding box center [721, 100] width 466 height 33
click at [600, 98] on span "close" at bounding box center [603, 100] width 15 height 15
click at [568, 98] on input "text" at bounding box center [566, 100] width 91 height 22
click at [887, 91] on div "search she'd close keyboard_arrow_up keyboard_arrow_down Replace once Replace a…" at bounding box center [721, 100] width 466 height 33
click at [604, 99] on span "close" at bounding box center [603, 100] width 15 height 15
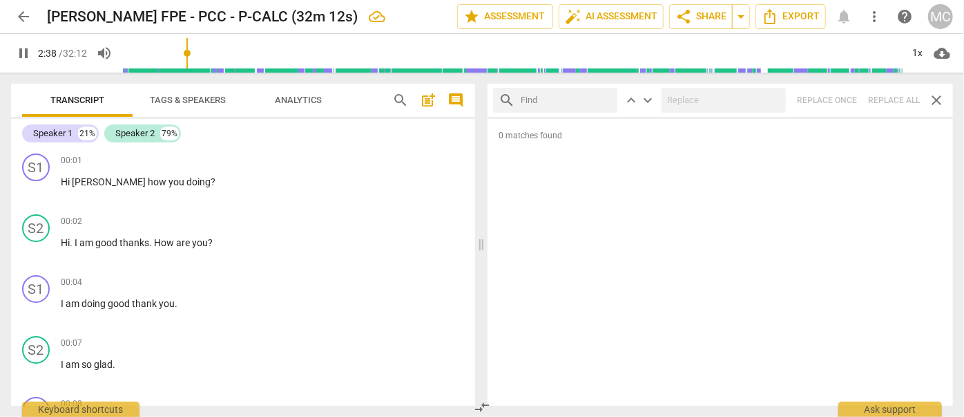
click at [577, 102] on input "text" at bounding box center [566, 100] width 91 height 22
click at [895, 105] on div "search it'd close keyboard_arrow_up keyboard_arrow_down Replace once Replace al…" at bounding box center [721, 100] width 466 height 33
click at [602, 97] on span "close" at bounding box center [603, 100] width 15 height 15
click at [560, 97] on input "text" at bounding box center [566, 100] width 91 height 22
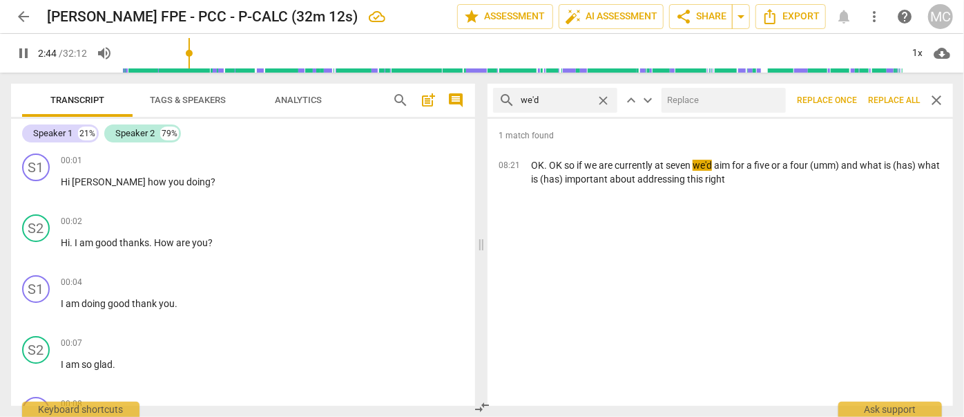
click at [711, 106] on input "text" at bounding box center [721, 100] width 119 height 22
click at [890, 102] on span "Replace all" at bounding box center [894, 101] width 52 height 12
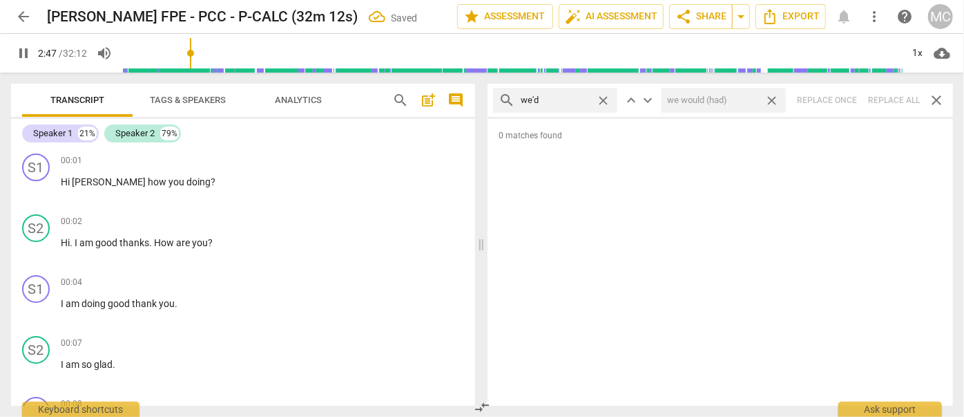
drag, startPoint x: 772, startPoint y: 96, endPoint x: 720, endPoint y: 97, distance: 51.8
click at [770, 97] on span "close" at bounding box center [772, 100] width 15 height 15
click at [602, 97] on span "close" at bounding box center [603, 100] width 15 height 15
click at [564, 101] on input "text" at bounding box center [566, 100] width 91 height 22
click at [890, 101] on div "search they'd close keyboard_arrow_up keyboard_arrow_down Replace once Replace …" at bounding box center [721, 100] width 466 height 33
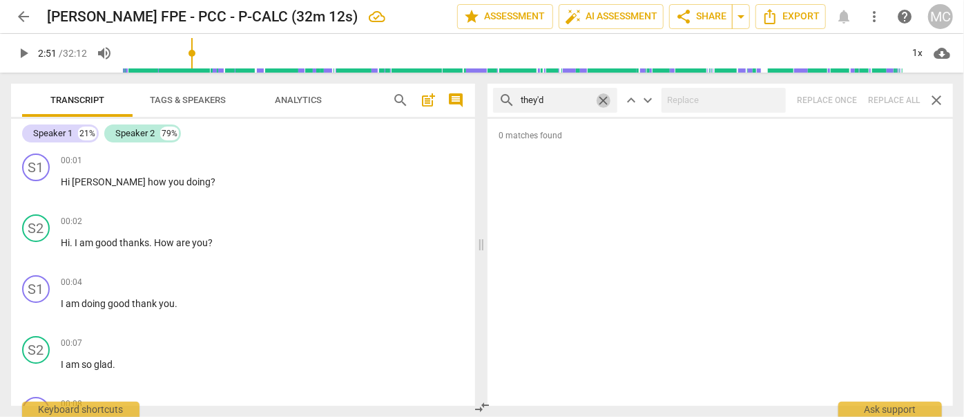
click at [604, 99] on span "close" at bounding box center [603, 100] width 15 height 15
click at [23, 23] on span "arrow_back" at bounding box center [23, 16] width 17 height 17
